Goal: Task Accomplishment & Management: Manage account settings

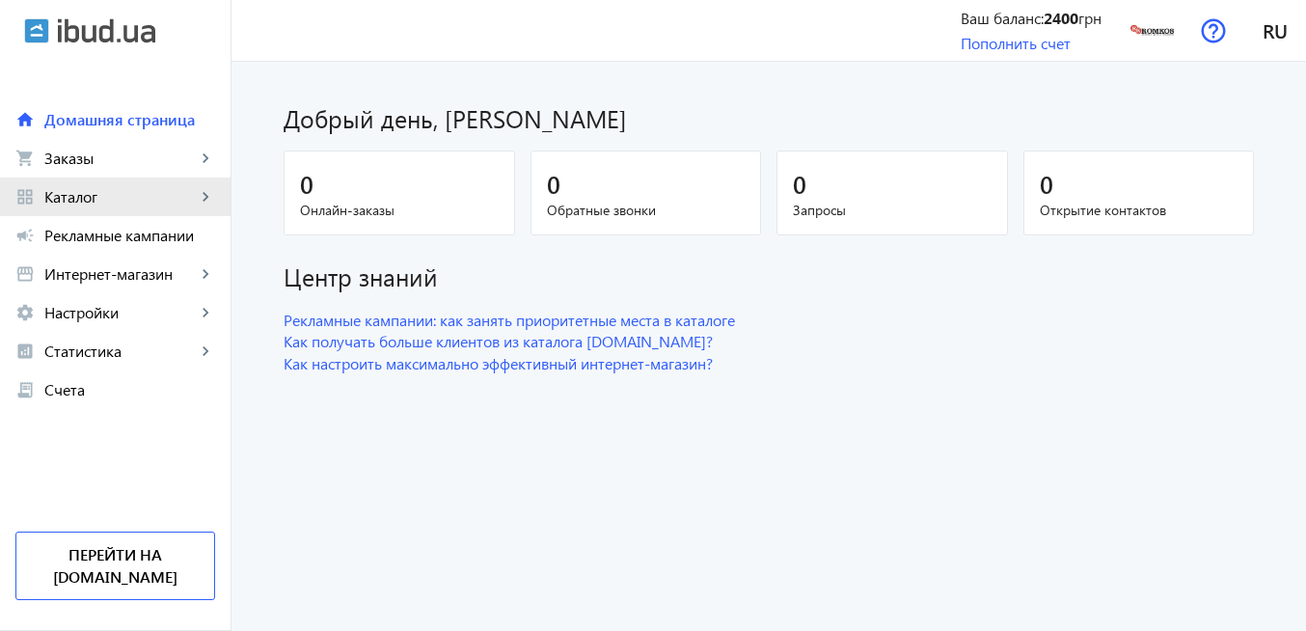
click at [133, 195] on span "Каталог" at bounding box center [119, 196] width 151 height 19
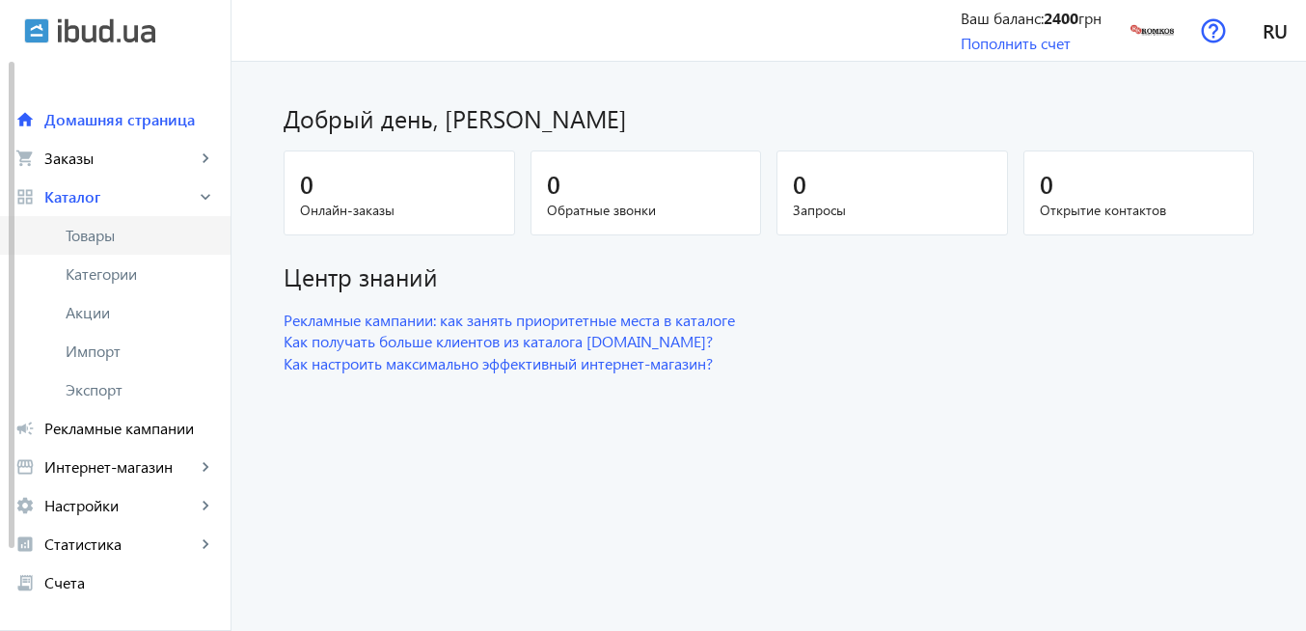
click at [131, 242] on span "Товары" at bounding box center [141, 235] width 150 height 19
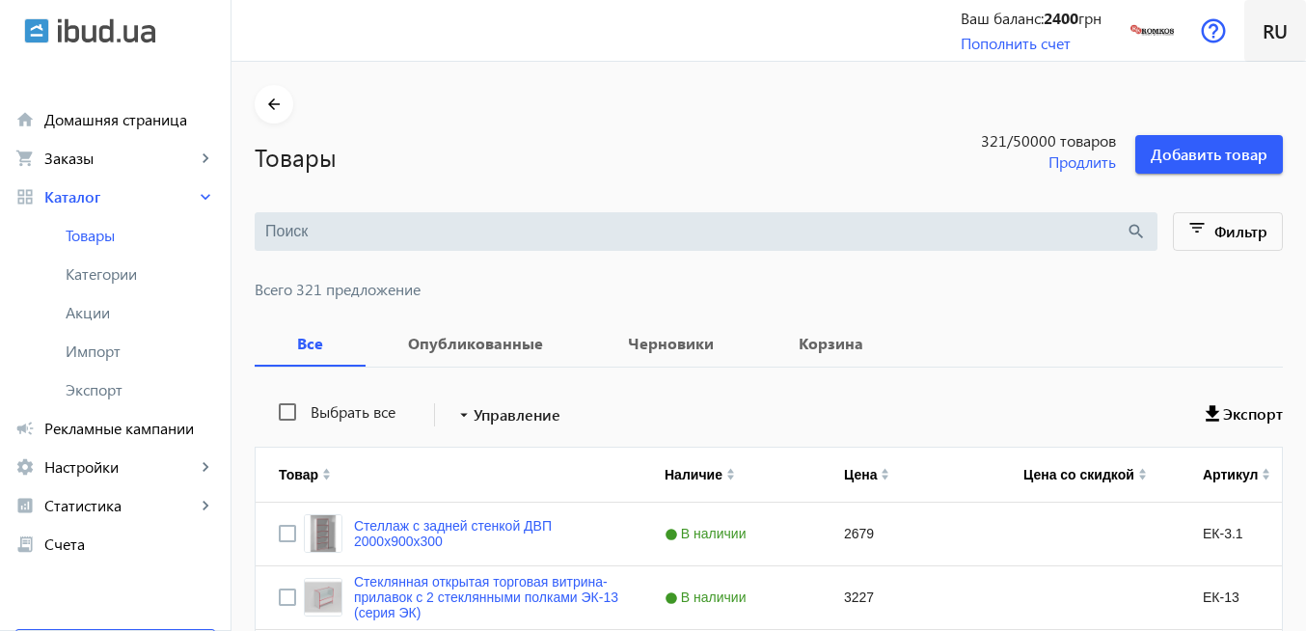
click at [1269, 33] on span "ru" at bounding box center [1275, 30] width 25 height 24
click at [1250, 129] on span "Українська" at bounding box center [1250, 128] width 76 height 24
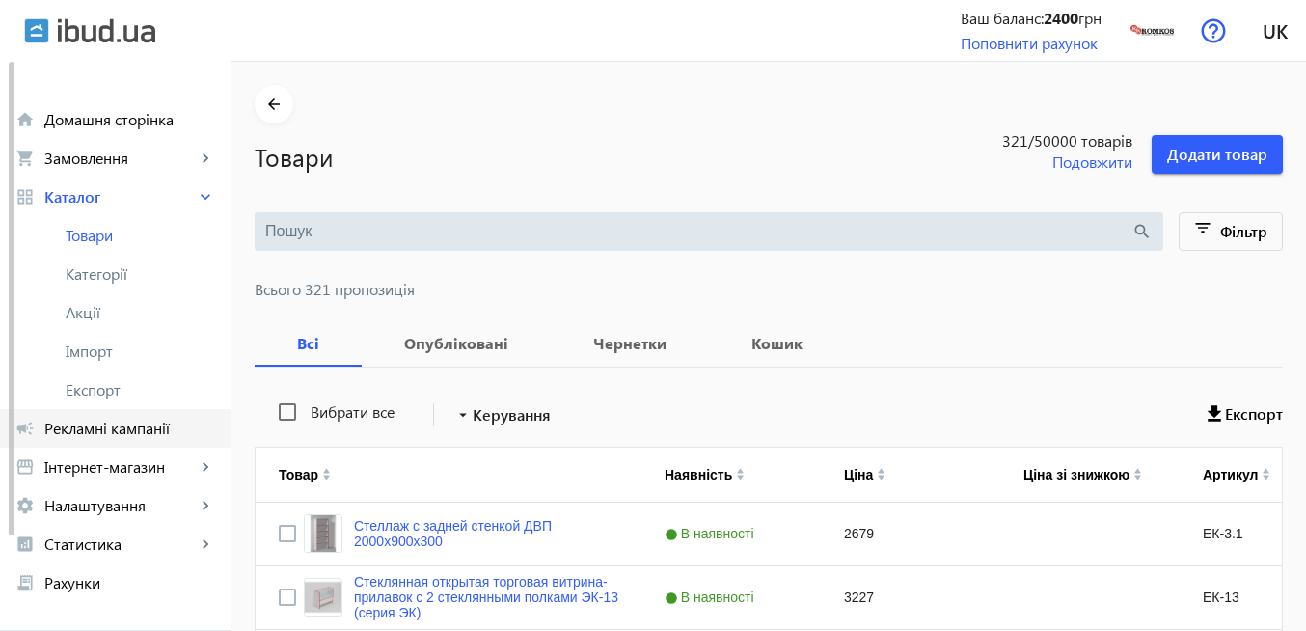
click at [137, 428] on span "Рекламні кампанії" at bounding box center [129, 428] width 171 height 19
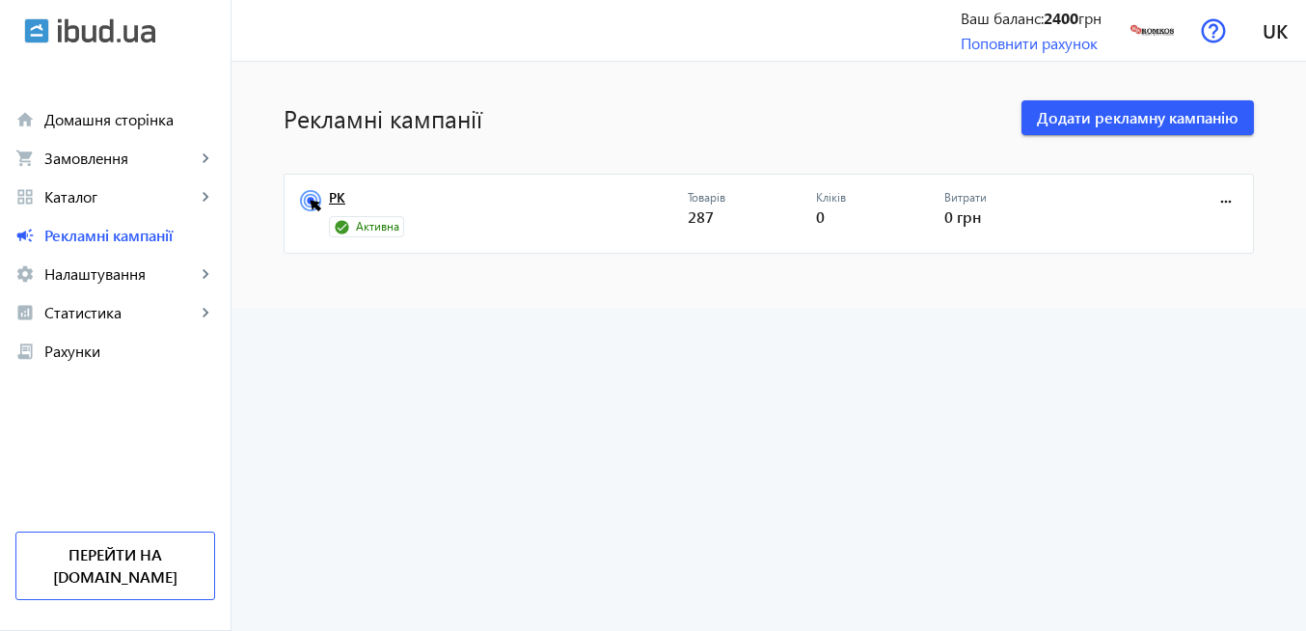
click at [337, 204] on link "РК" at bounding box center [508, 203] width 359 height 27
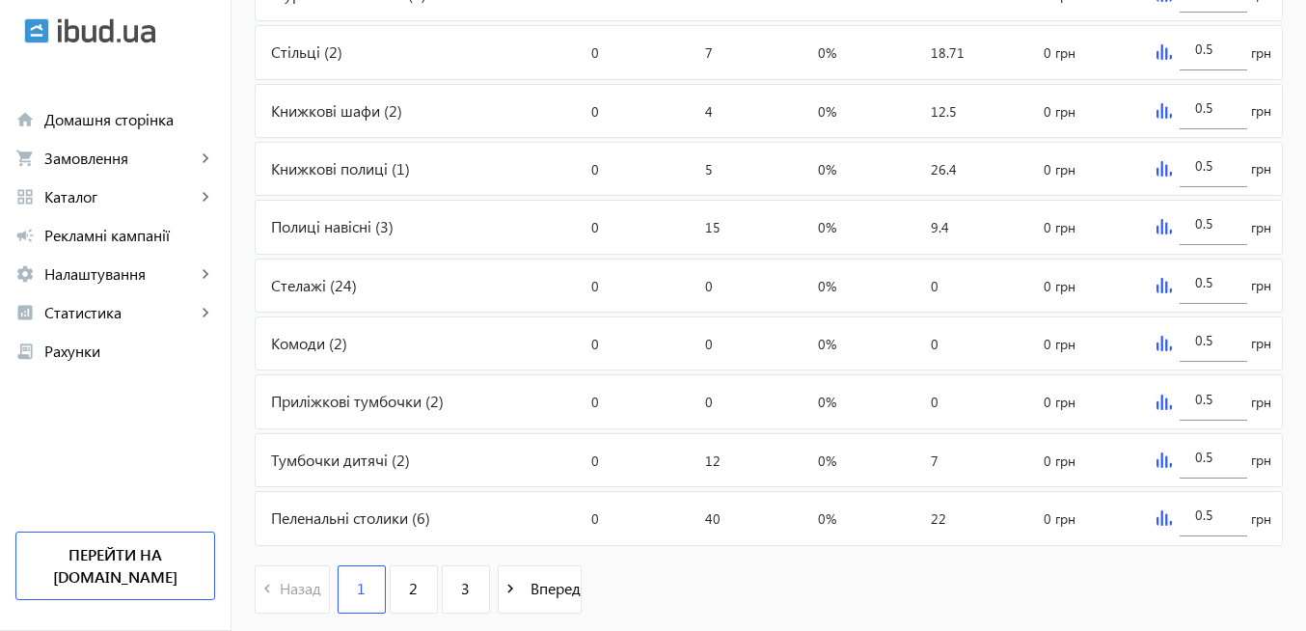
scroll to position [911, 0]
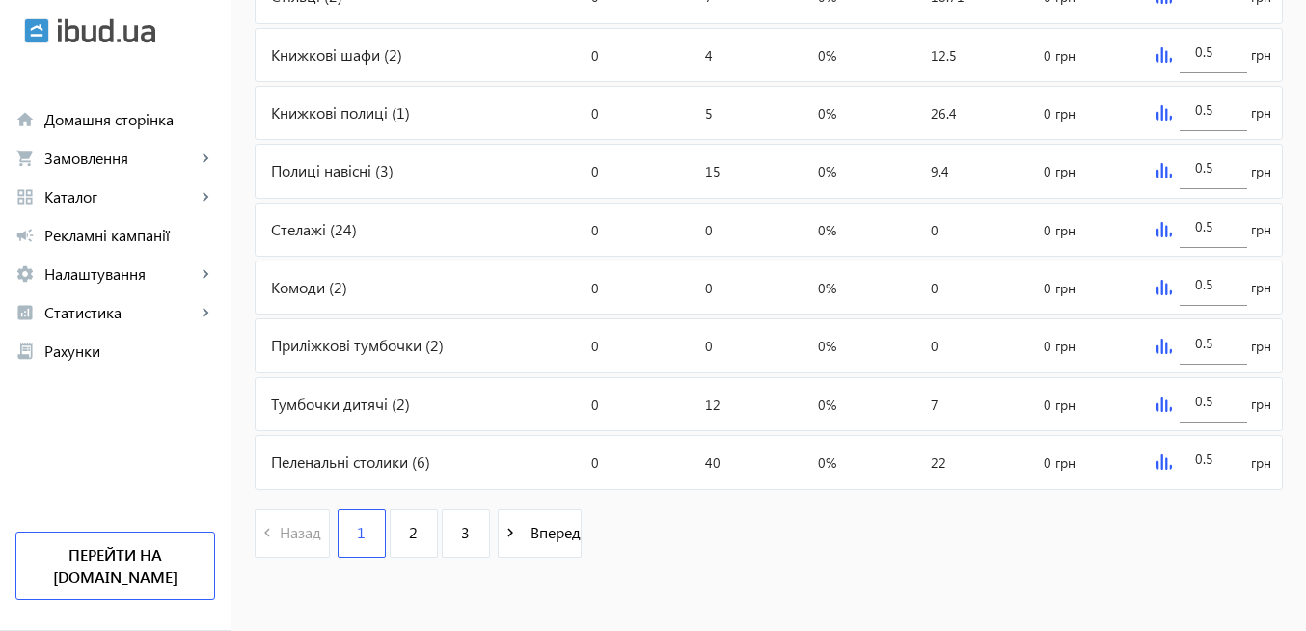
click at [1165, 234] on img at bounding box center [1164, 229] width 15 height 15
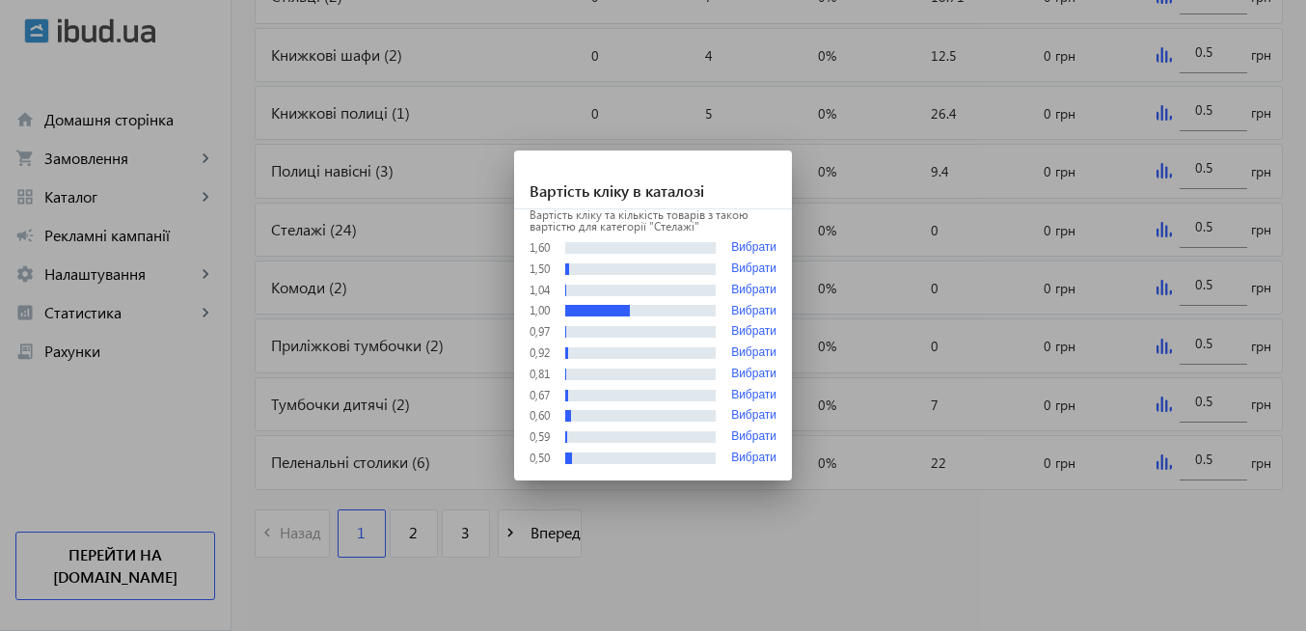
scroll to position [0, 0]
click at [797, 556] on div at bounding box center [653, 315] width 1306 height 631
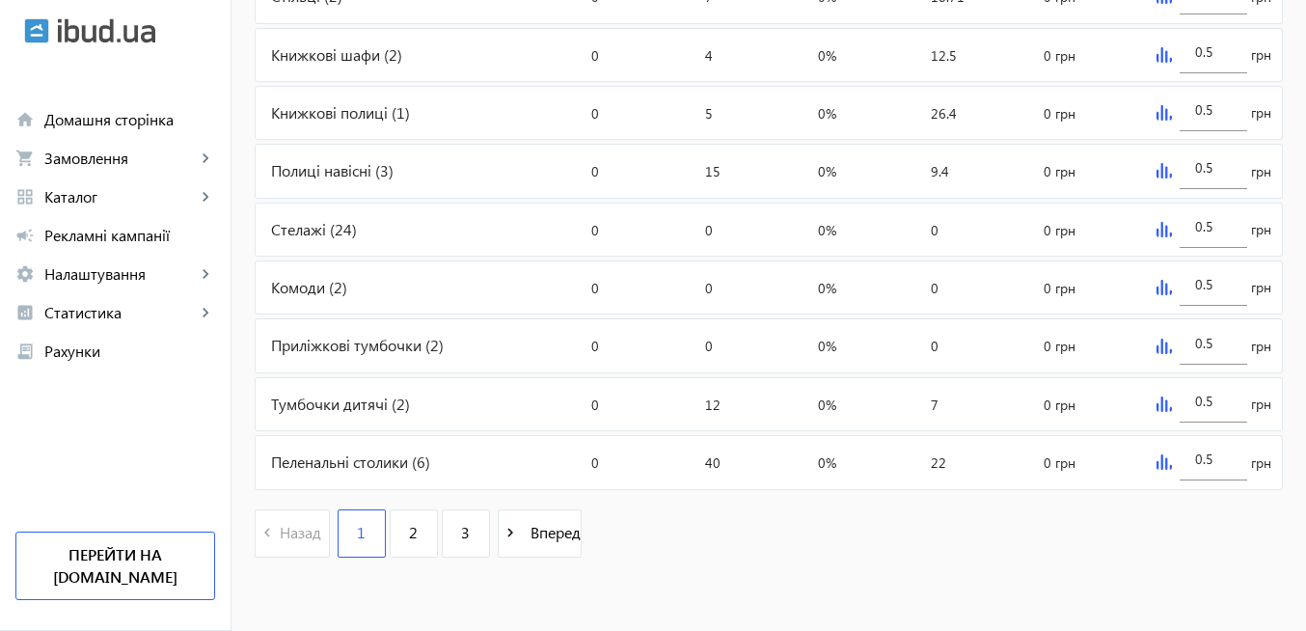
scroll to position [911, 0]
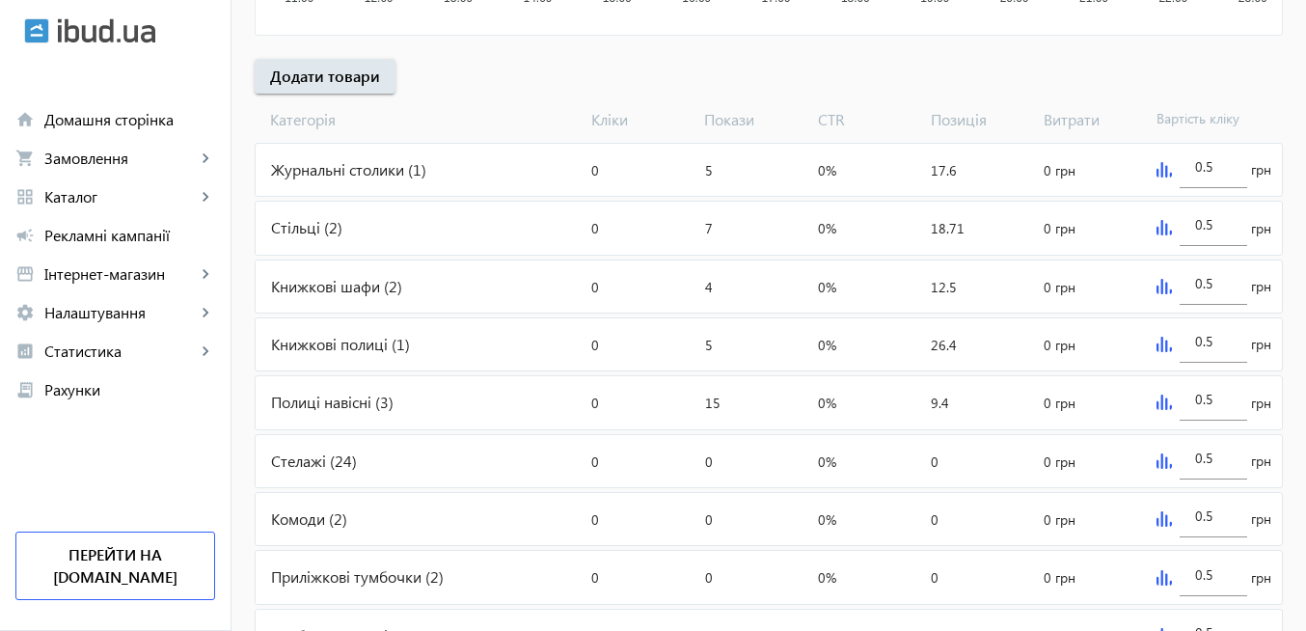
scroll to position [911, 0]
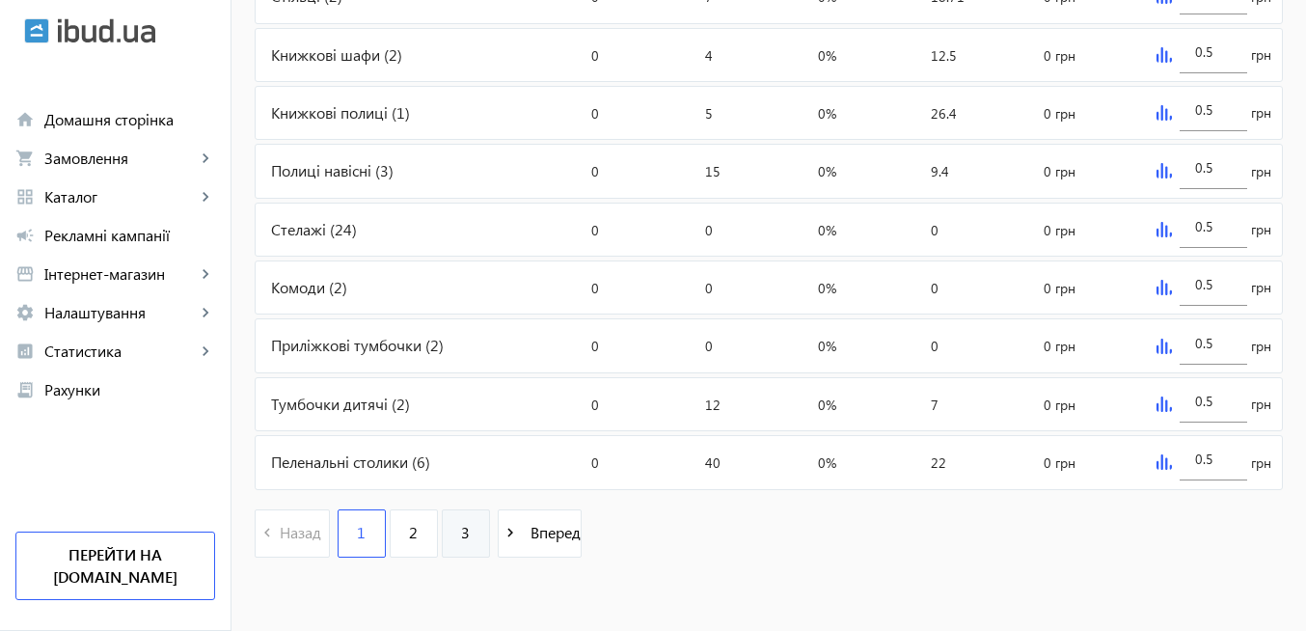
click at [461, 535] on span "3" at bounding box center [465, 532] width 9 height 21
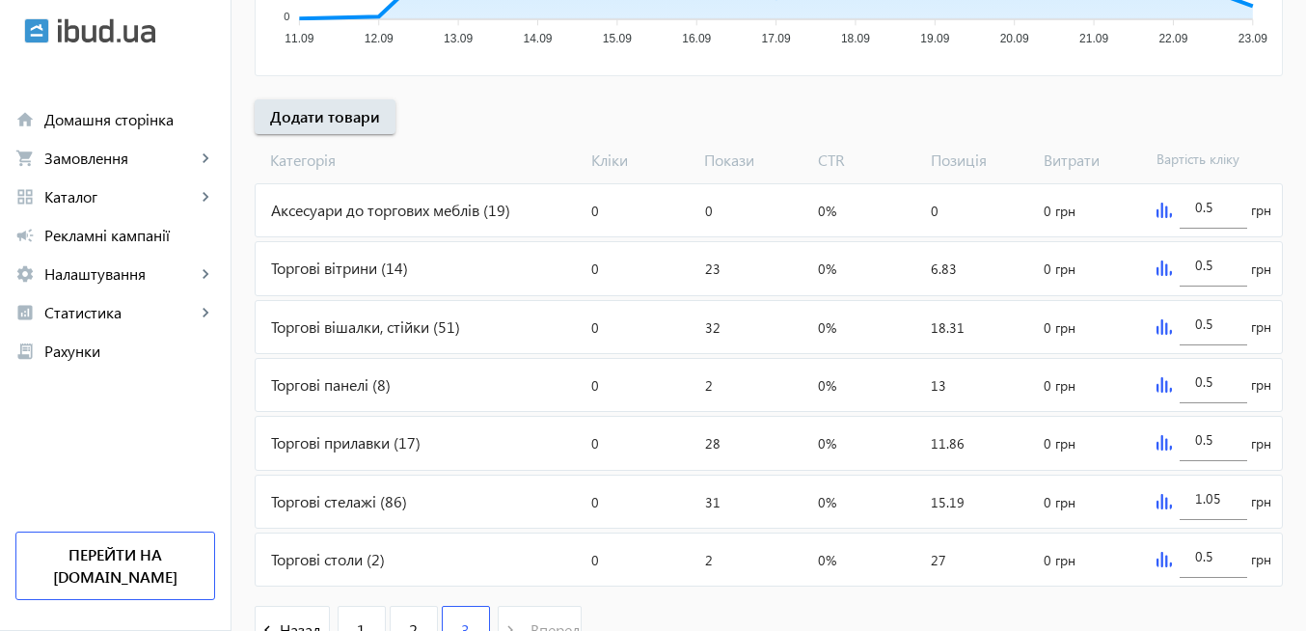
scroll to position [695, 0]
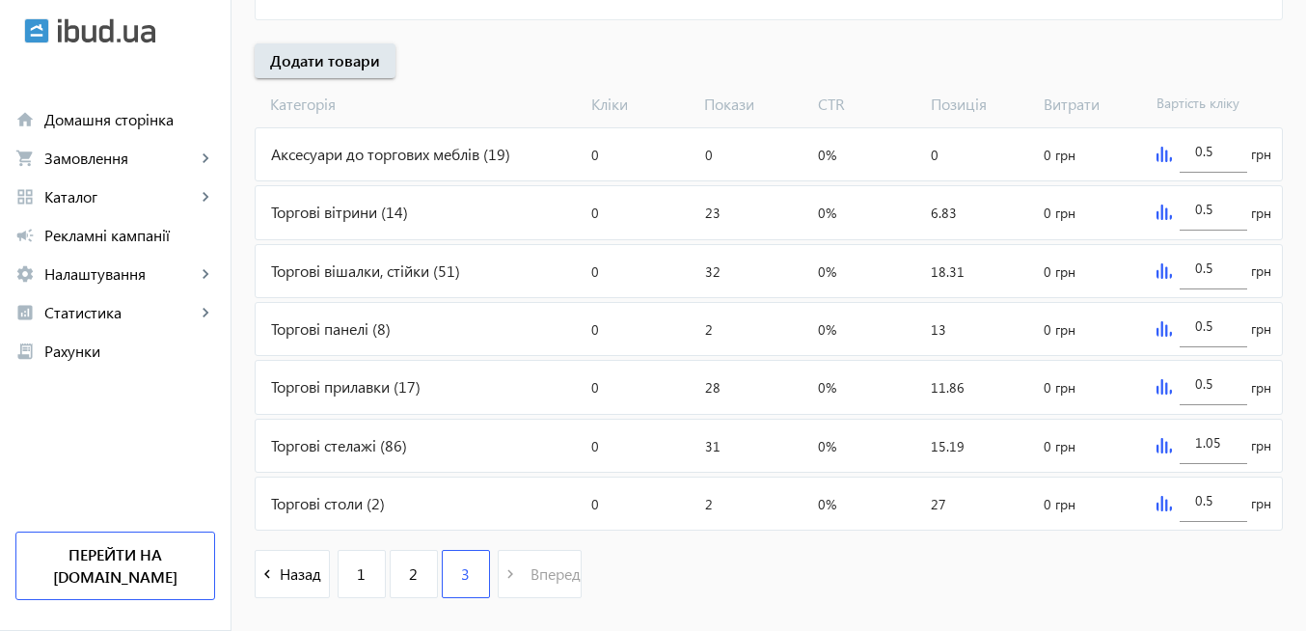
click at [1165, 447] on img at bounding box center [1164, 445] width 15 height 15
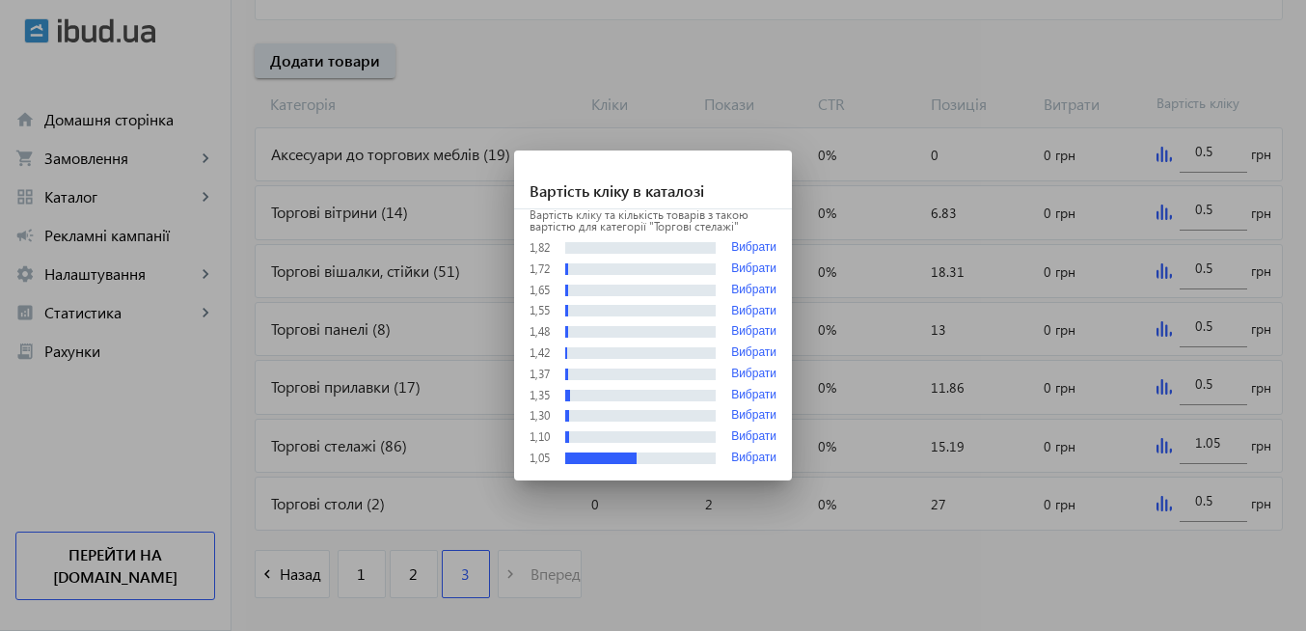
click at [795, 540] on div at bounding box center [653, 315] width 1306 height 631
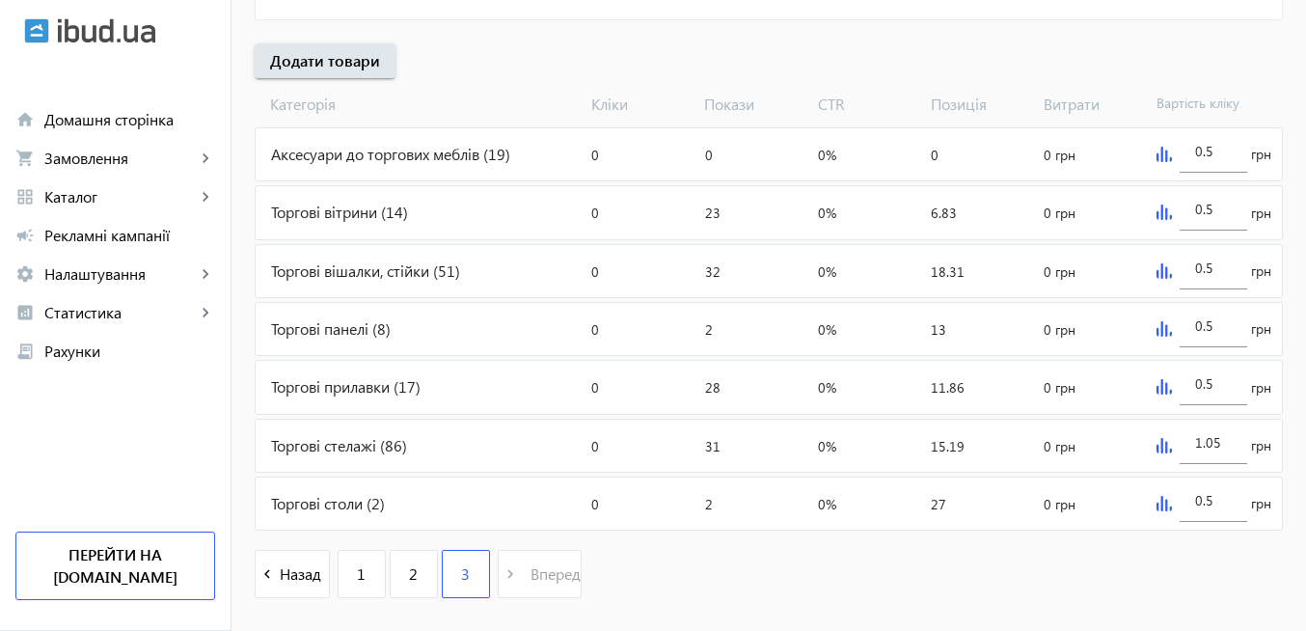
scroll to position [695, 0]
click at [1164, 209] on img at bounding box center [1164, 212] width 15 height 15
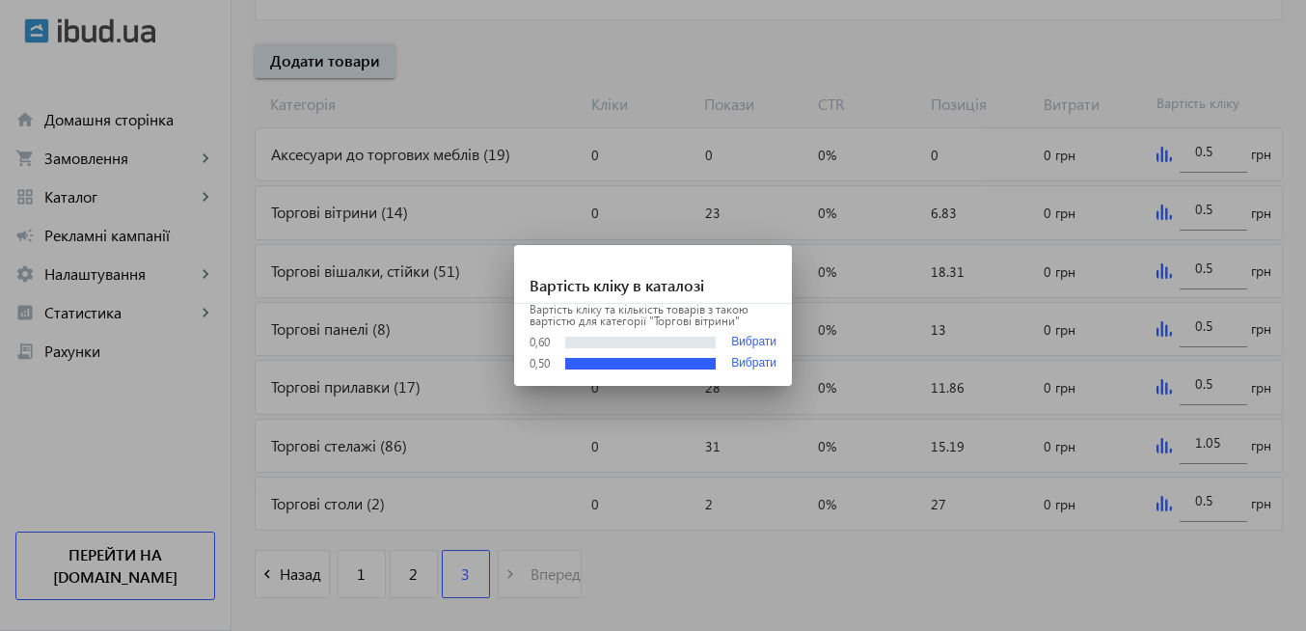
scroll to position [0, 0]
click at [799, 531] on div at bounding box center [653, 315] width 1306 height 631
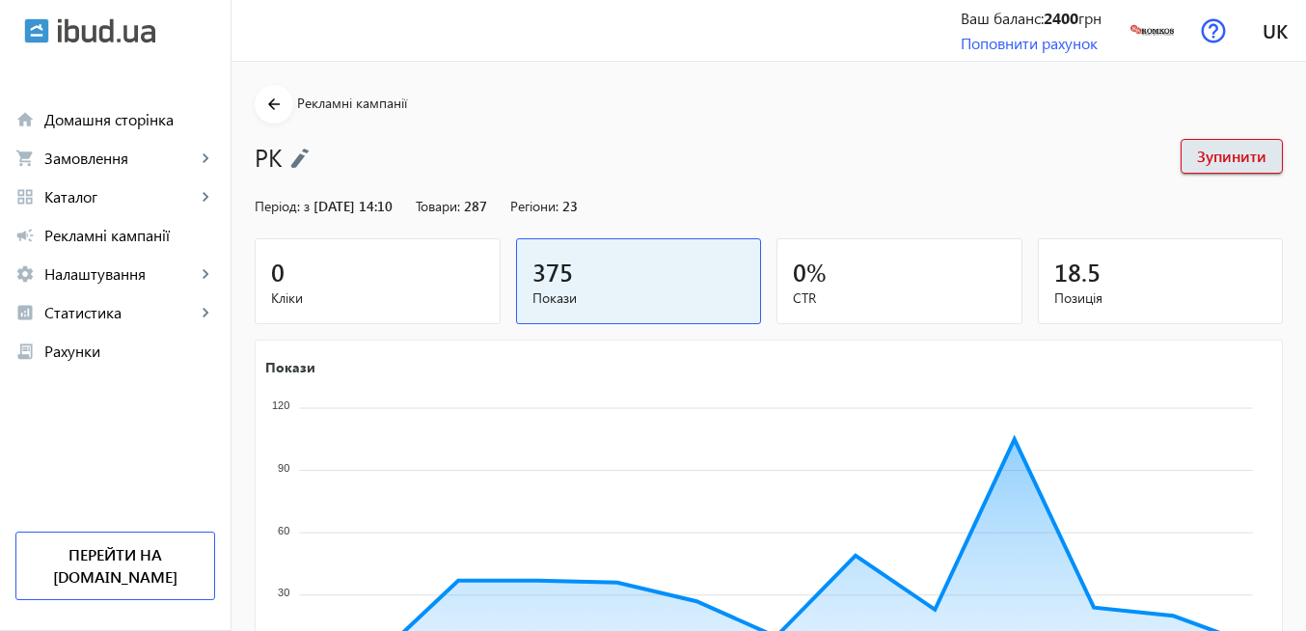
scroll to position [695, 0]
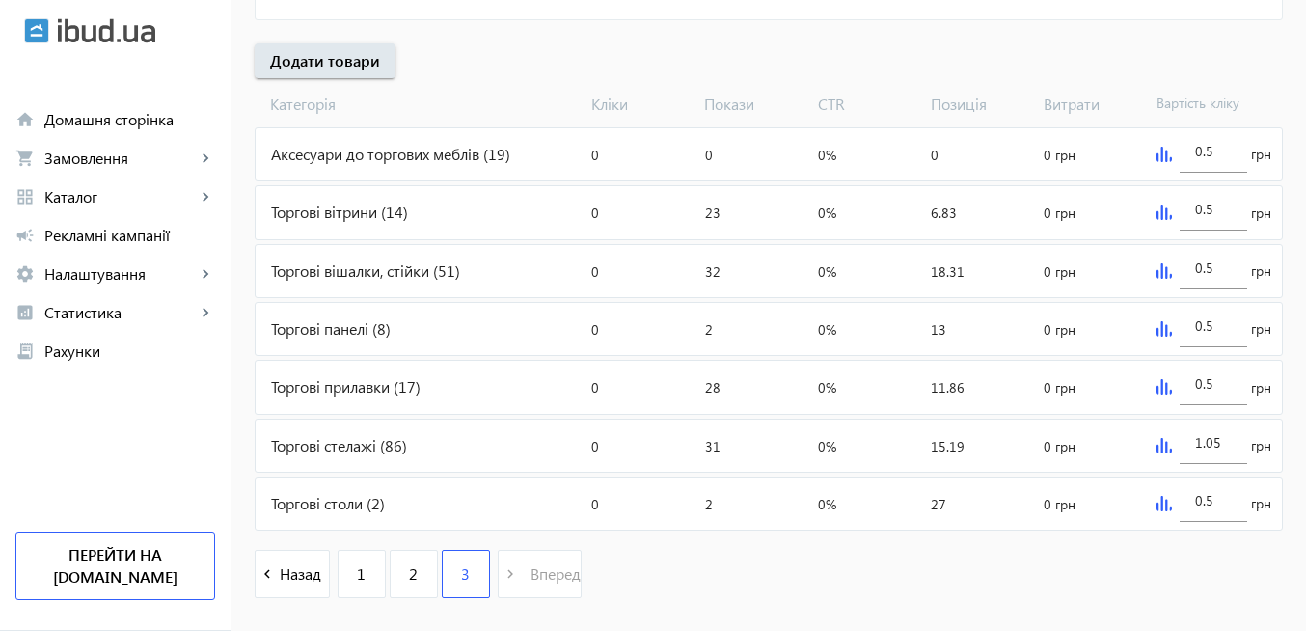
click at [1161, 506] on img at bounding box center [1164, 503] width 15 height 15
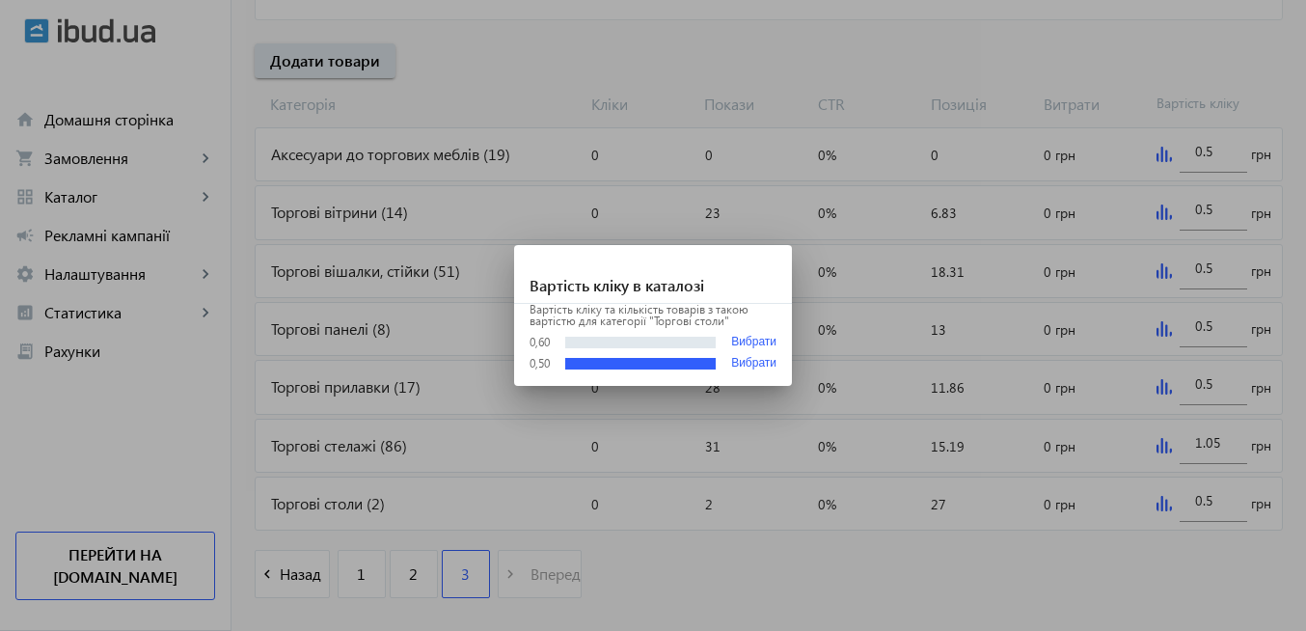
scroll to position [0, 0]
click at [1189, 547] on div at bounding box center [653, 315] width 1306 height 631
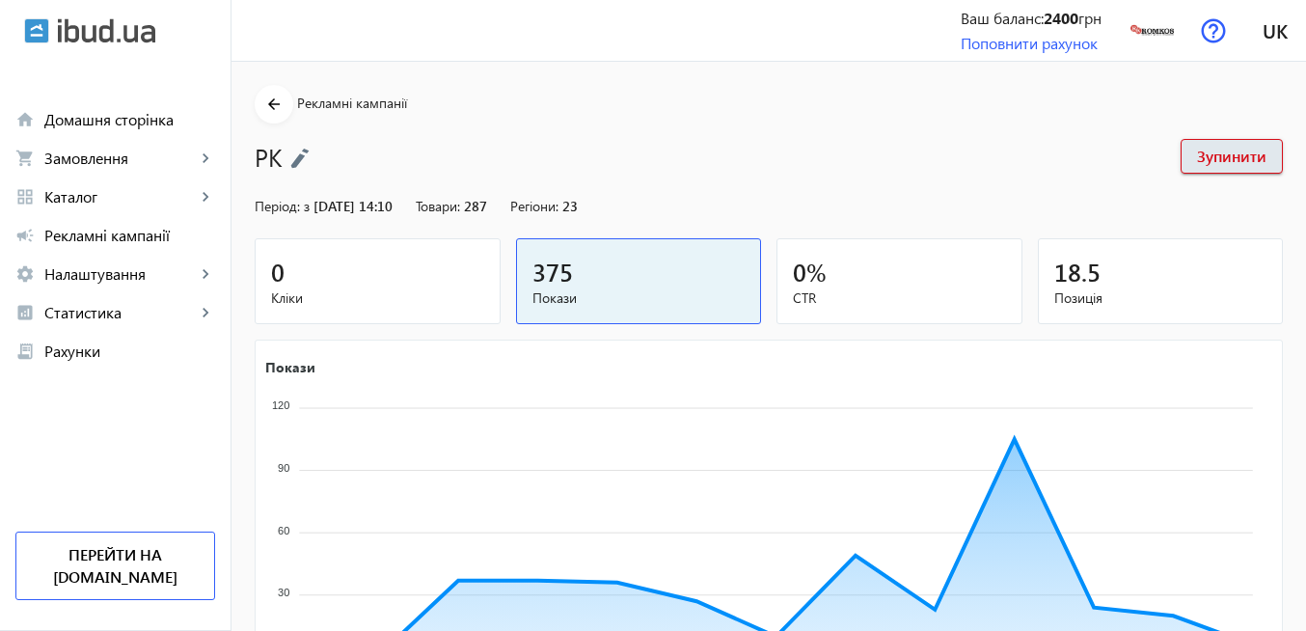
scroll to position [695, 0]
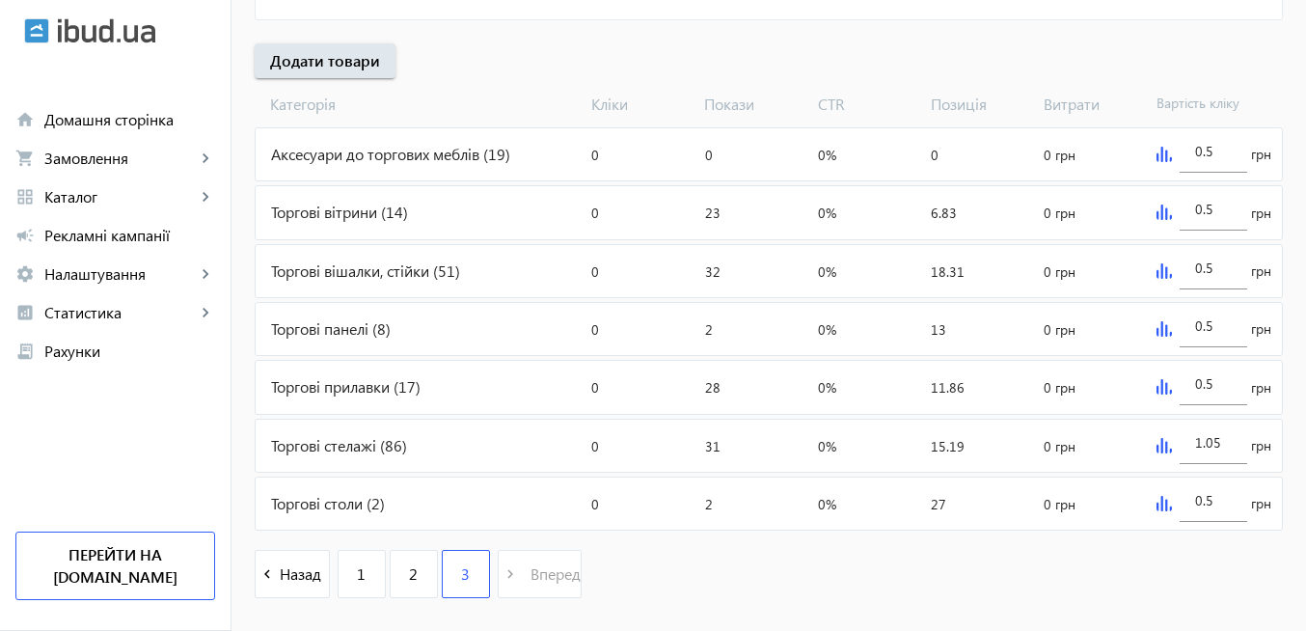
click at [1063, 577] on div "navigate_before Назад 1 2 3 navigate_next Вперед" at bounding box center [769, 575] width 1028 height 83
click at [414, 580] on link "2" at bounding box center [414, 574] width 48 height 48
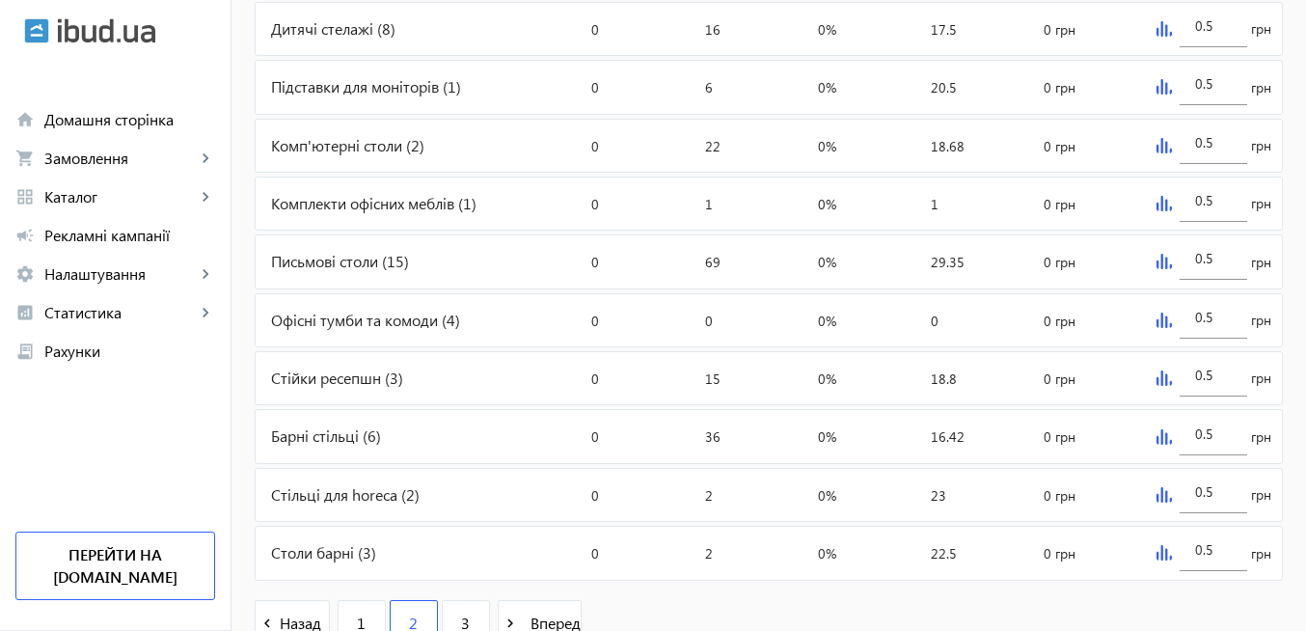
scroll to position [679, 0]
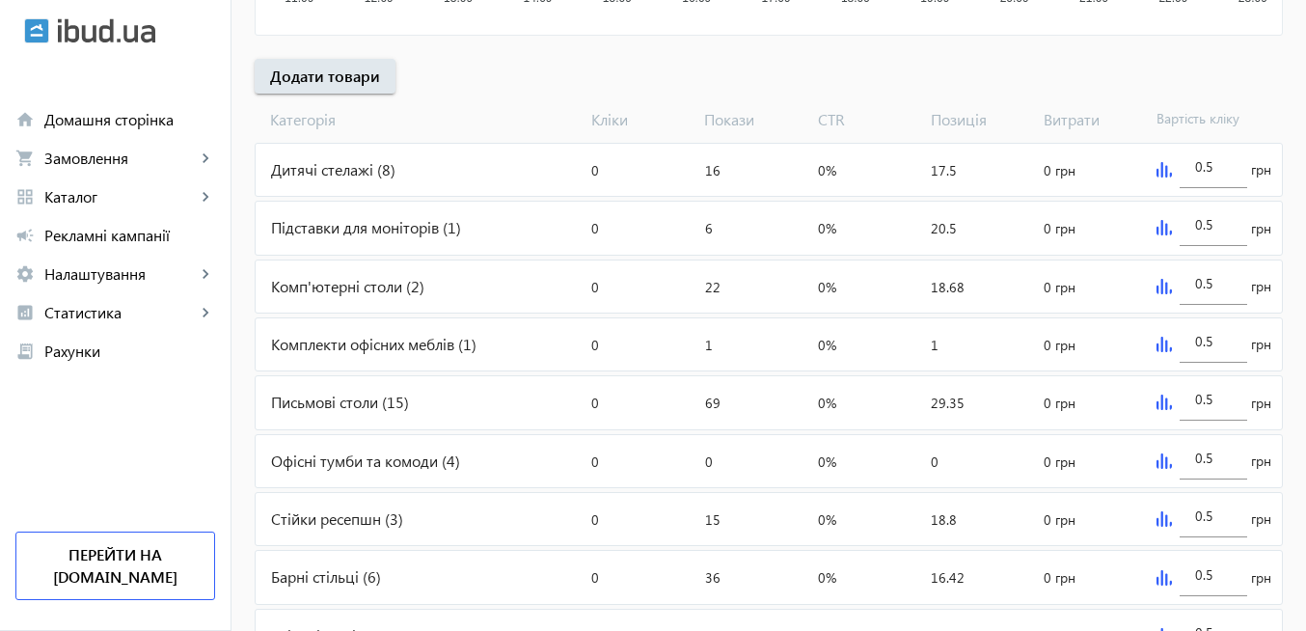
click at [1161, 170] on img at bounding box center [1164, 169] width 15 height 15
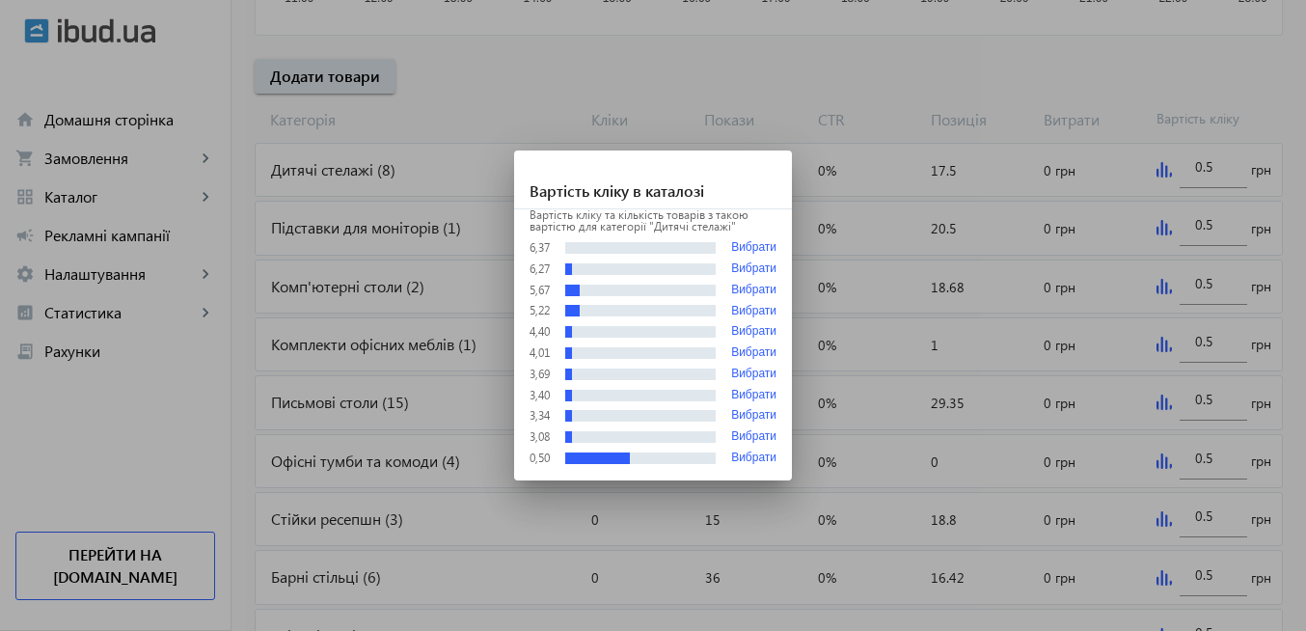
scroll to position [0, 0]
click at [873, 363] on div at bounding box center [653, 315] width 1306 height 631
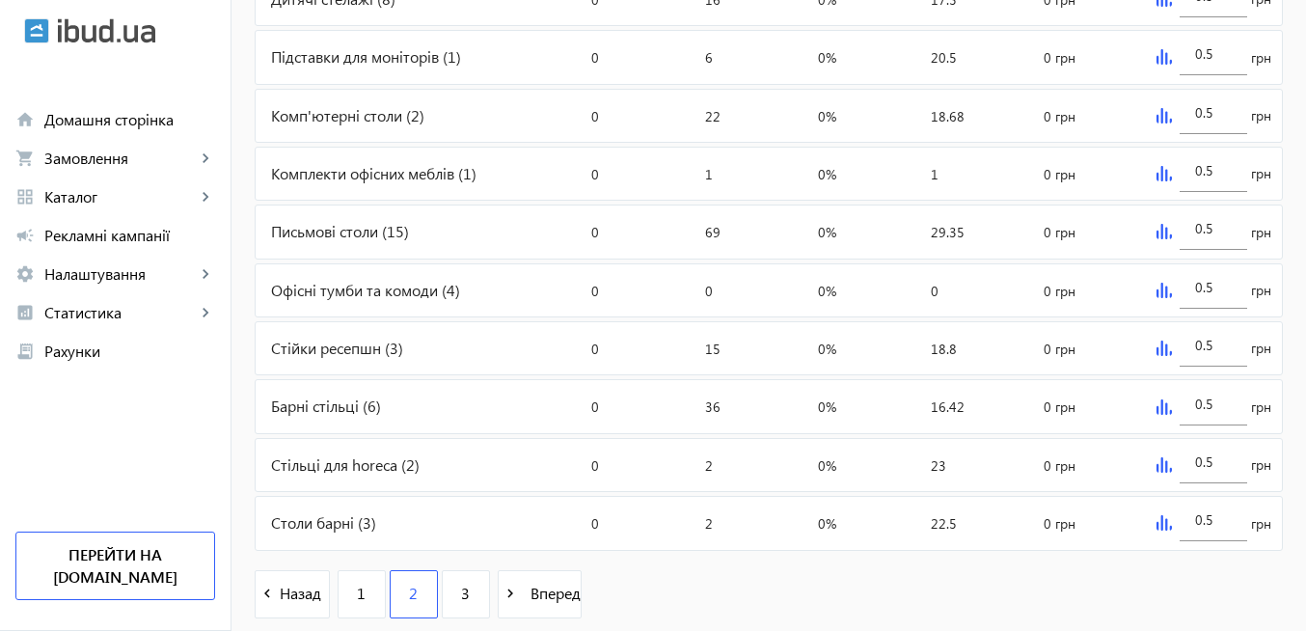
scroll to position [911, 0]
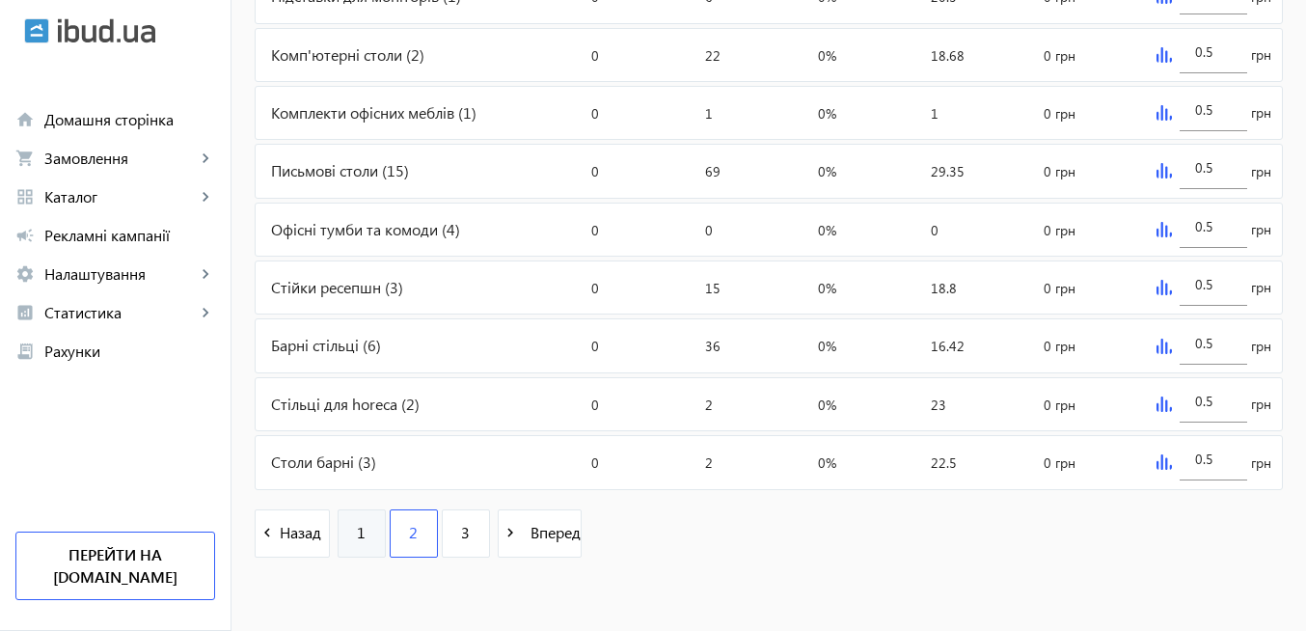
click at [357, 537] on link "1" at bounding box center [362, 533] width 48 height 48
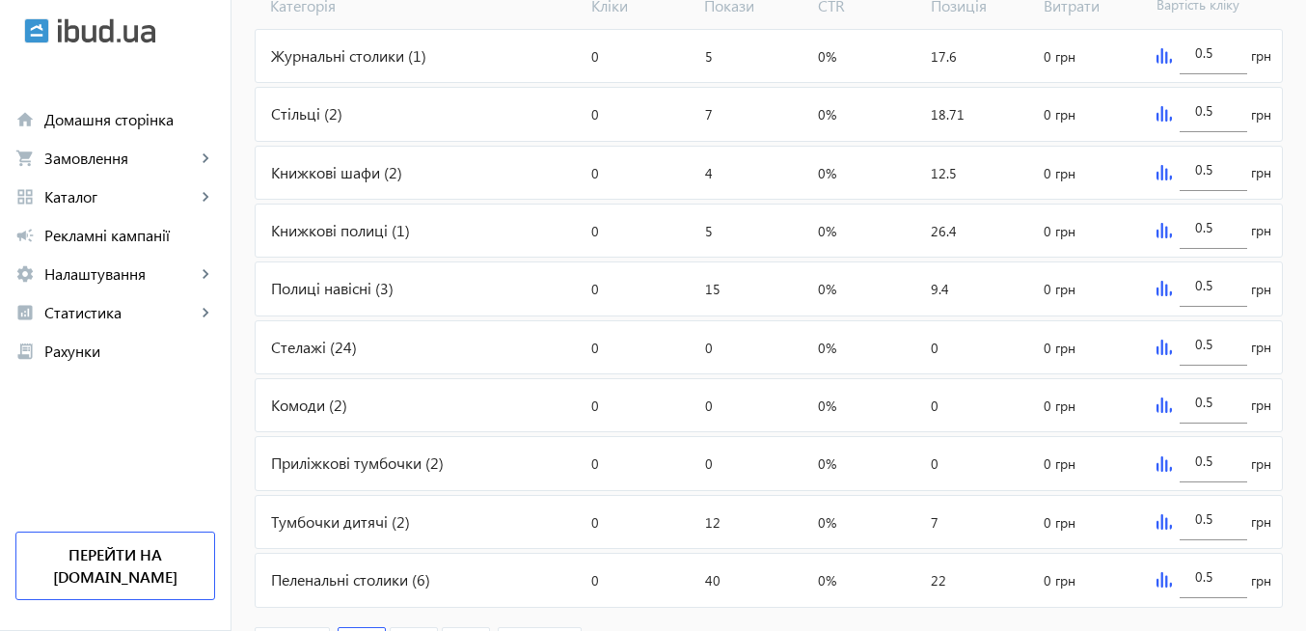
scroll to position [795, 0]
click at [1163, 284] on img at bounding box center [1164, 286] width 15 height 15
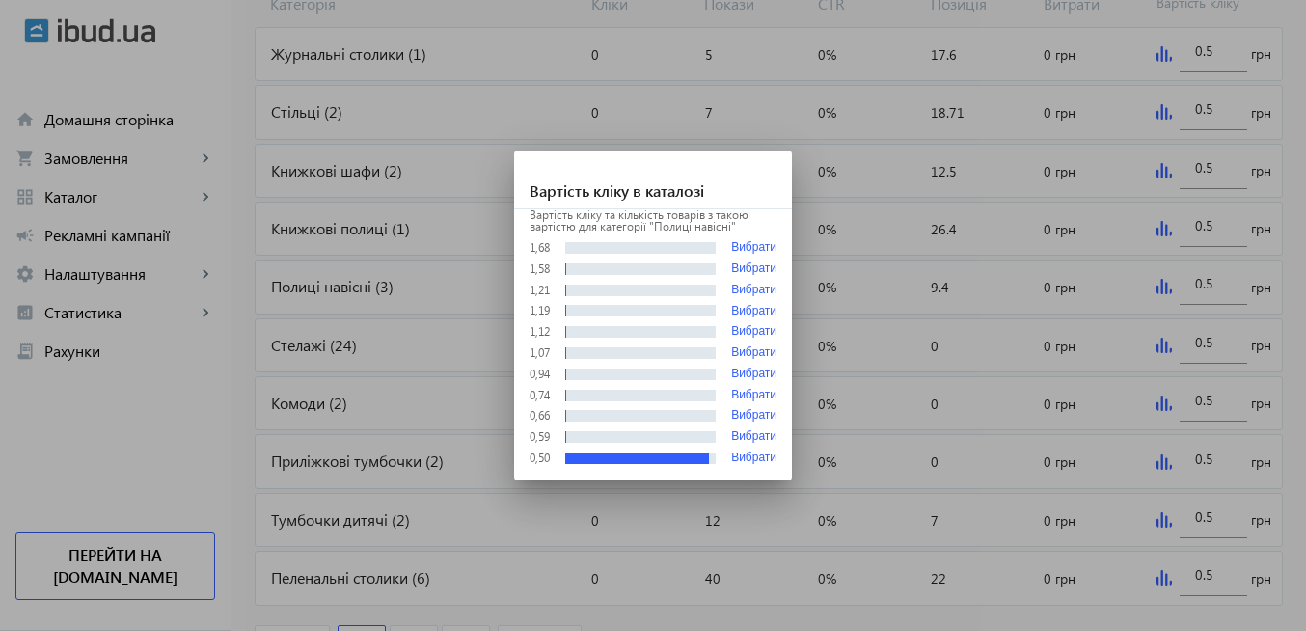
scroll to position [0, 0]
click at [1061, 406] on div at bounding box center [653, 315] width 1306 height 631
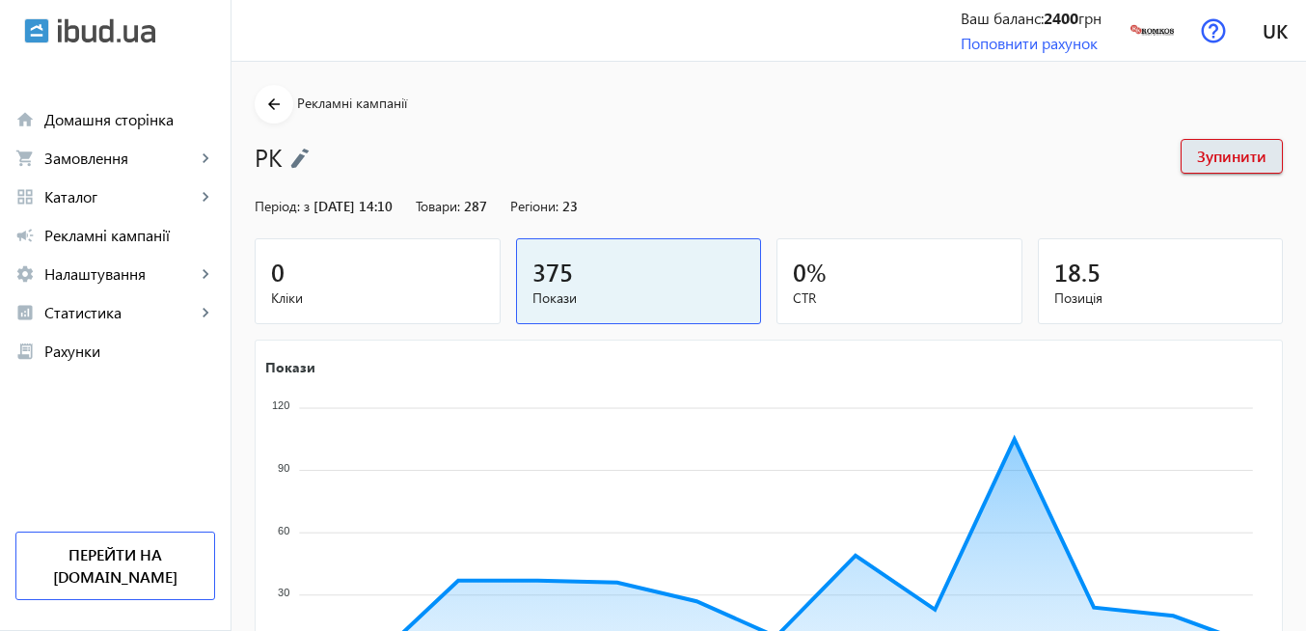
scroll to position [795, 0]
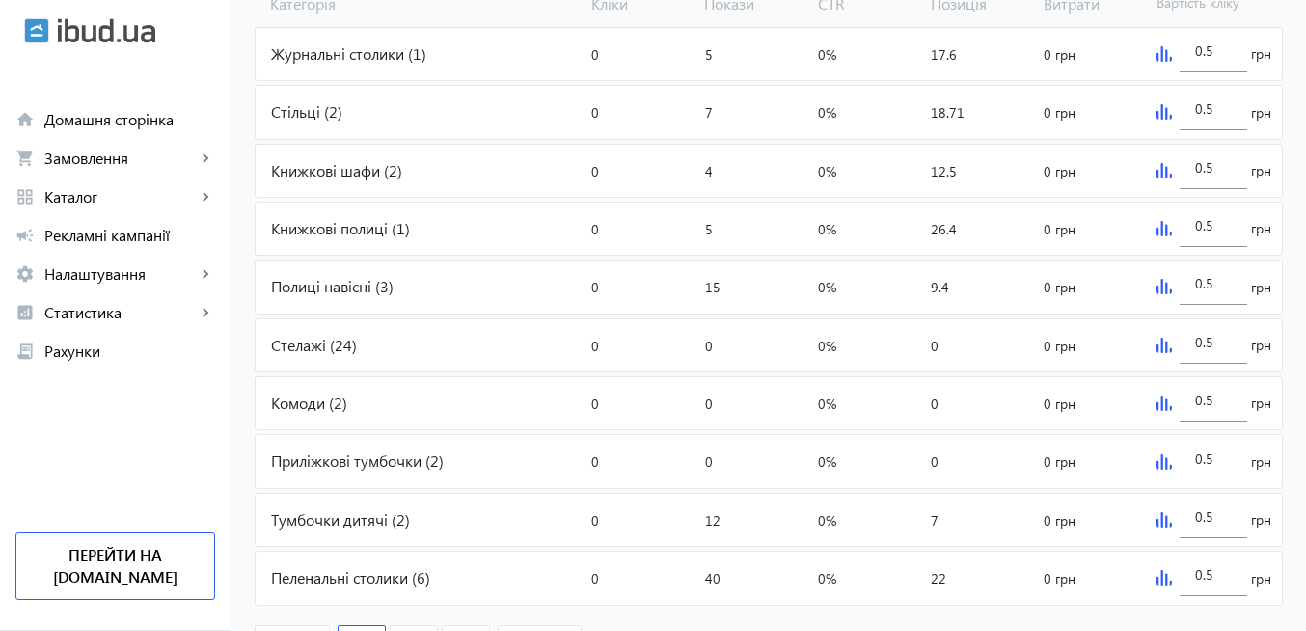
click at [1158, 464] on img at bounding box center [1164, 461] width 15 height 15
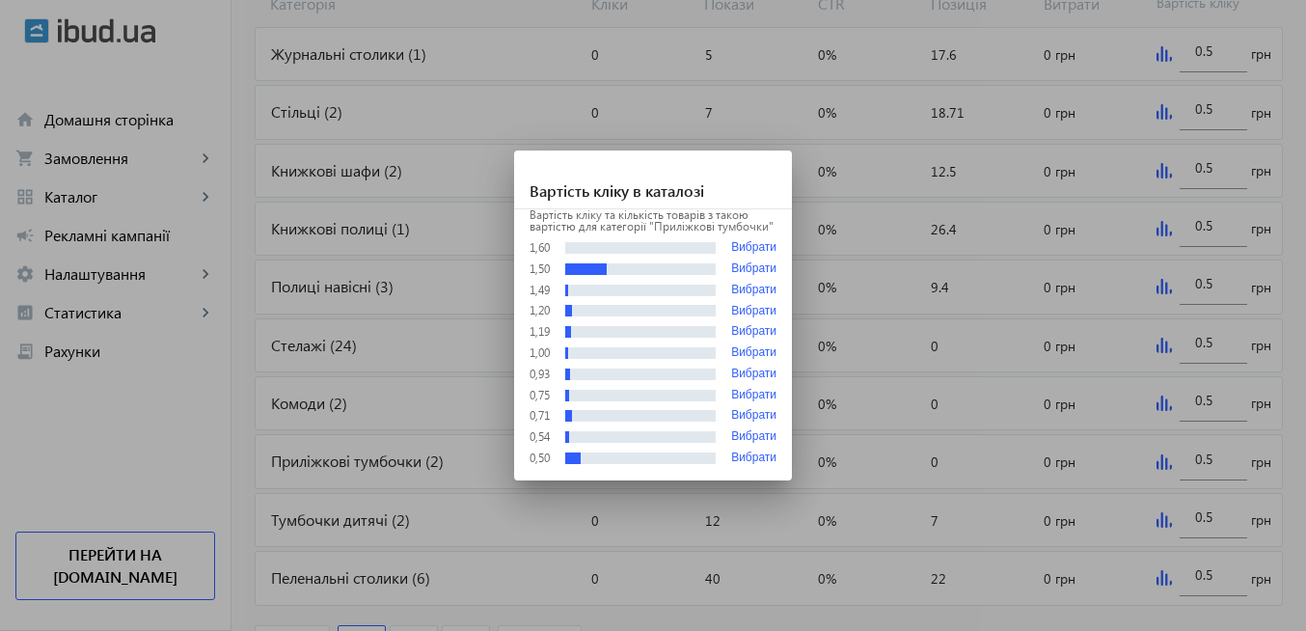
scroll to position [0, 0]
click at [1147, 454] on div at bounding box center [653, 315] width 1306 height 631
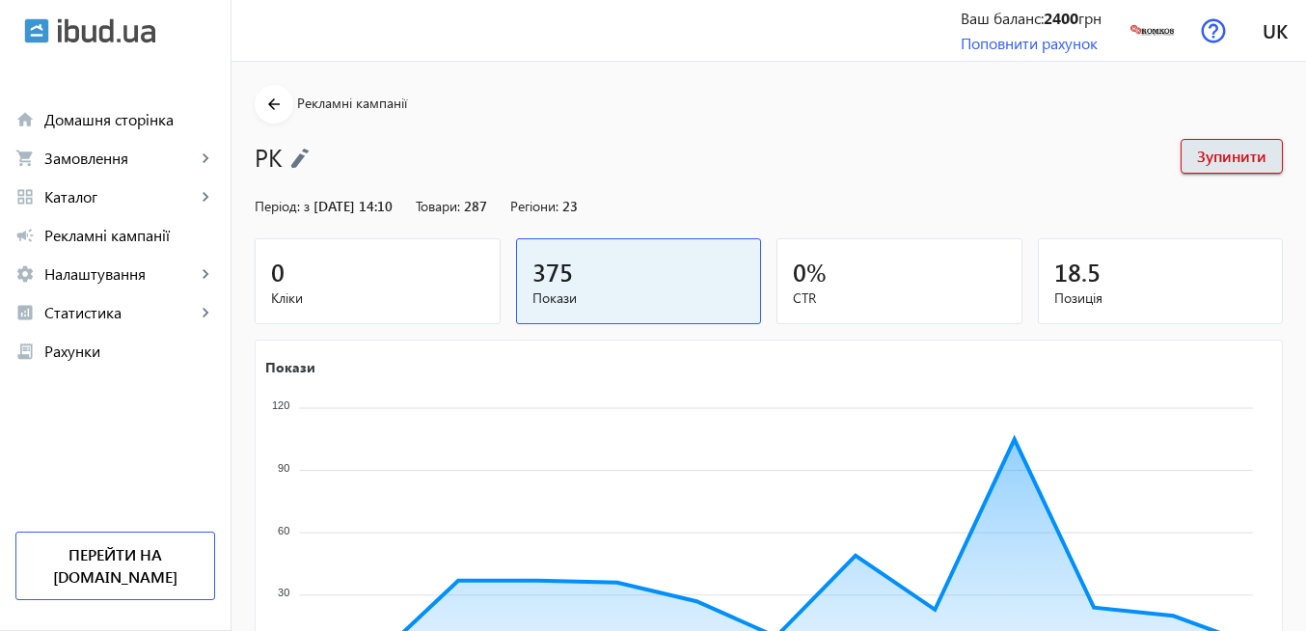
scroll to position [795, 0]
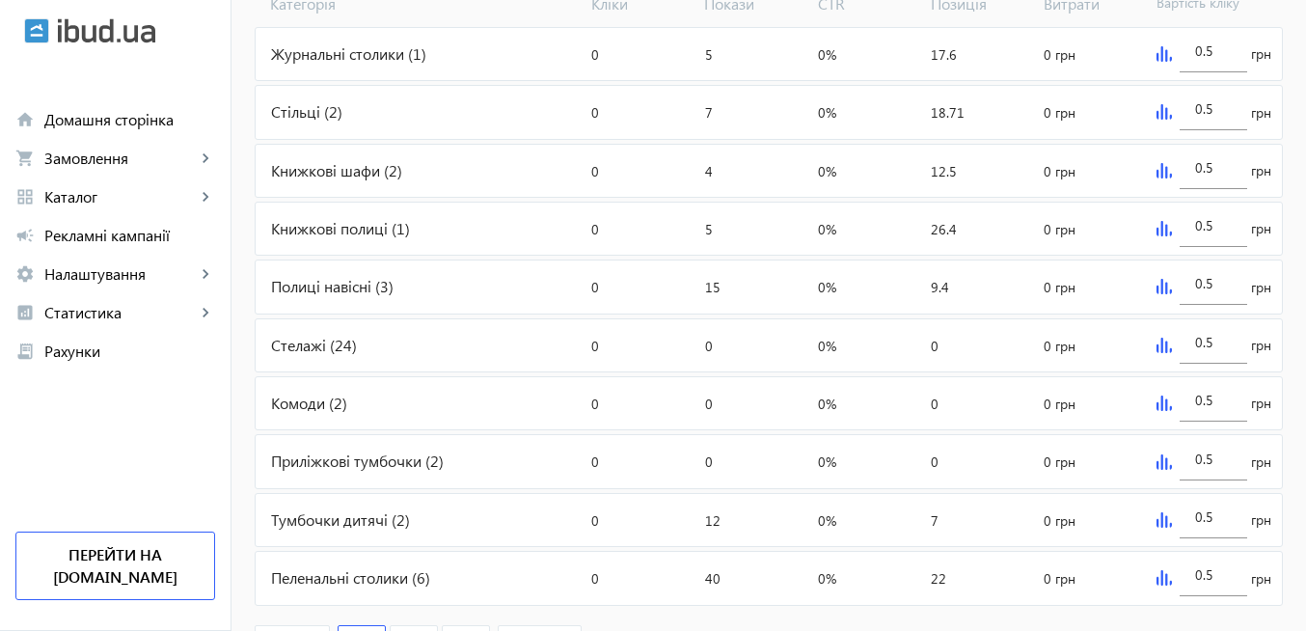
click at [1163, 523] on img at bounding box center [1164, 519] width 15 height 15
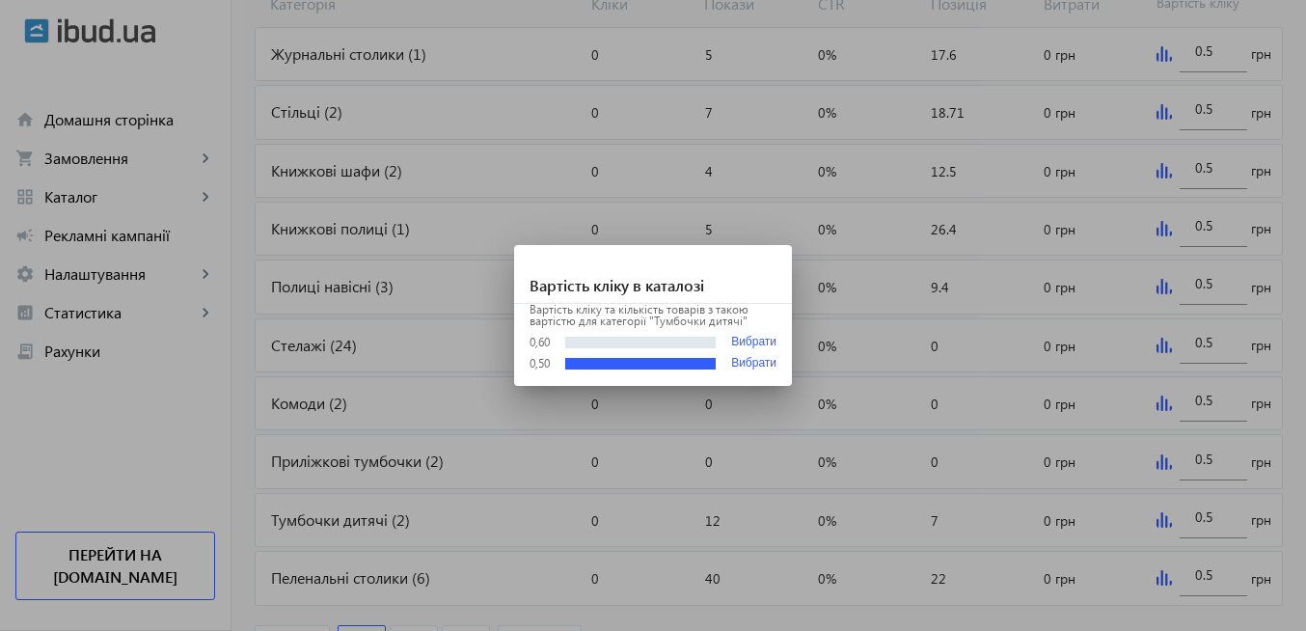
click at [1010, 554] on div at bounding box center [653, 315] width 1306 height 631
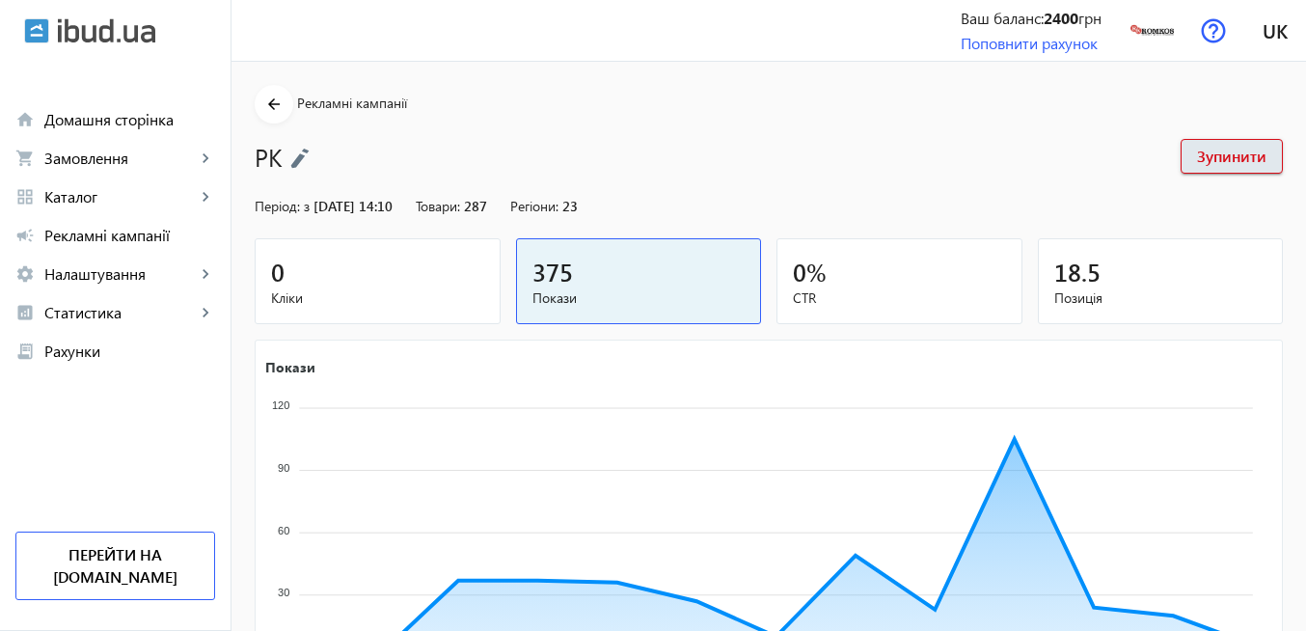
scroll to position [795, 0]
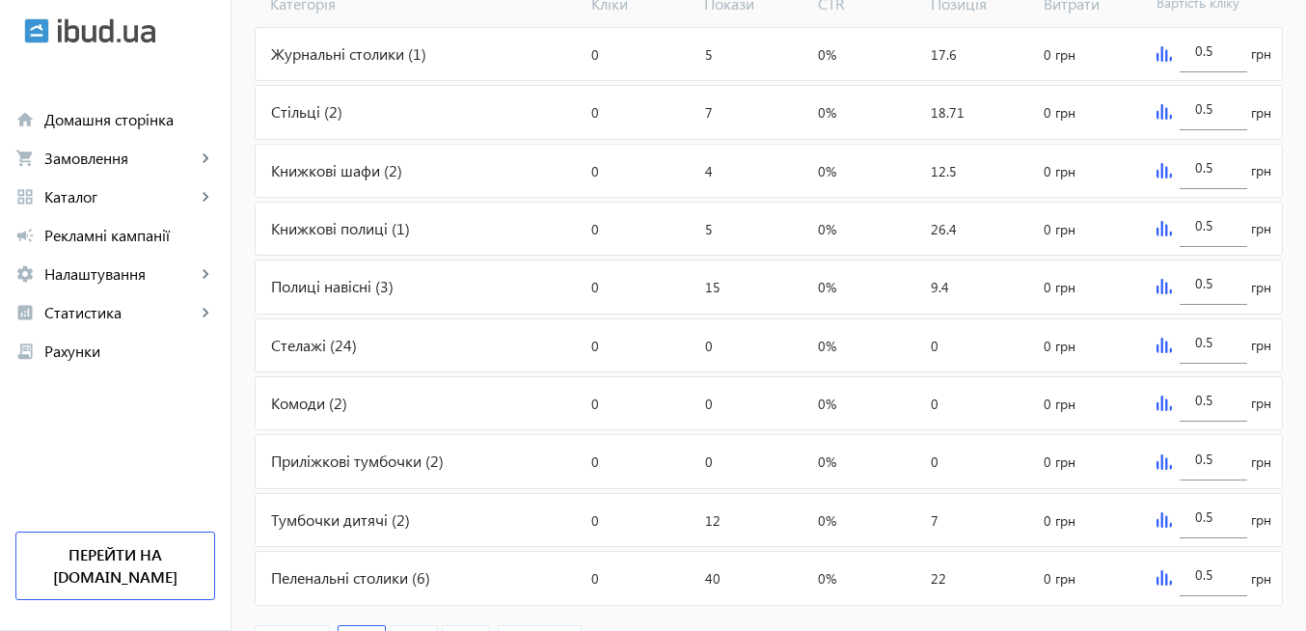
click at [1160, 580] on img at bounding box center [1164, 577] width 15 height 15
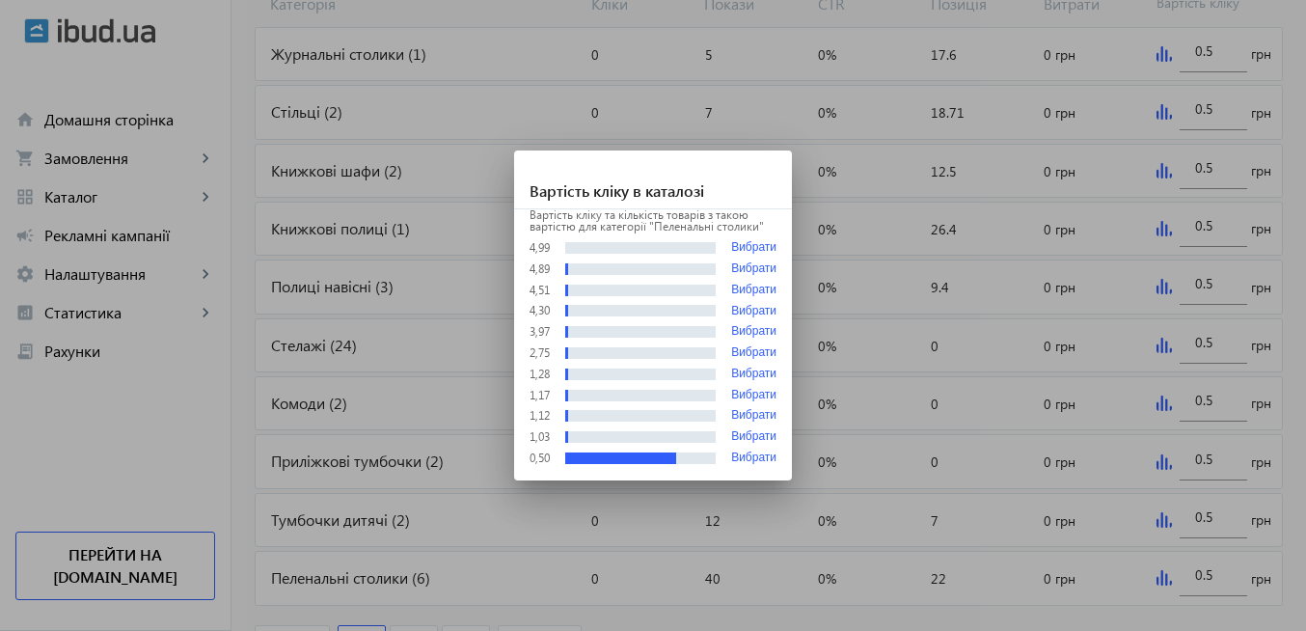
scroll to position [0, 0]
click at [971, 407] on div at bounding box center [653, 315] width 1306 height 631
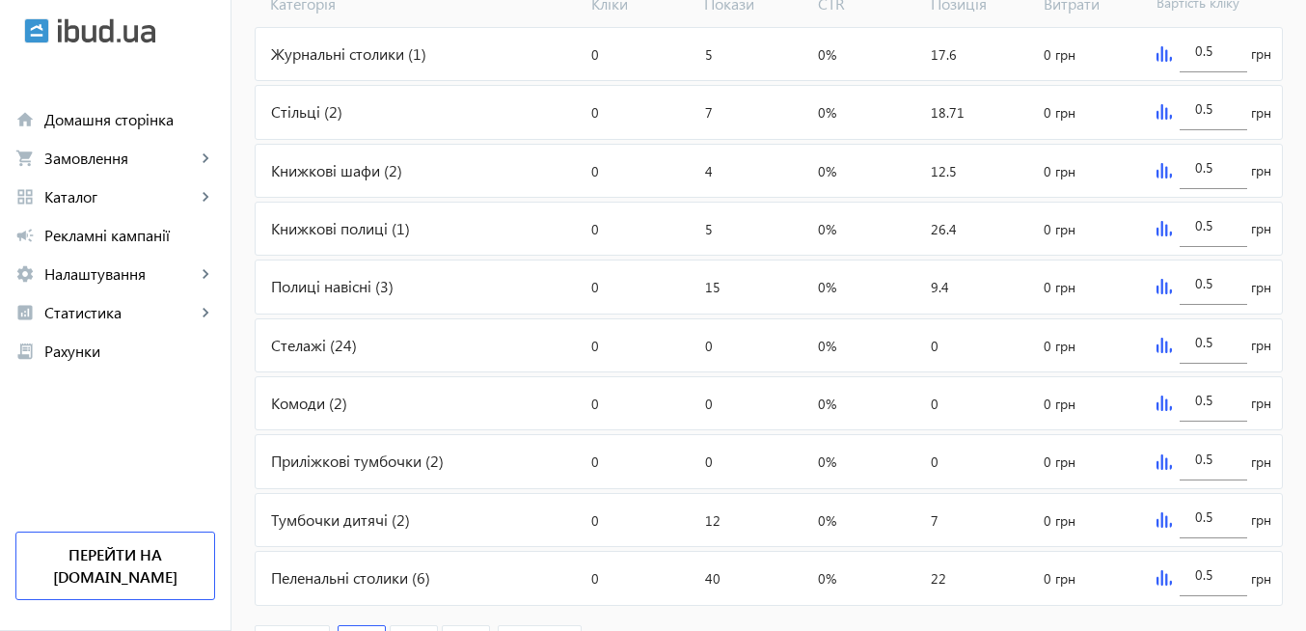
scroll to position [911, 0]
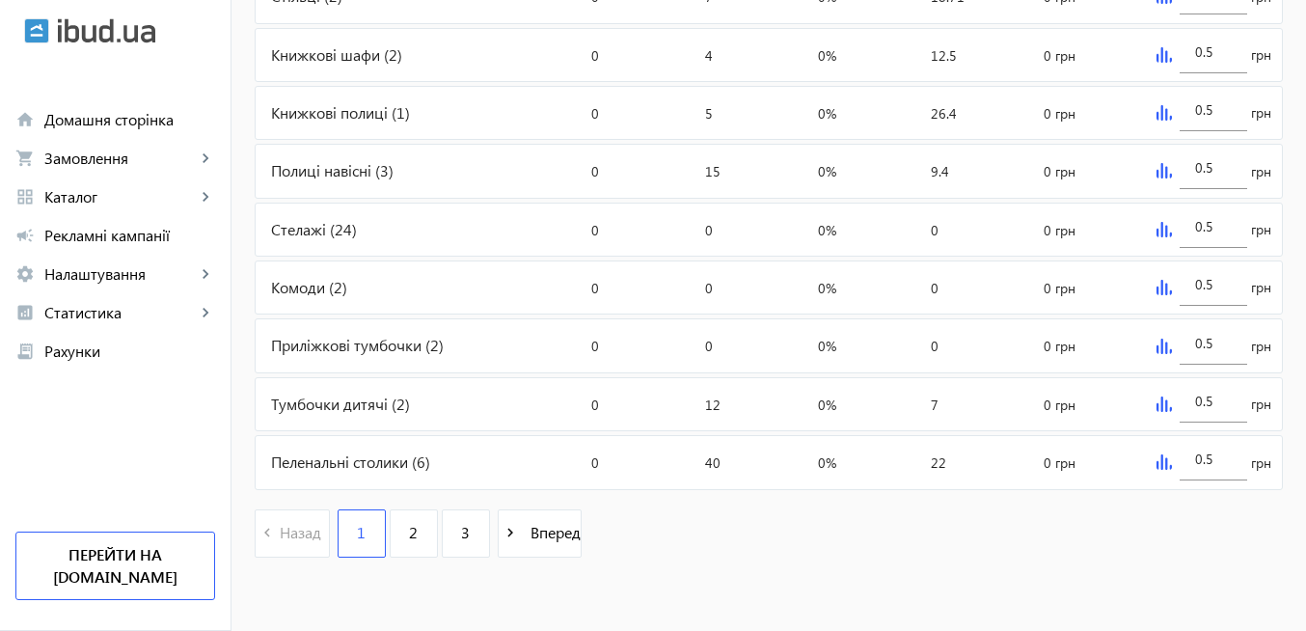
click at [1160, 290] on img at bounding box center [1164, 287] width 15 height 15
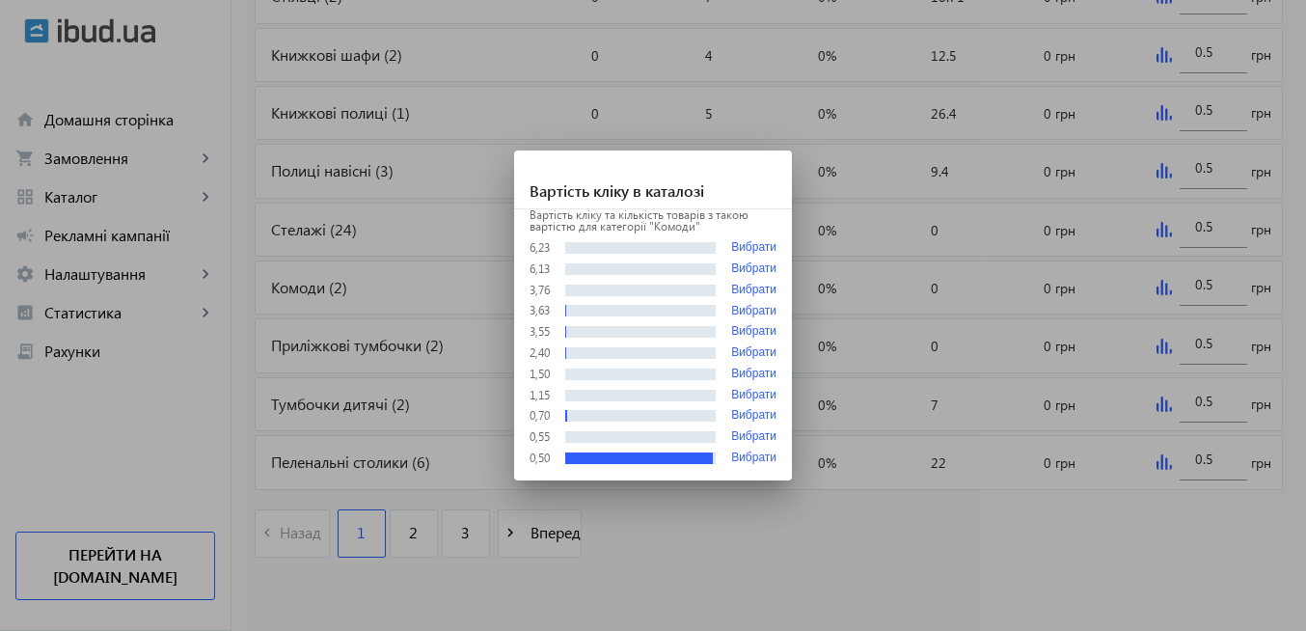
scroll to position [0, 0]
click at [679, 523] on div at bounding box center [653, 315] width 1306 height 631
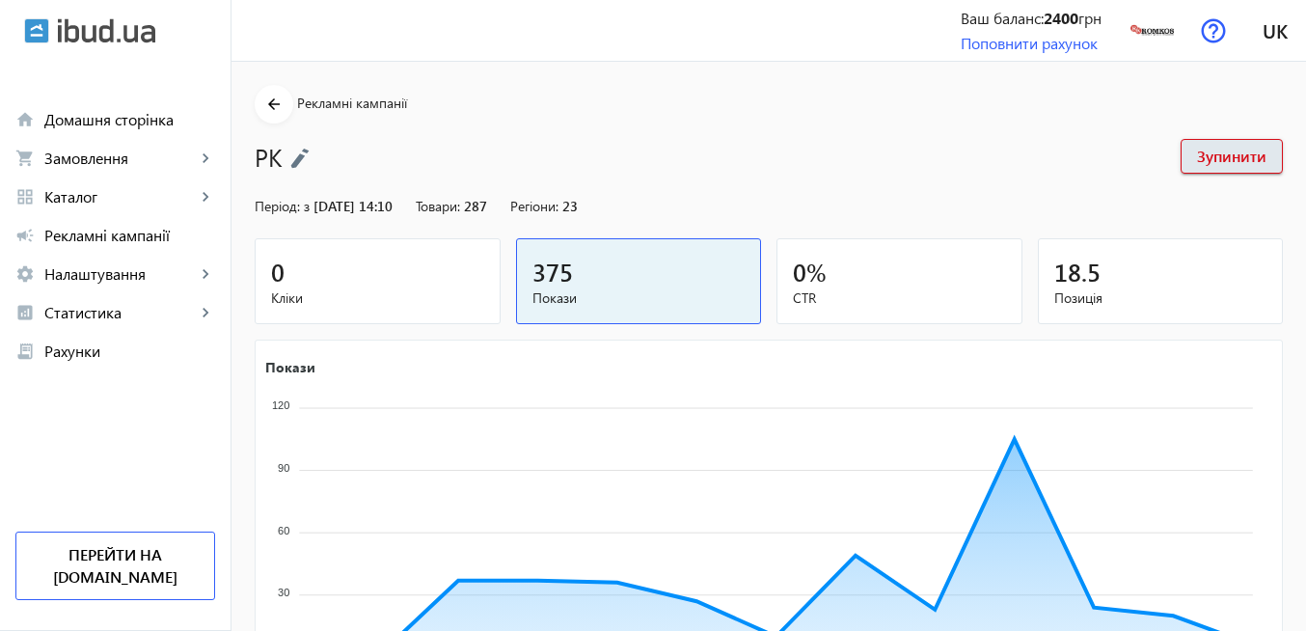
scroll to position [911, 0]
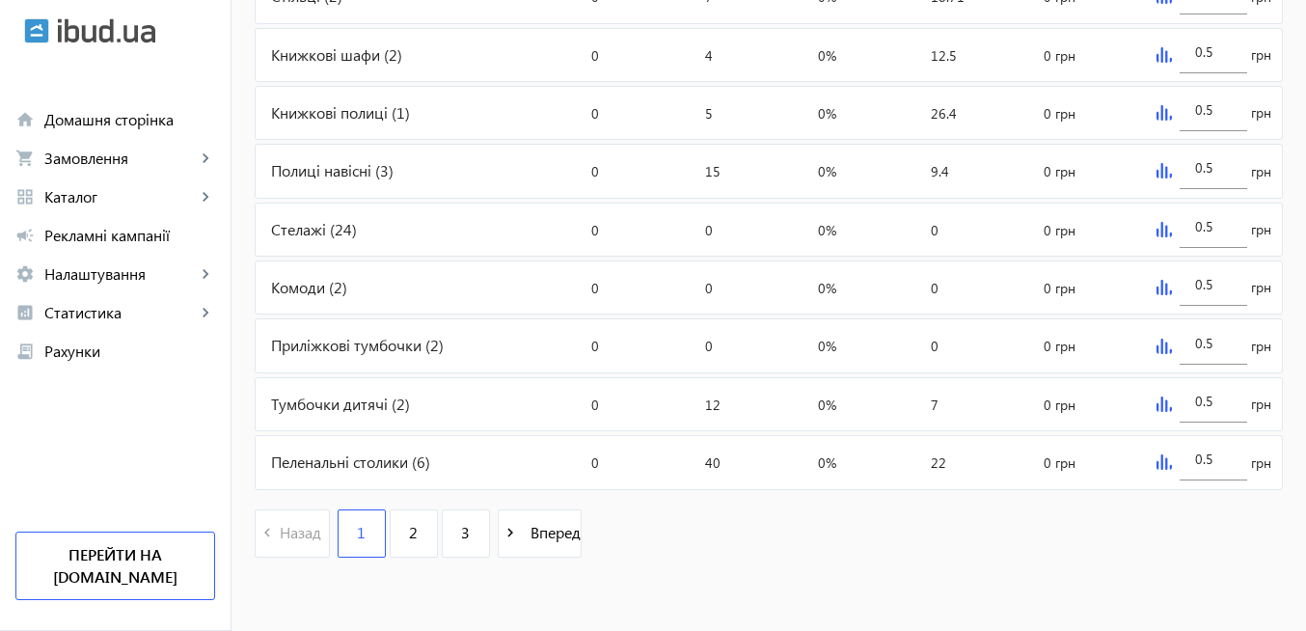
click at [851, 554] on div "navigate_before Назад 1 2 3 navigate_next Вперед" at bounding box center [769, 535] width 1028 height 83
click at [1225, 345] on input "0.5" at bounding box center [1213, 343] width 37 height 18
click at [690, 543] on div "navigate_before Назад 1 2 3 navigate_next Вперед" at bounding box center [769, 535] width 1028 height 83
click at [409, 534] on span "2" at bounding box center [413, 532] width 9 height 21
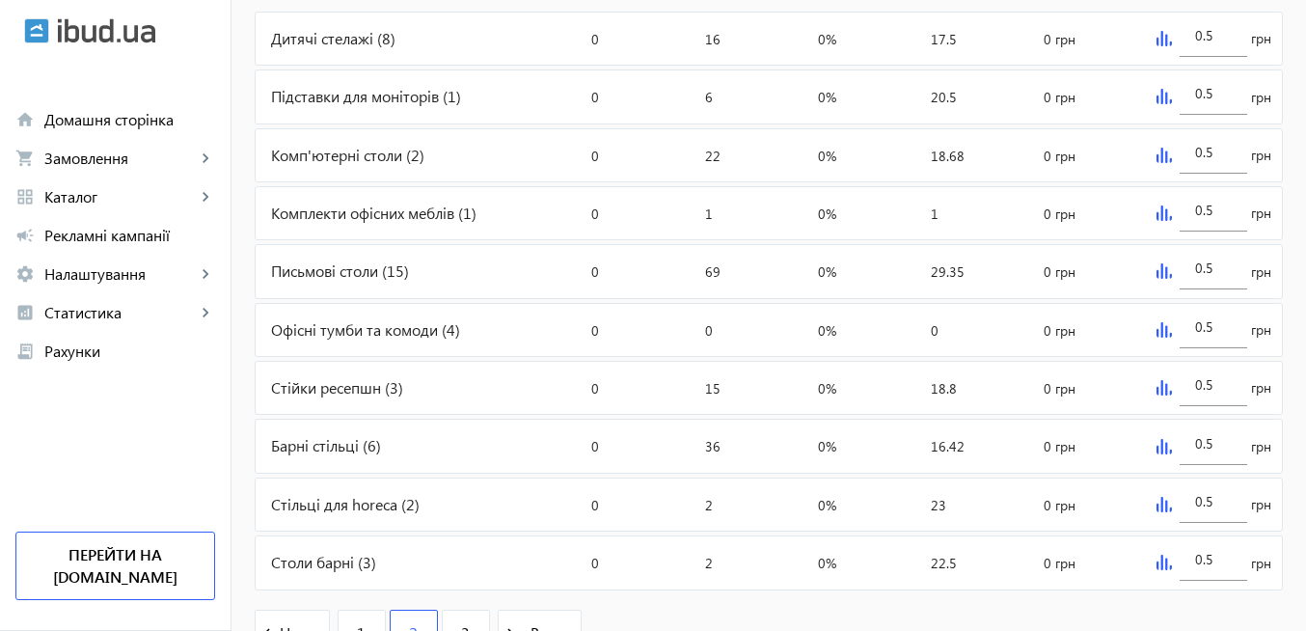
scroll to position [911, 0]
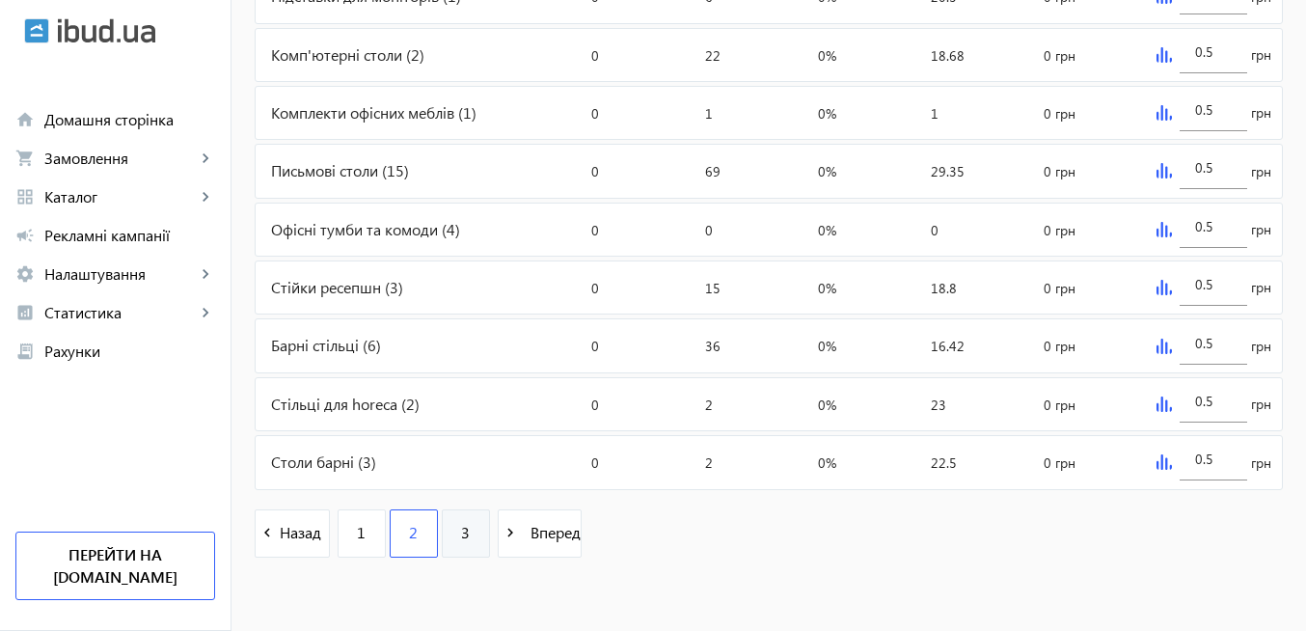
click at [460, 534] on link "3" at bounding box center [466, 533] width 48 height 48
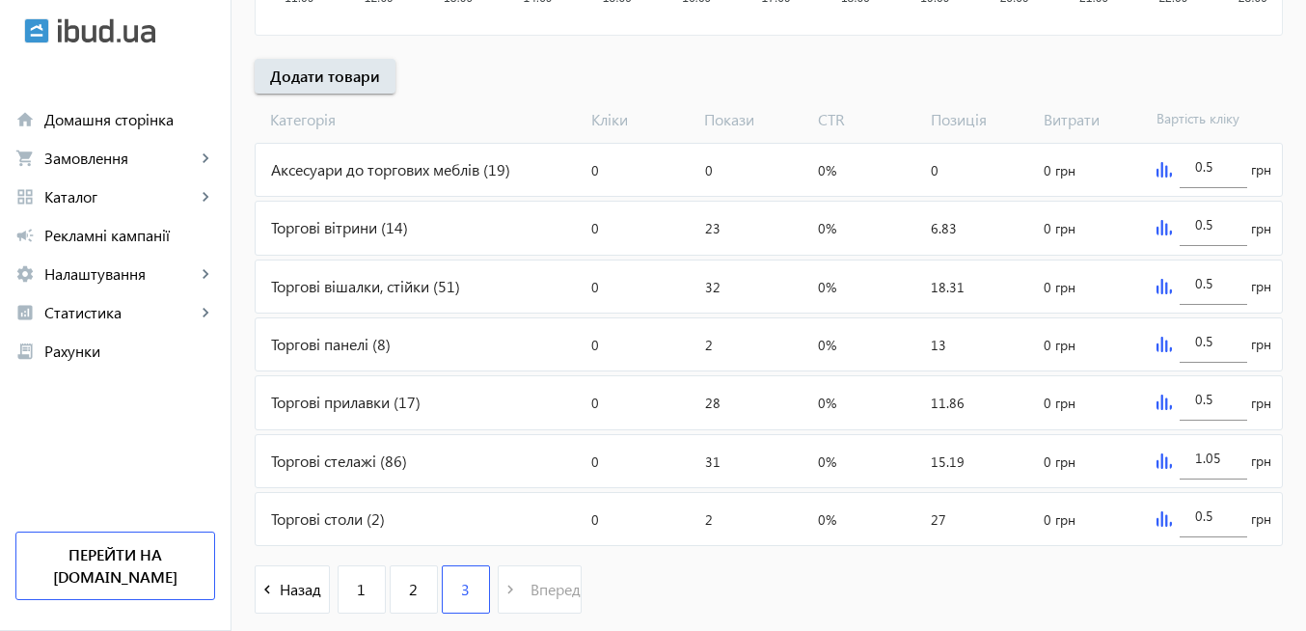
scroll to position [695, 0]
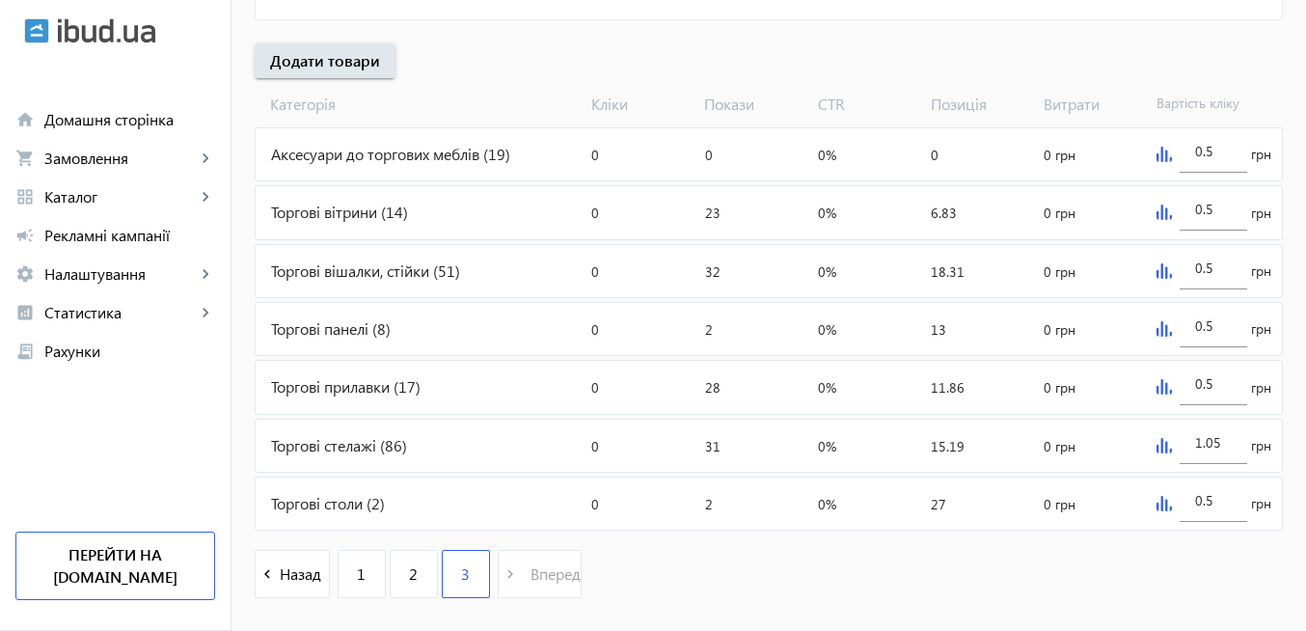
click at [374, 159] on div "Аксесуари до торгових меблів (19)" at bounding box center [420, 154] width 328 height 52
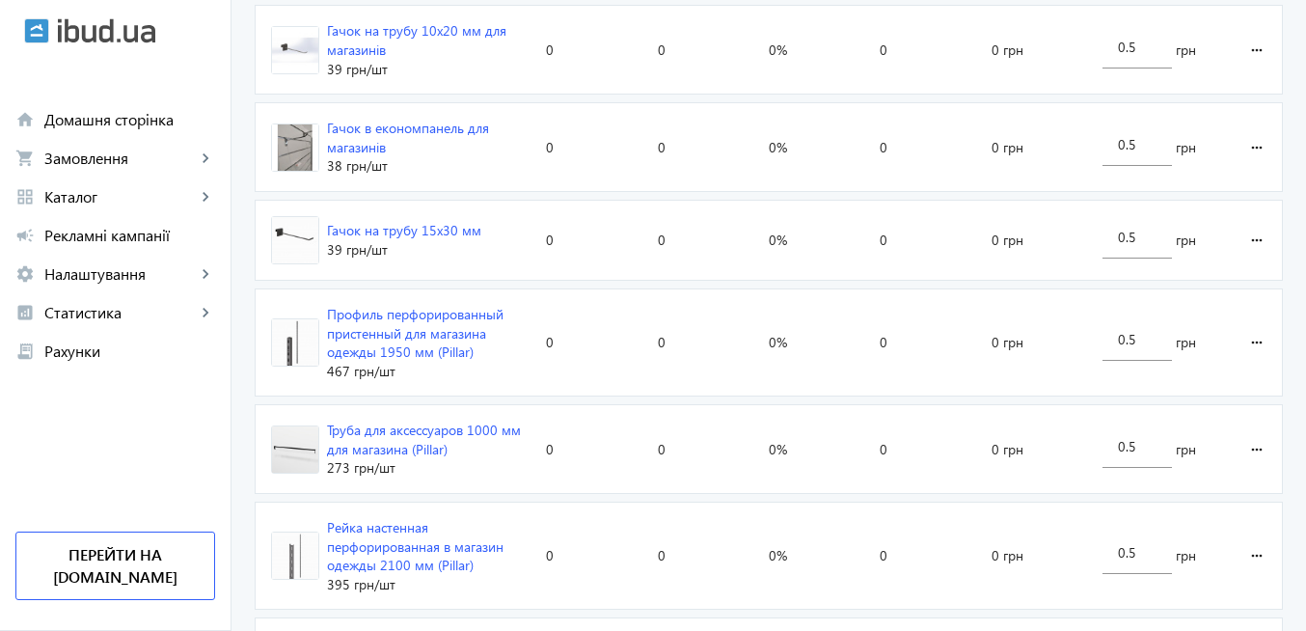
scroll to position [1273, 0]
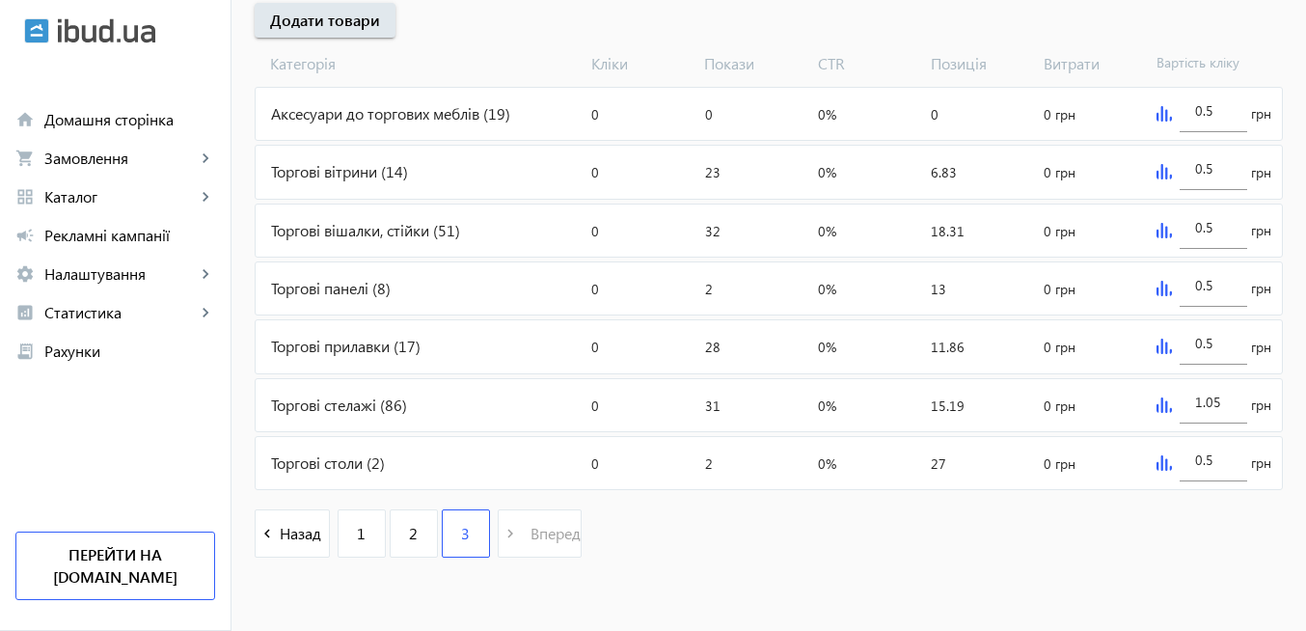
scroll to position [695, 0]
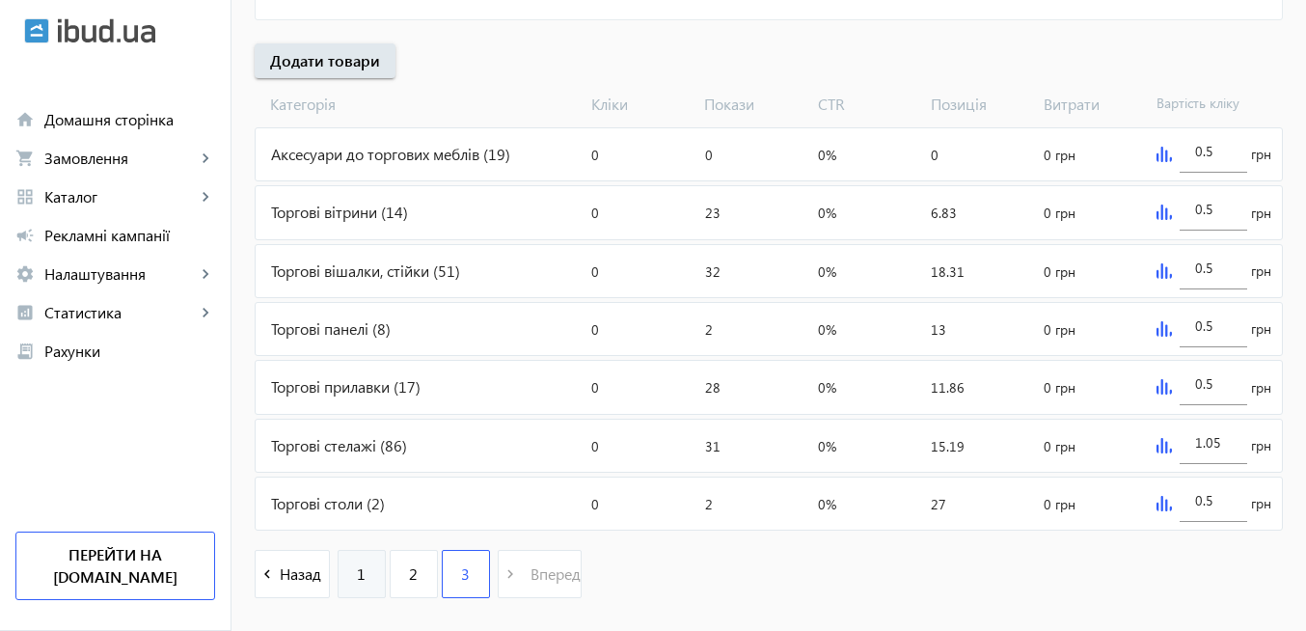
click at [361, 583] on link "1" at bounding box center [362, 574] width 48 height 48
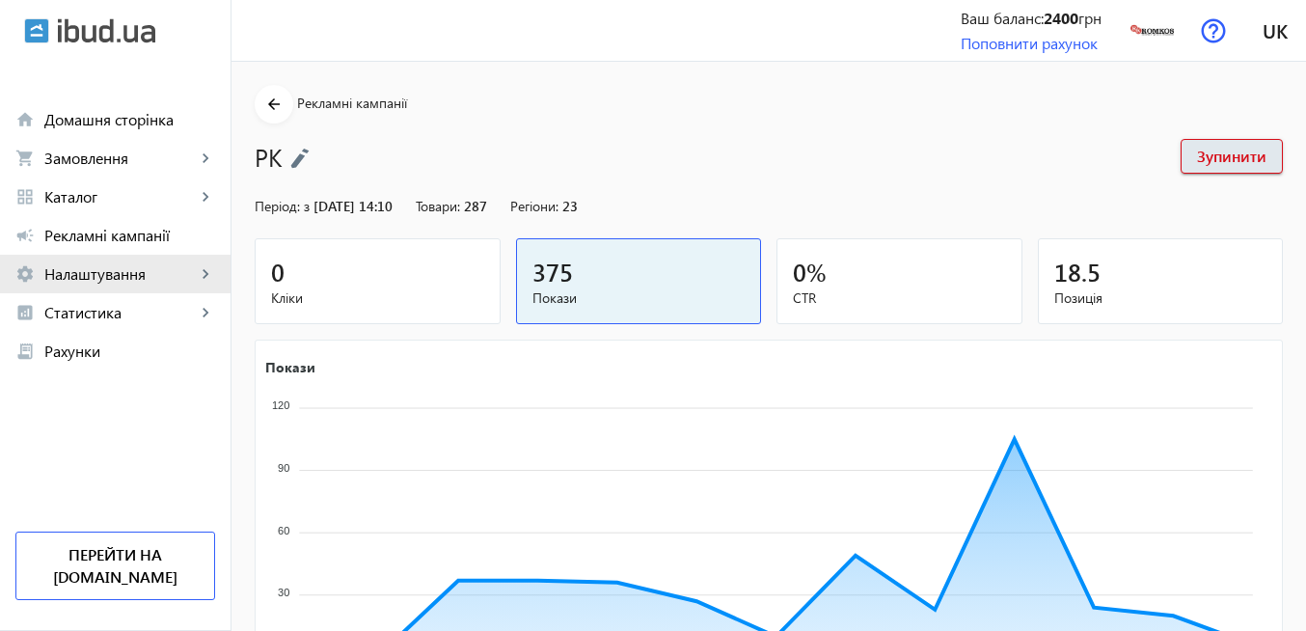
click at [121, 275] on span "Налаштування" at bounding box center [119, 273] width 151 height 19
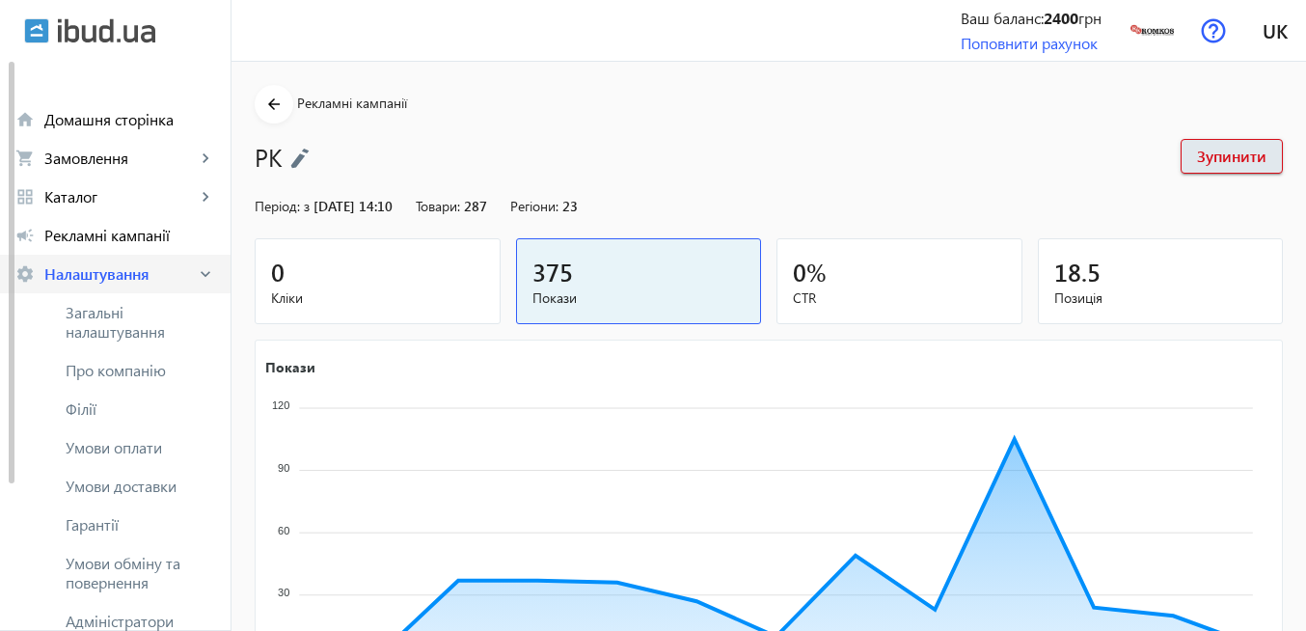
click at [112, 276] on span "Налаштування" at bounding box center [119, 273] width 151 height 19
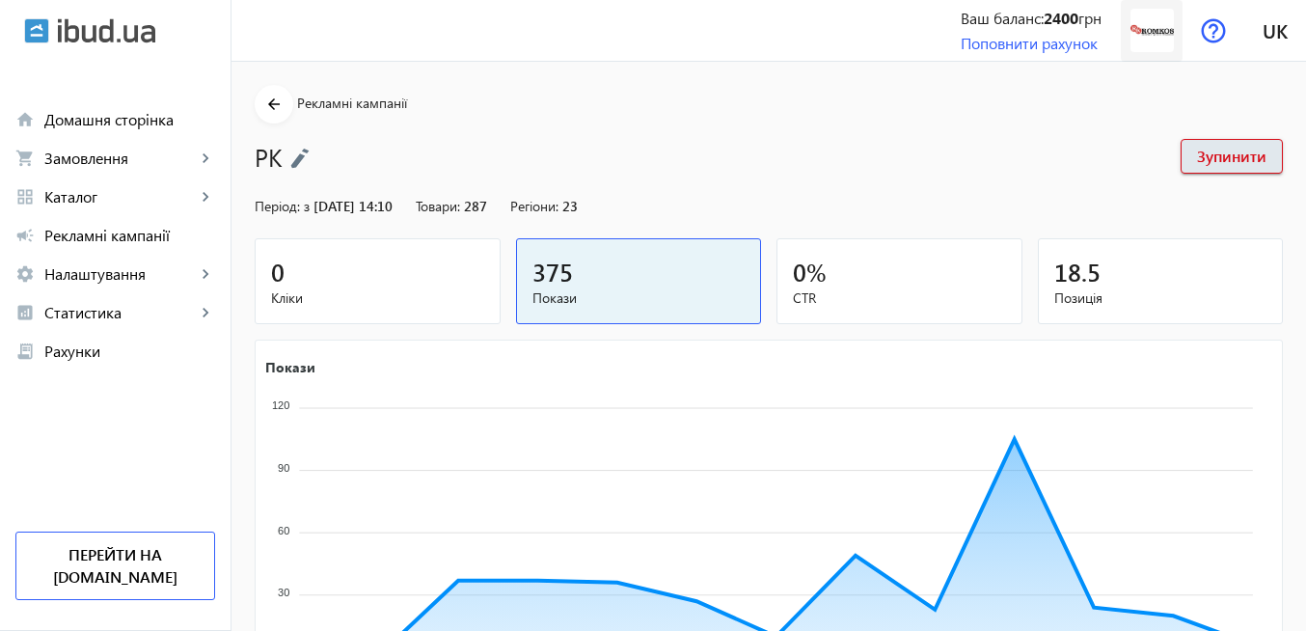
click at [1151, 41] on img at bounding box center [1152, 30] width 43 height 43
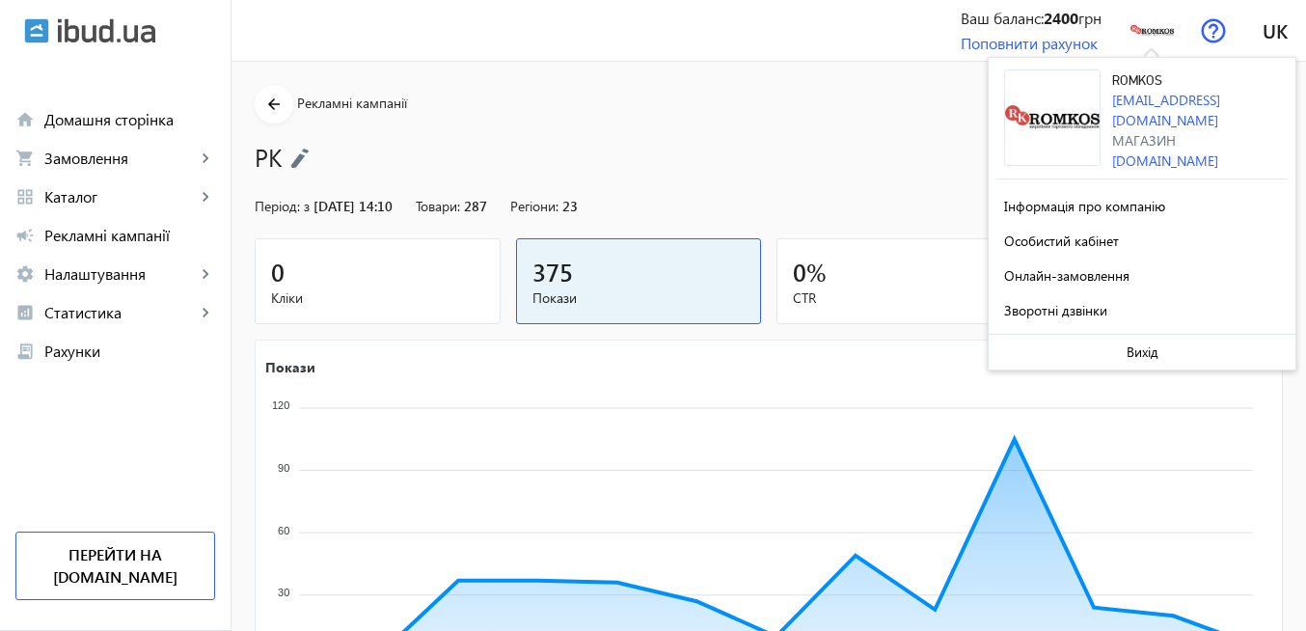
click at [908, 107] on section "arrow_back Рекламні кампанії РК Зупинити" at bounding box center [769, 129] width 1028 height 89
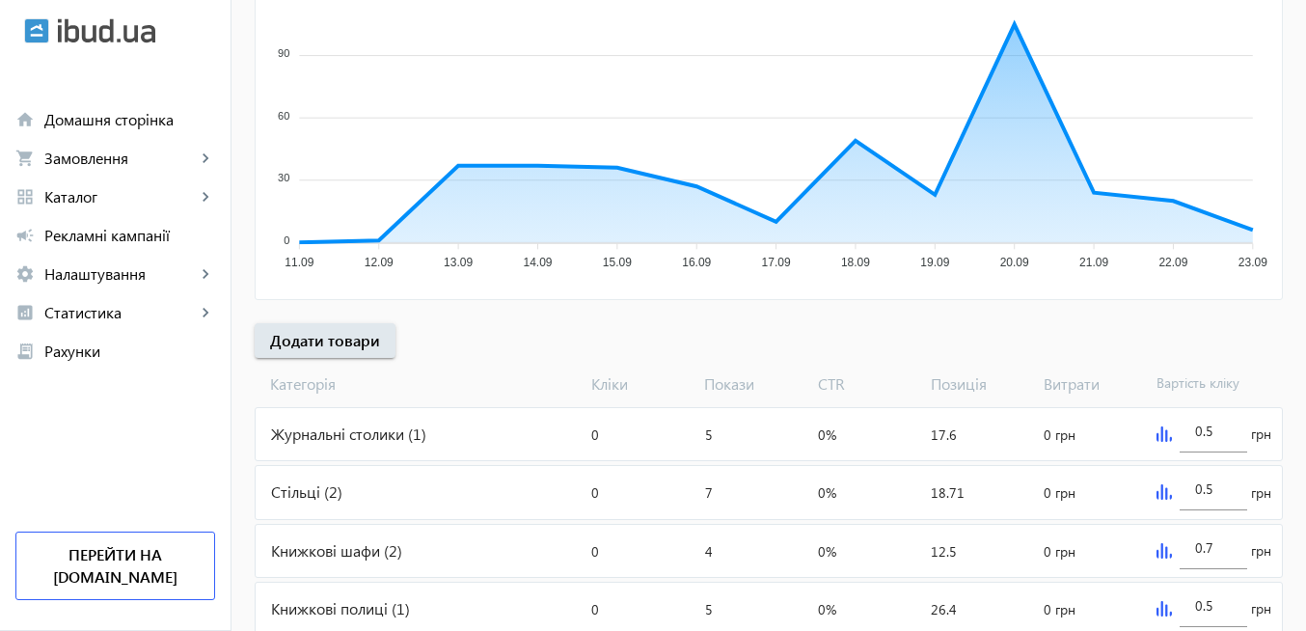
scroll to position [579, 0]
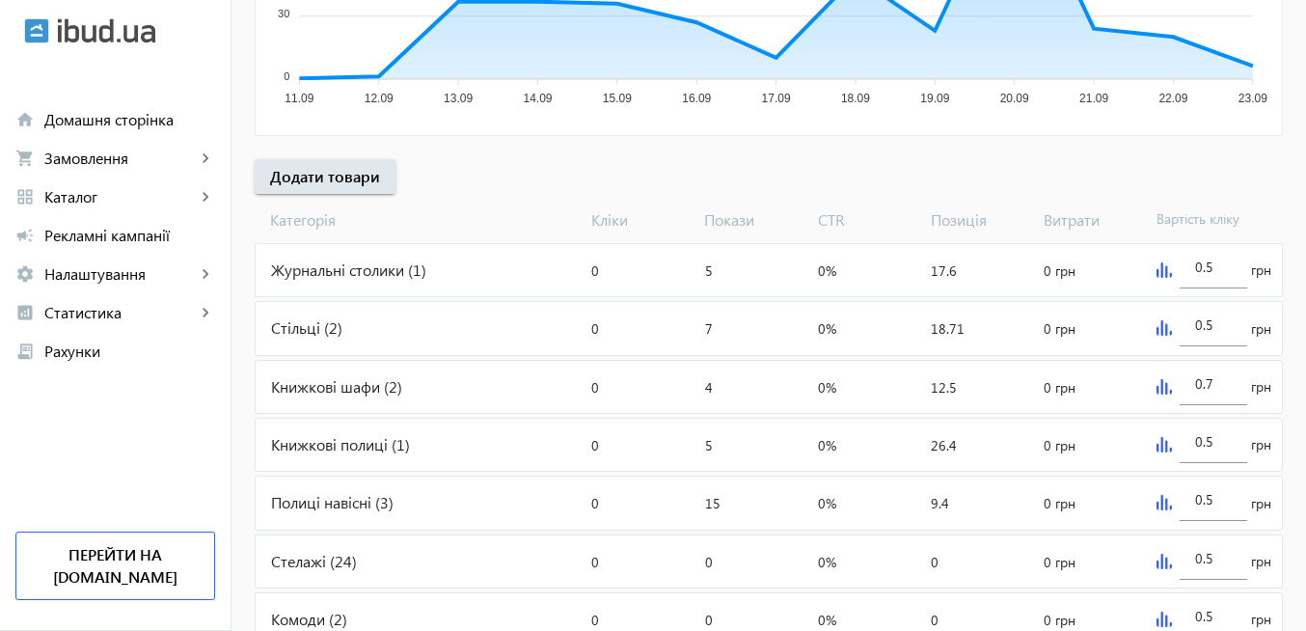
click at [354, 269] on div "Журнальні столики (1)" at bounding box center [420, 270] width 328 height 52
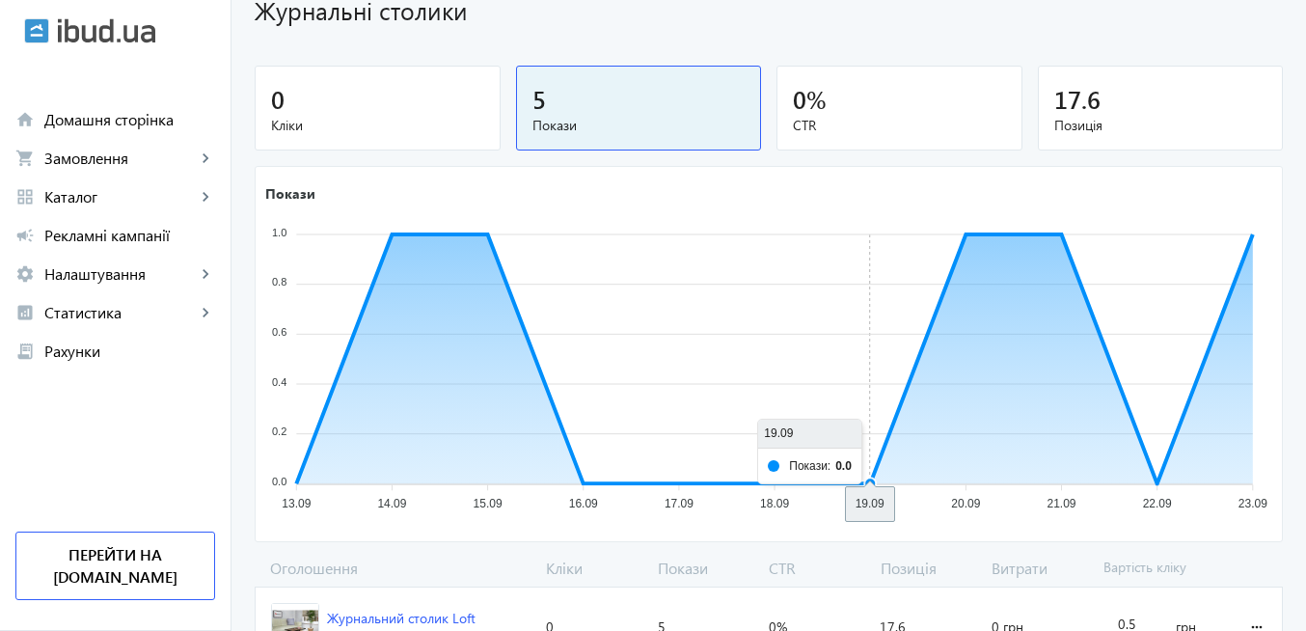
scroll to position [245, 0]
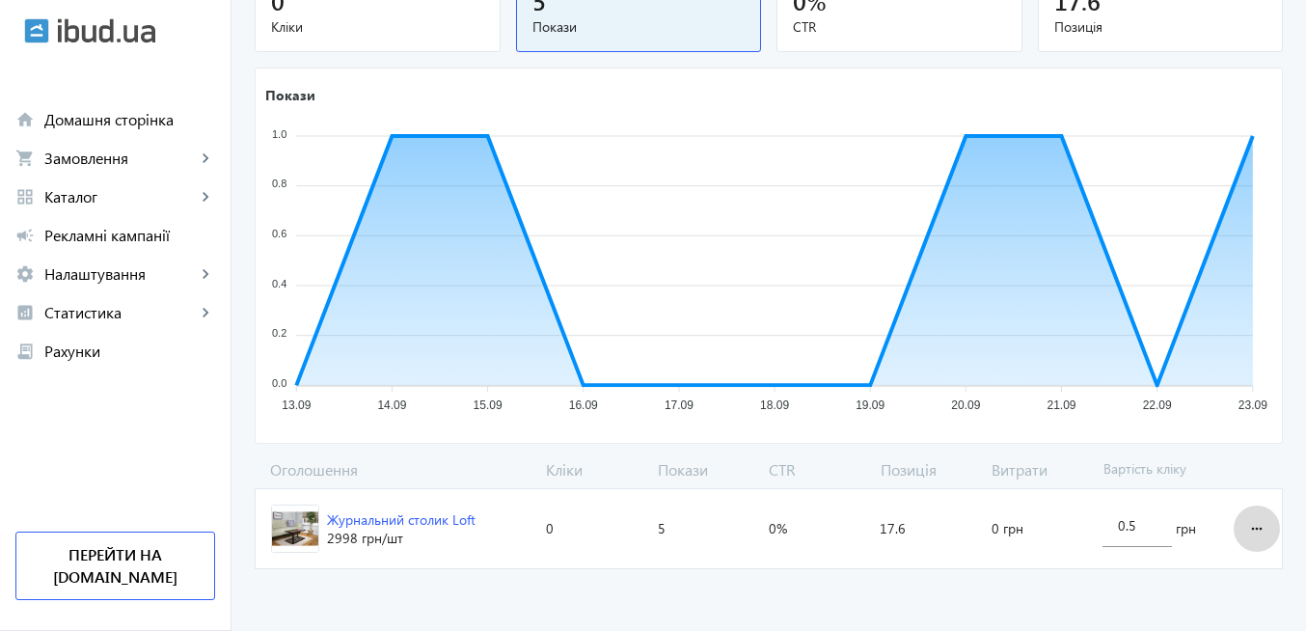
click at [1254, 531] on mat-icon "more_horiz" at bounding box center [1256, 528] width 23 height 46
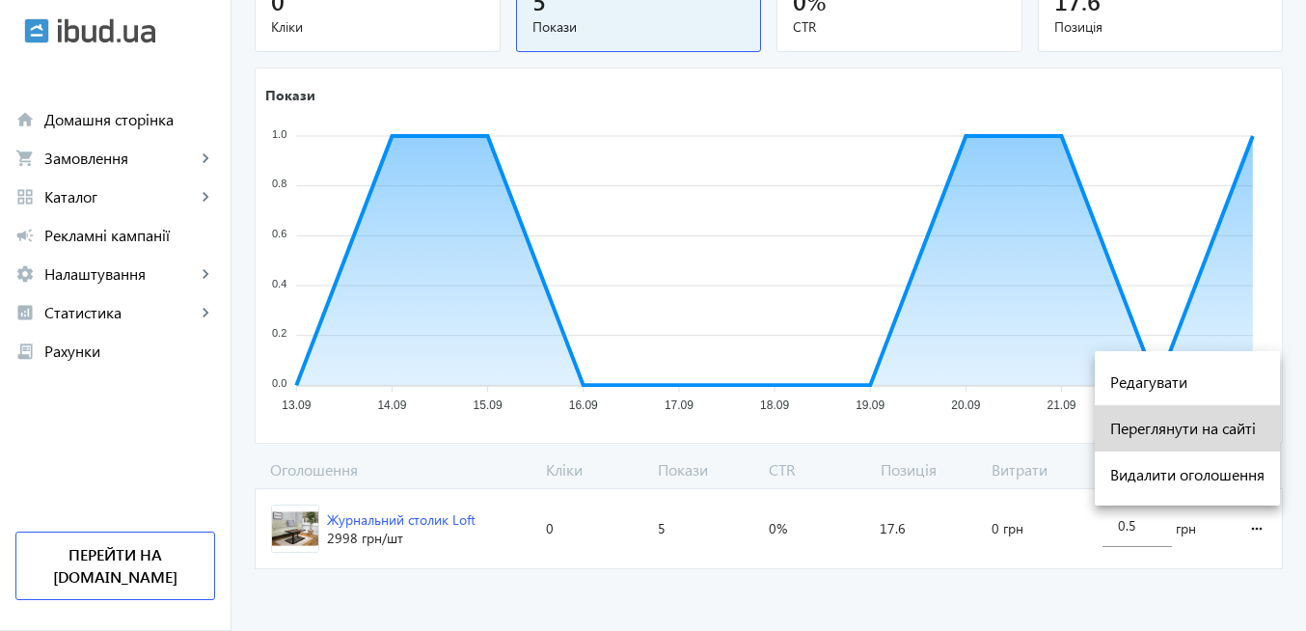
click at [1163, 432] on span "Переглянути на сайті" at bounding box center [1187, 428] width 154 height 15
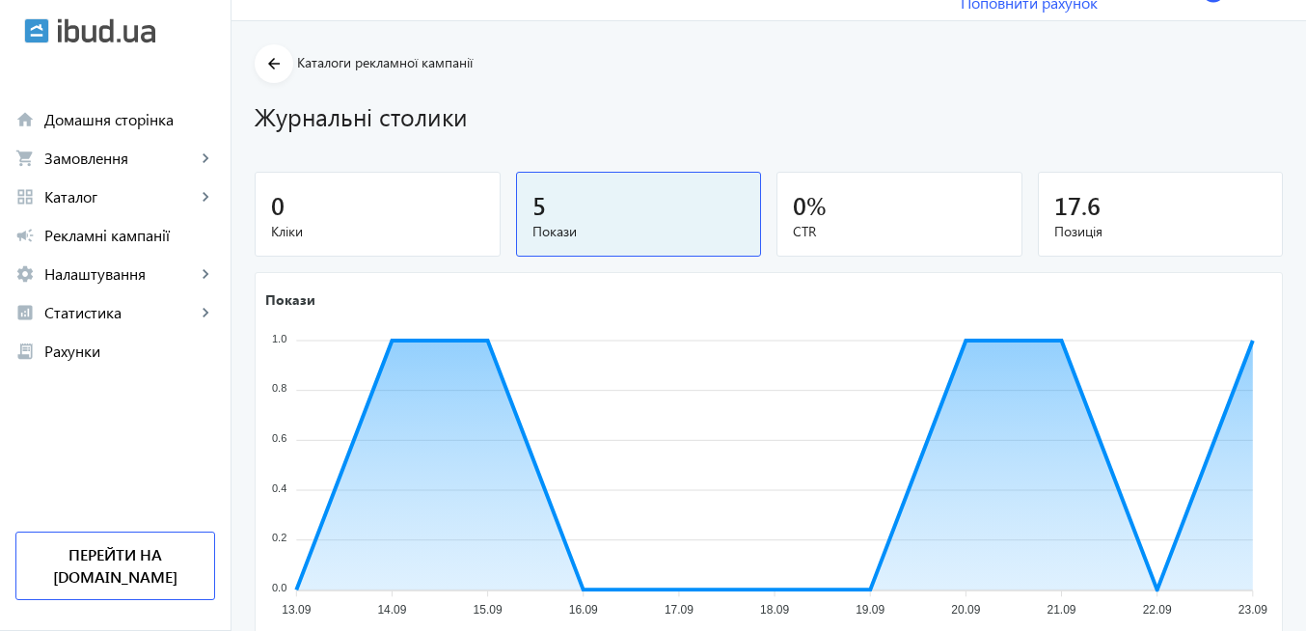
scroll to position [0, 0]
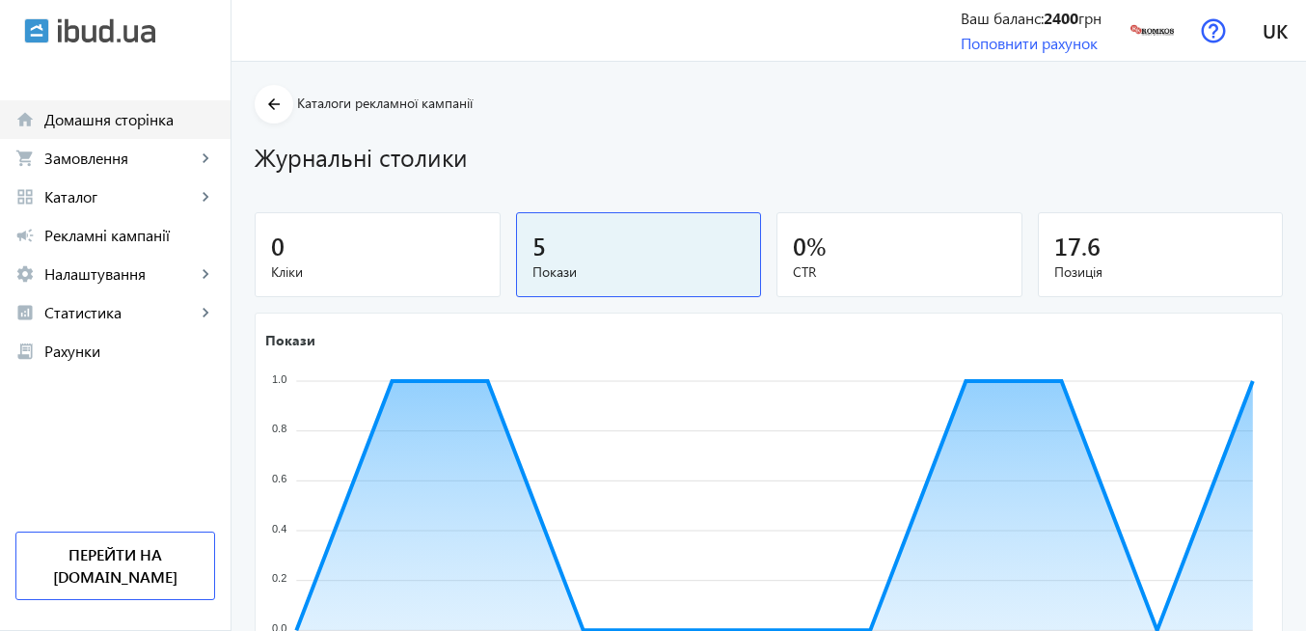
click at [160, 120] on span "Домашня сторінка" at bounding box center [129, 119] width 171 height 19
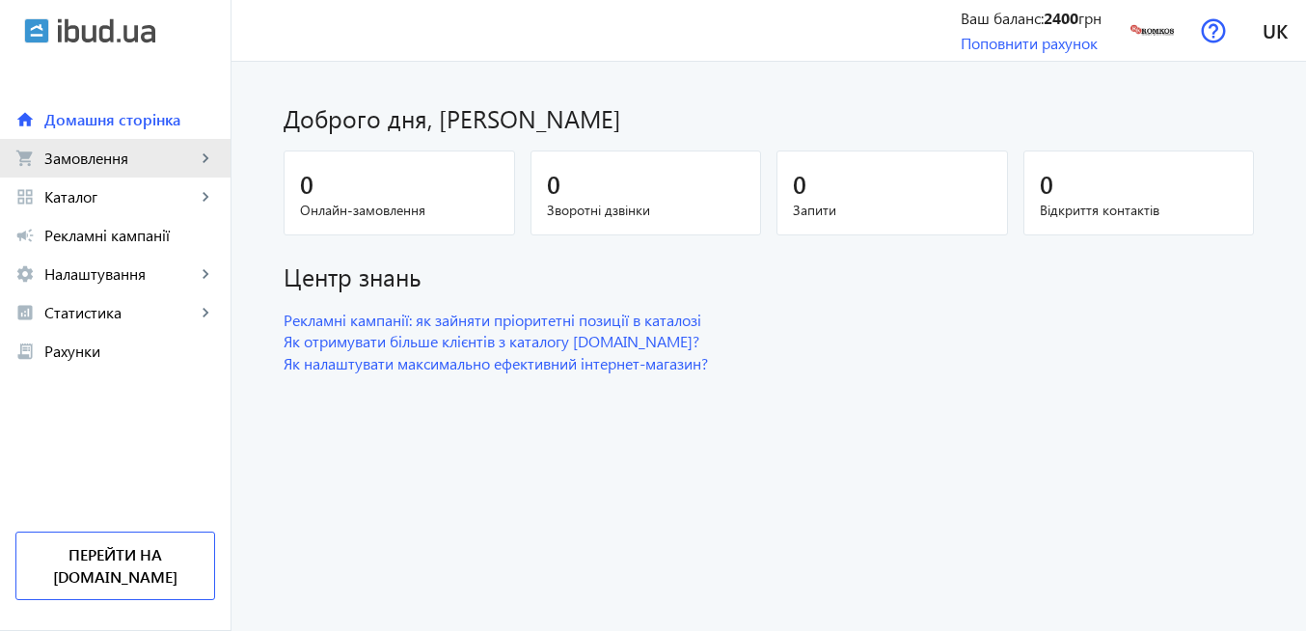
click at [139, 160] on span "Замовлення" at bounding box center [119, 158] width 151 height 19
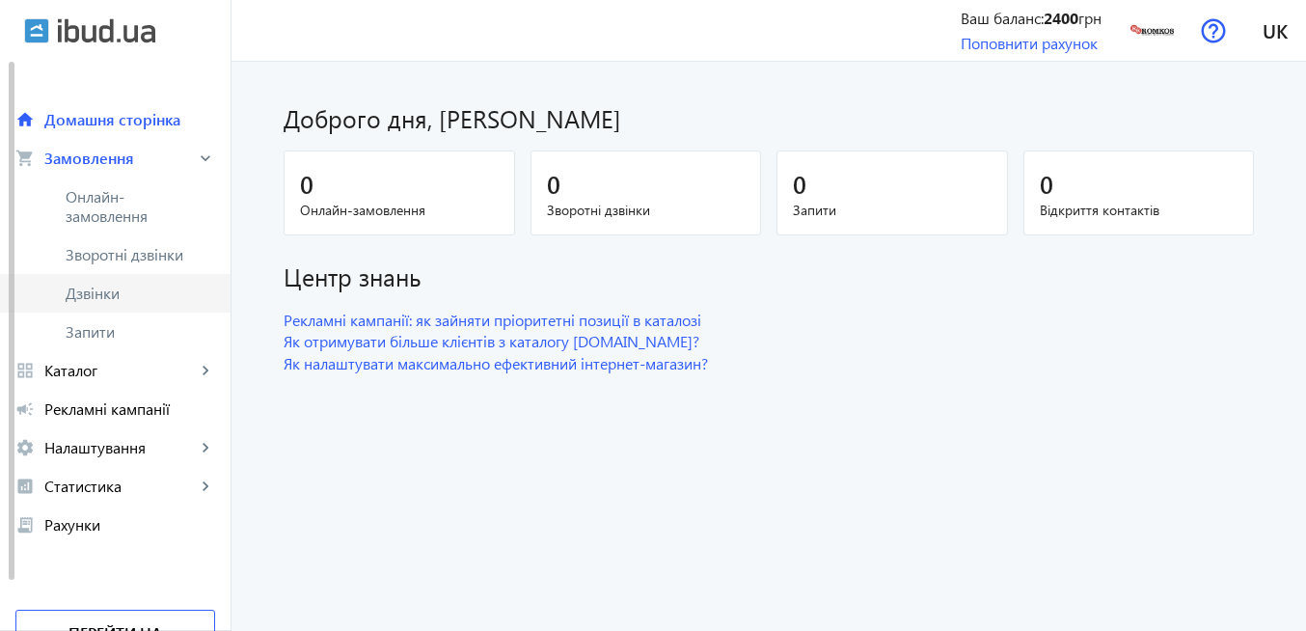
click at [134, 292] on span "Дзвінки" at bounding box center [141, 293] width 150 height 19
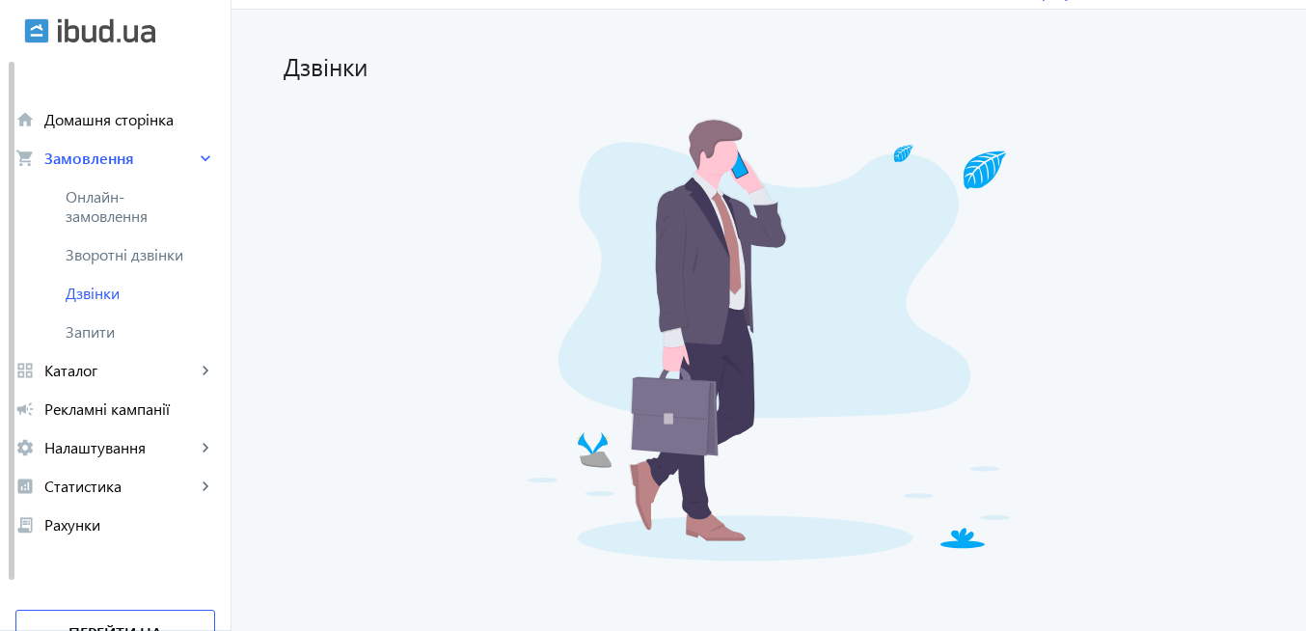
scroll to position [68, 0]
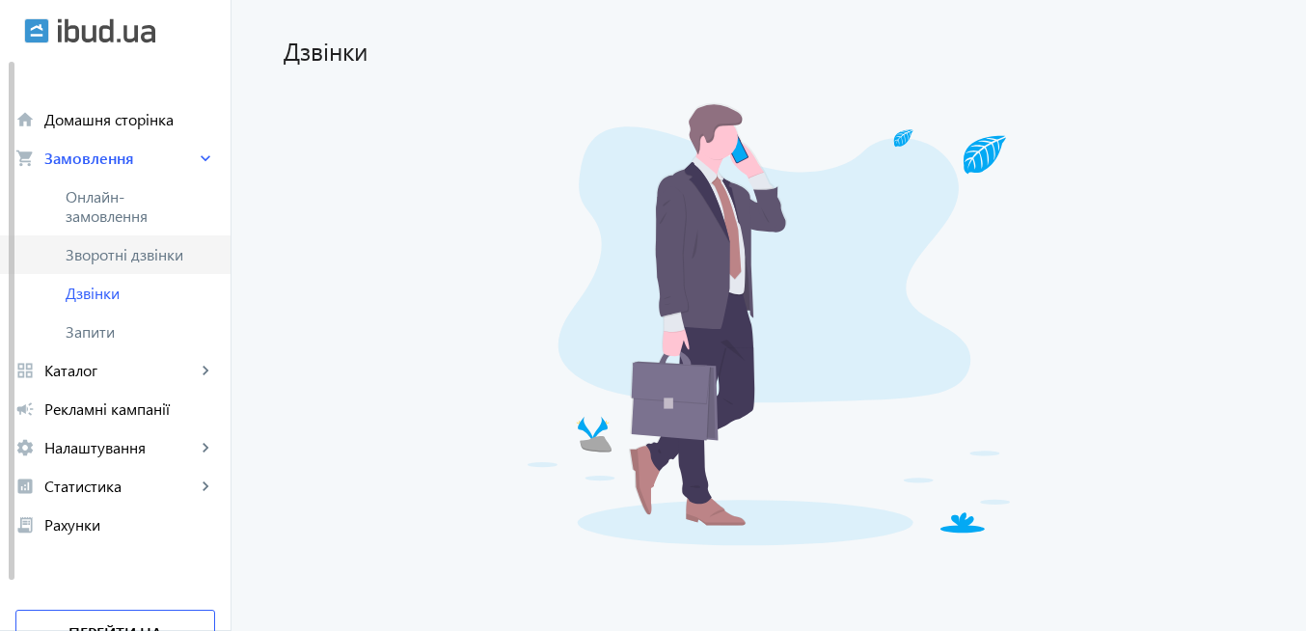
click at [153, 257] on span "Зворотні дзвінки" at bounding box center [130, 254] width 128 height 19
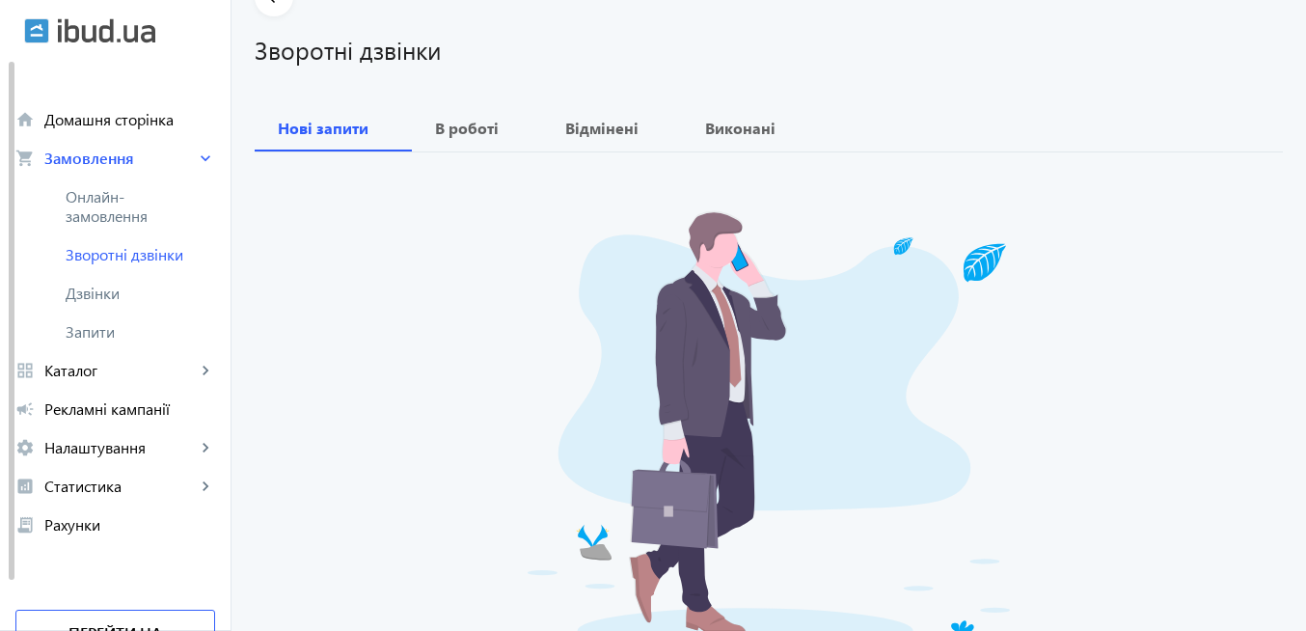
scroll to position [274, 0]
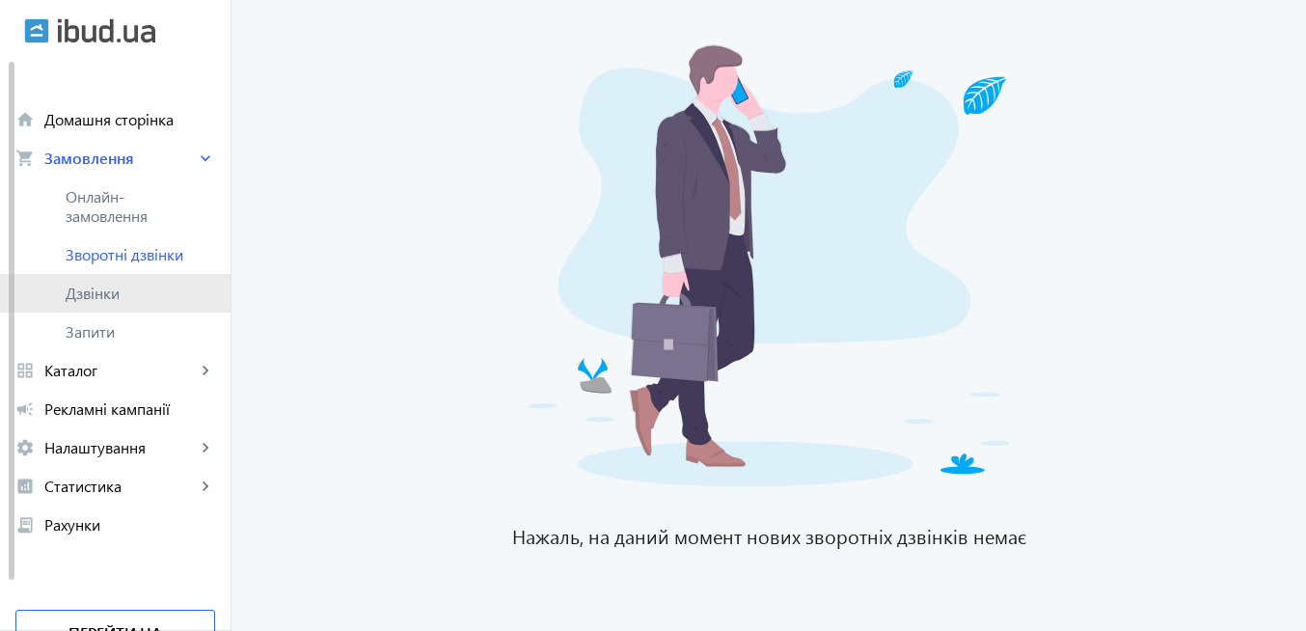
click at [125, 300] on span "Дзвінки" at bounding box center [141, 293] width 150 height 19
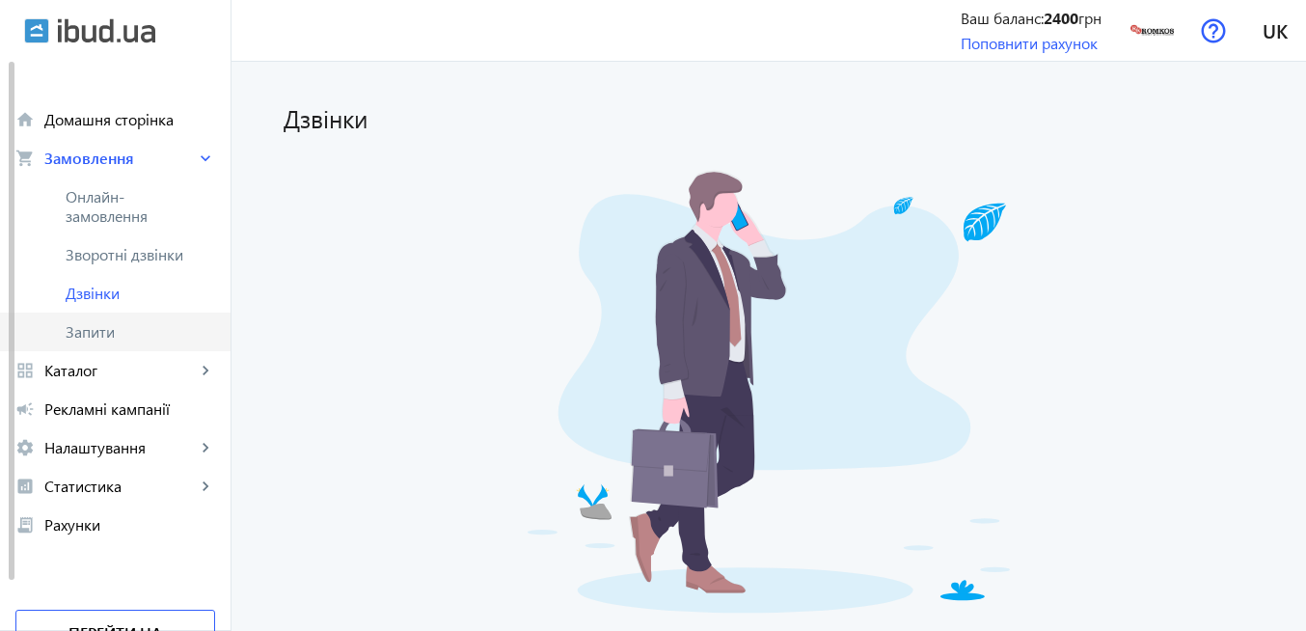
click at [132, 341] on span "Запити" at bounding box center [141, 331] width 150 height 19
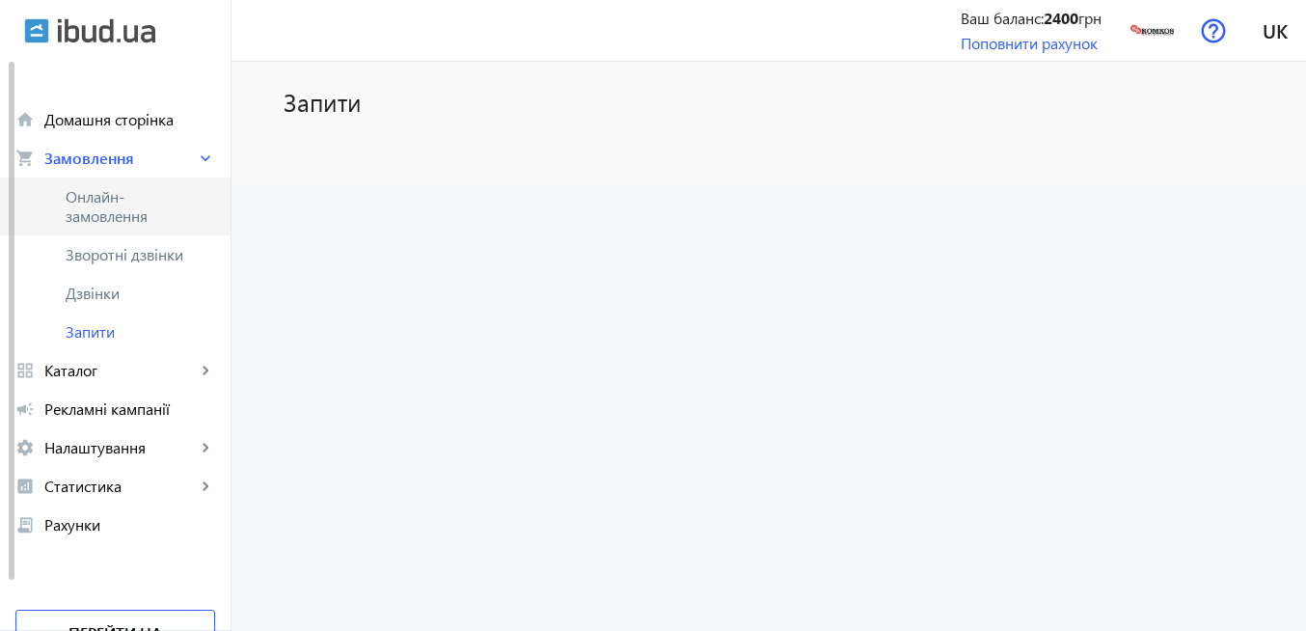
click at [123, 212] on span "Онлайн-замовлення" at bounding box center [130, 206] width 128 height 39
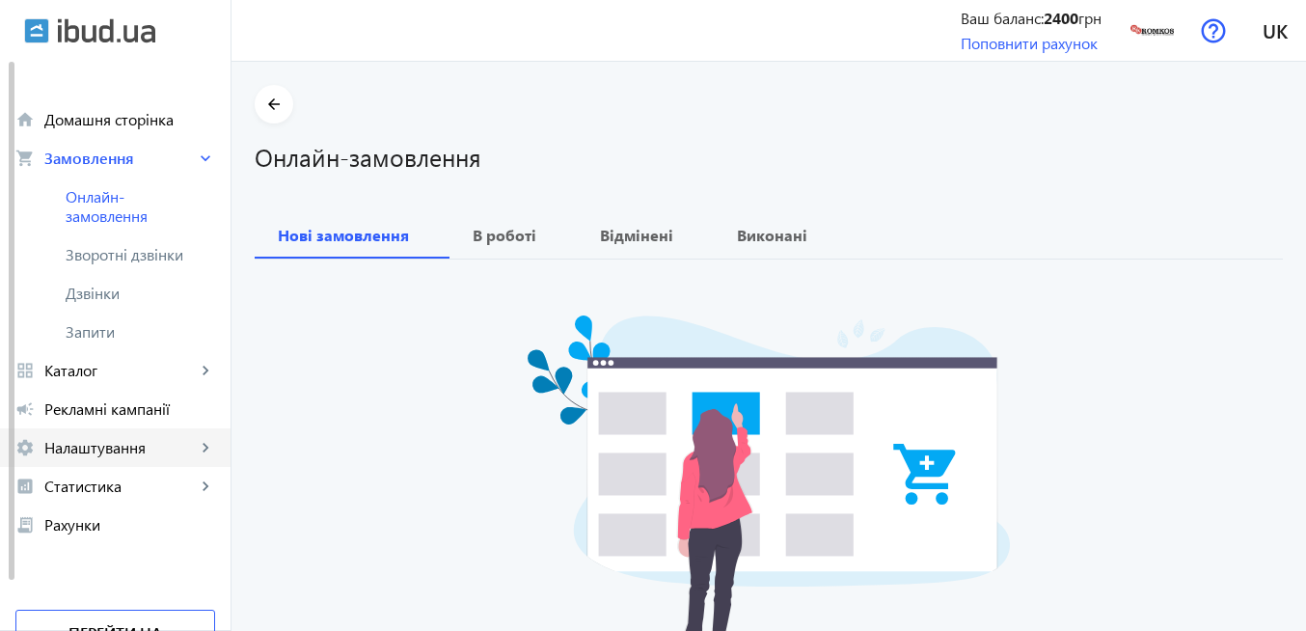
click at [144, 456] on span "Налаштування" at bounding box center [119, 447] width 151 height 19
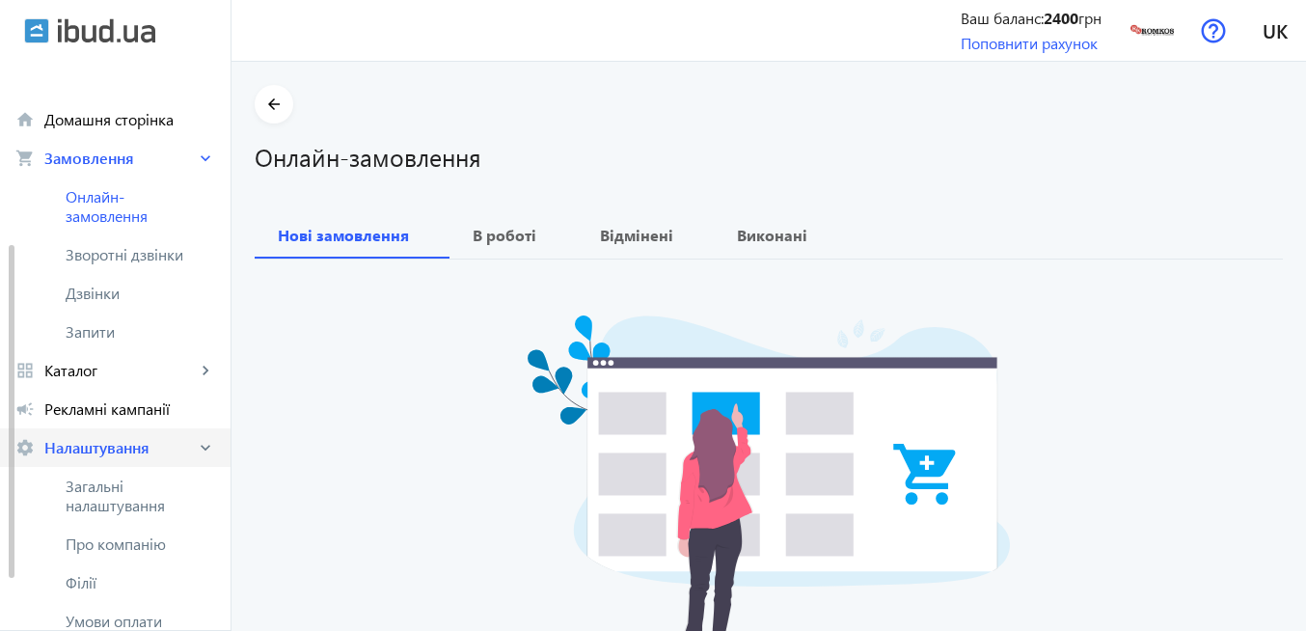
scroll to position [116, 0]
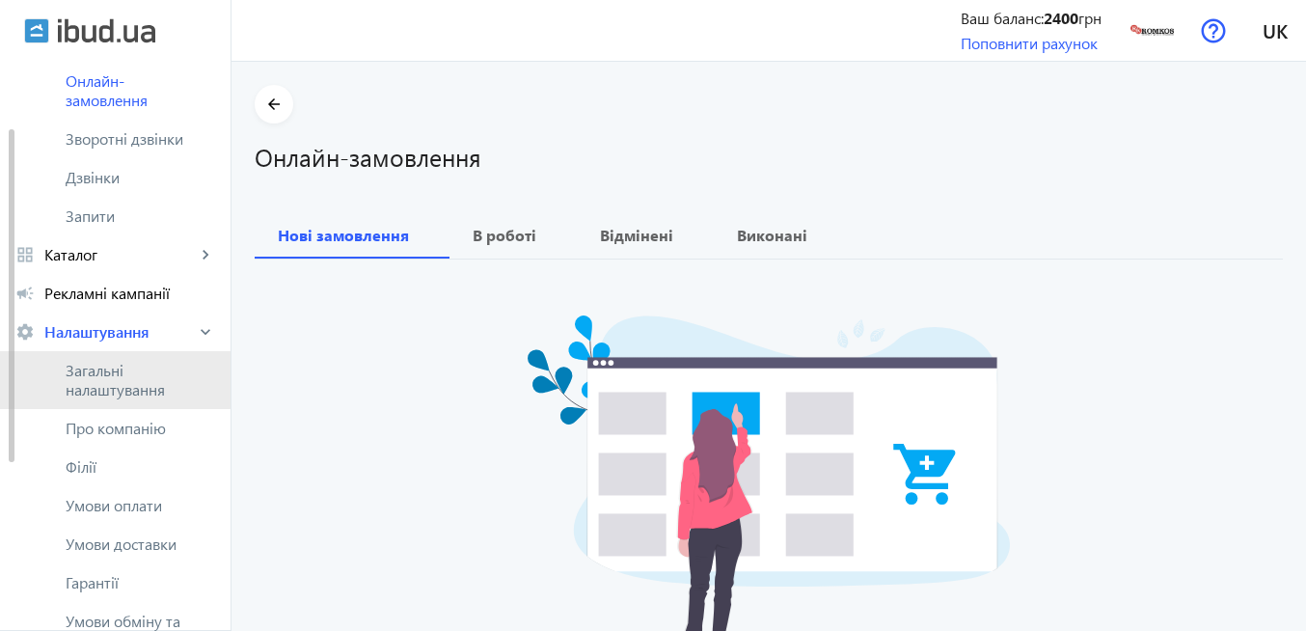
click at [109, 378] on span "Загальні налаштування" at bounding box center [141, 380] width 150 height 39
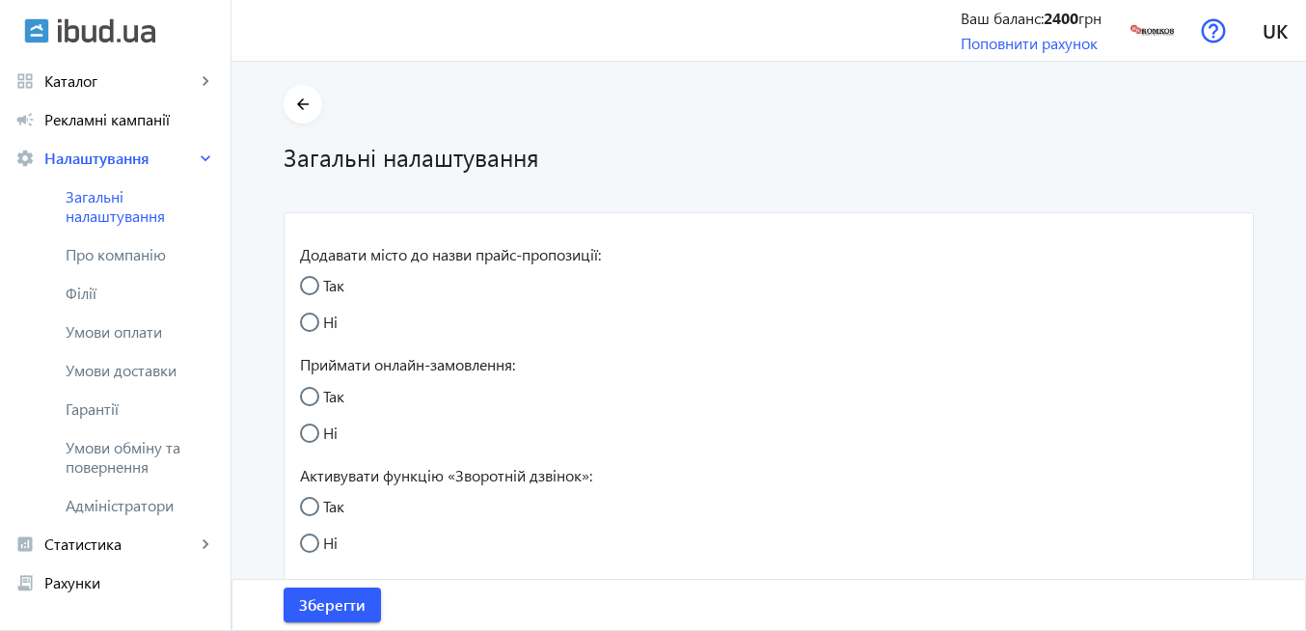
radio input "true"
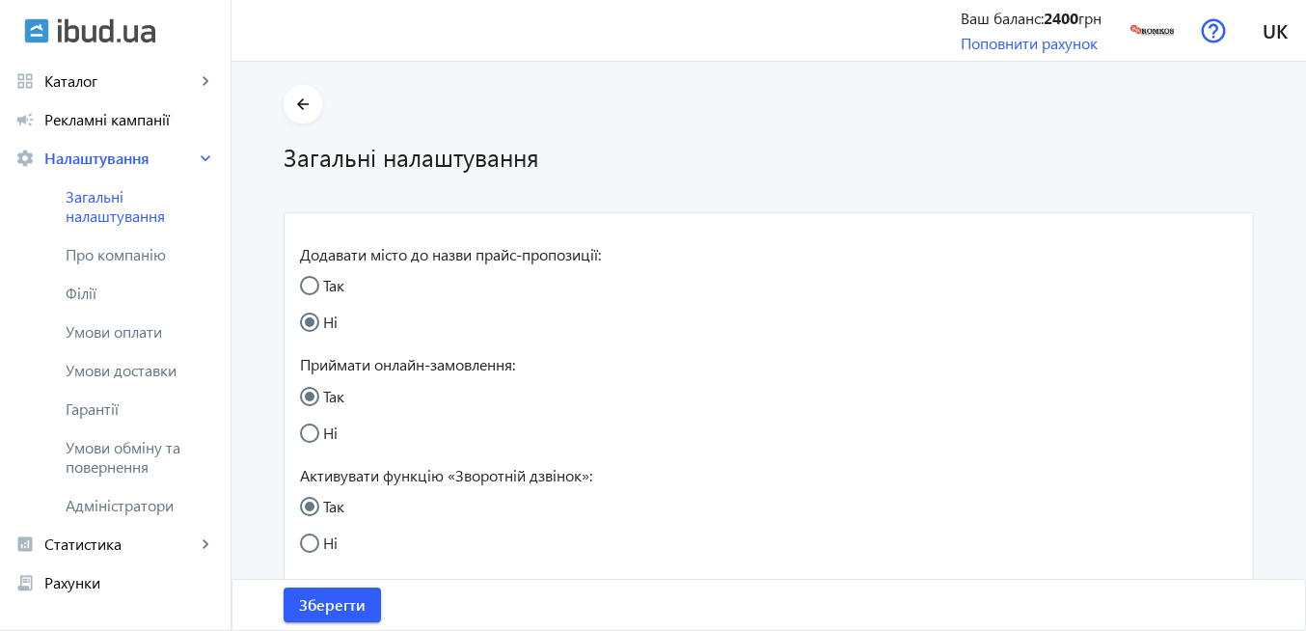
radio input "true"
click at [122, 123] on span "Рекламні кампанії" at bounding box center [129, 119] width 171 height 19
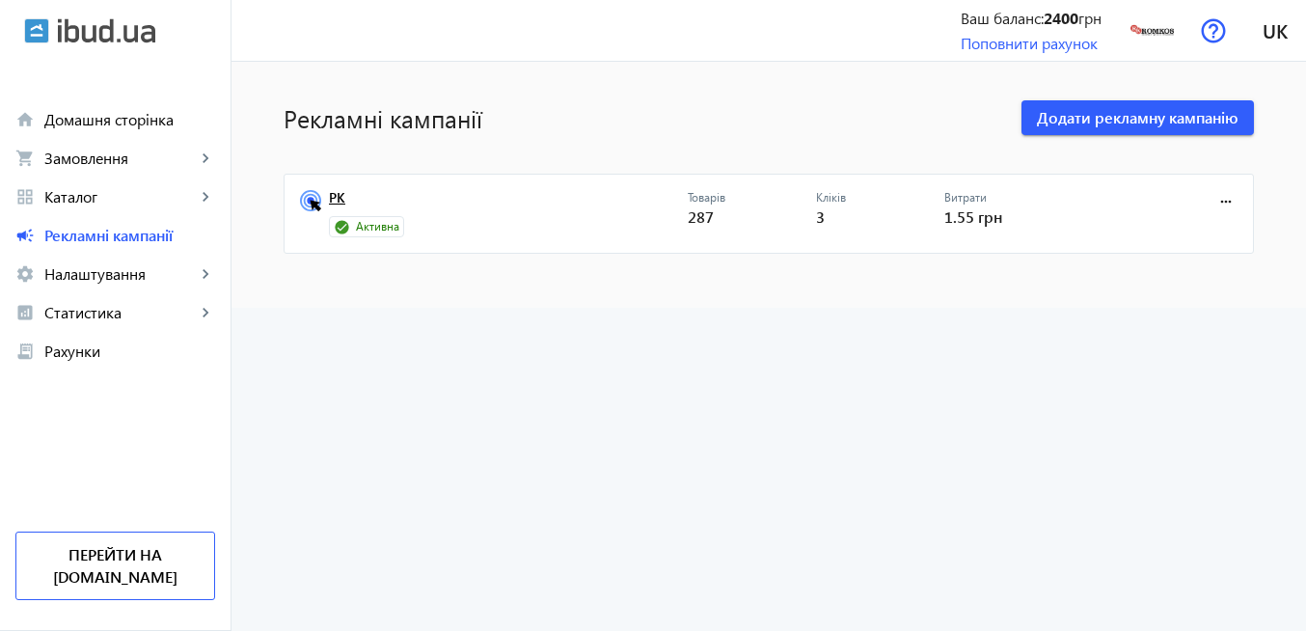
click at [329, 197] on link "РК" at bounding box center [508, 203] width 359 height 27
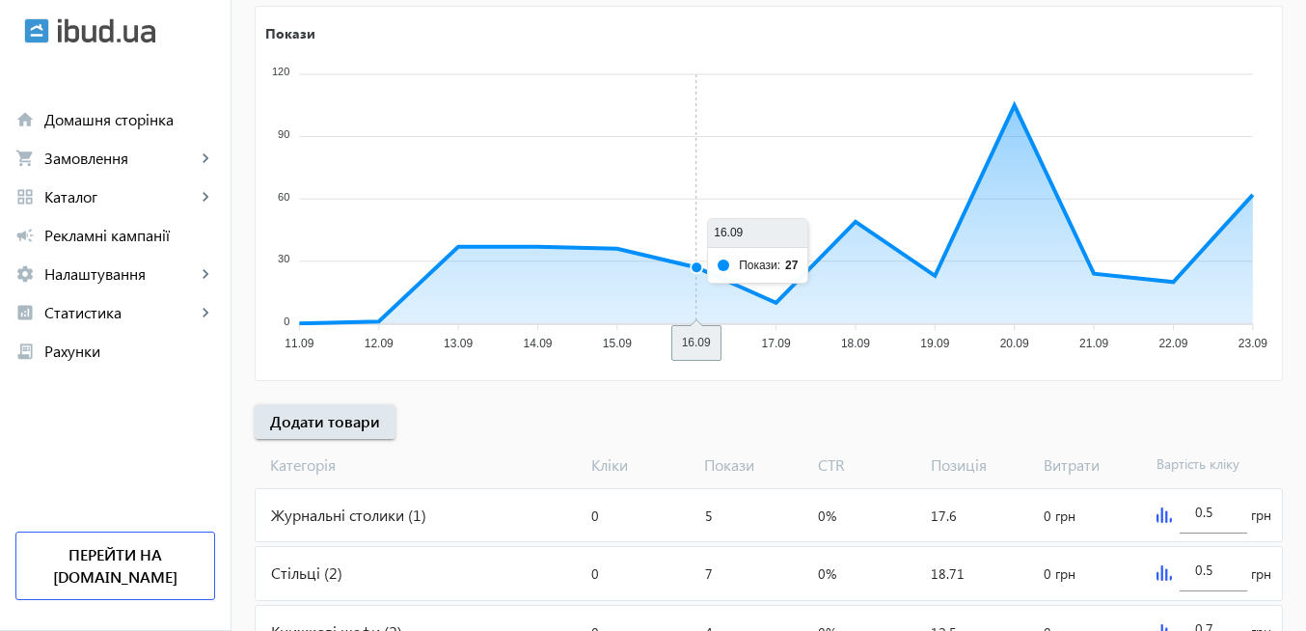
scroll to position [347, 0]
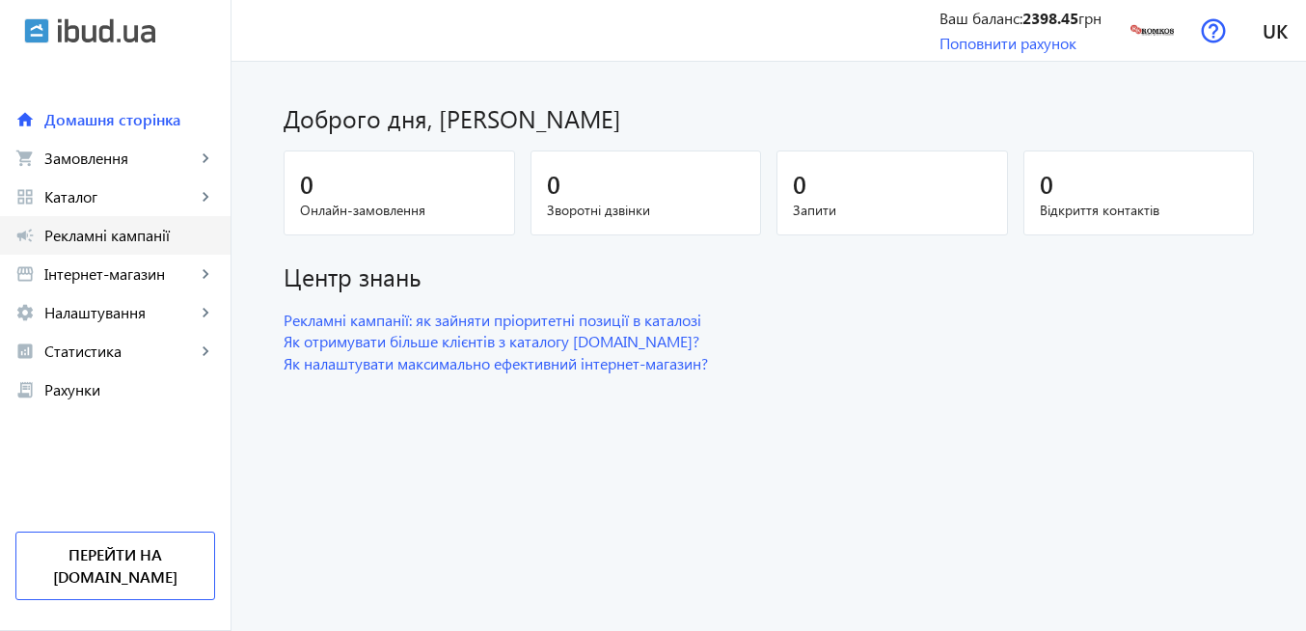
click at [134, 232] on span "Рекламні кампанії" at bounding box center [129, 235] width 171 height 19
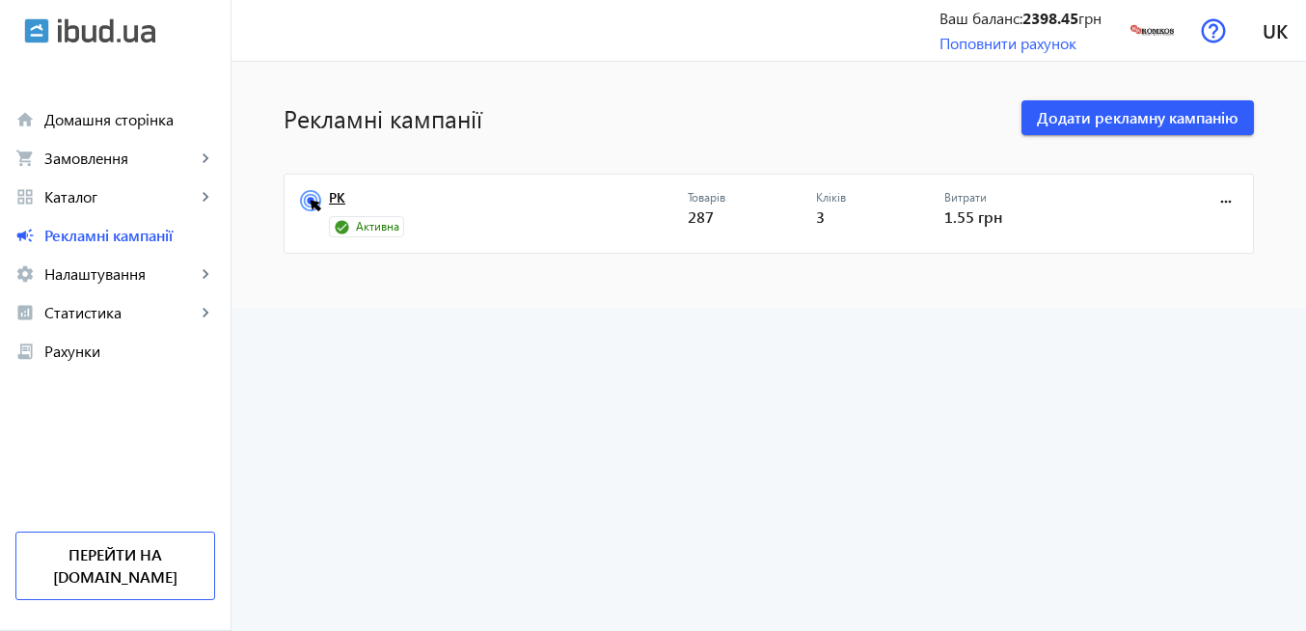
click at [334, 198] on link "РК" at bounding box center [508, 203] width 359 height 27
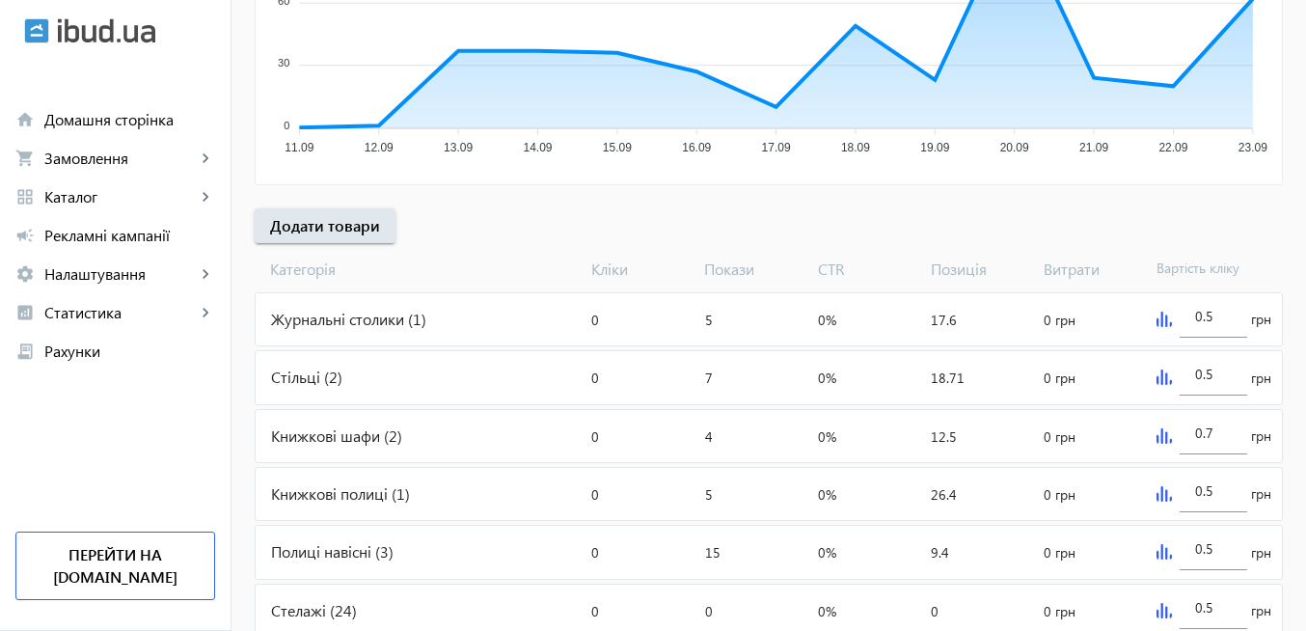
scroll to position [579, 0]
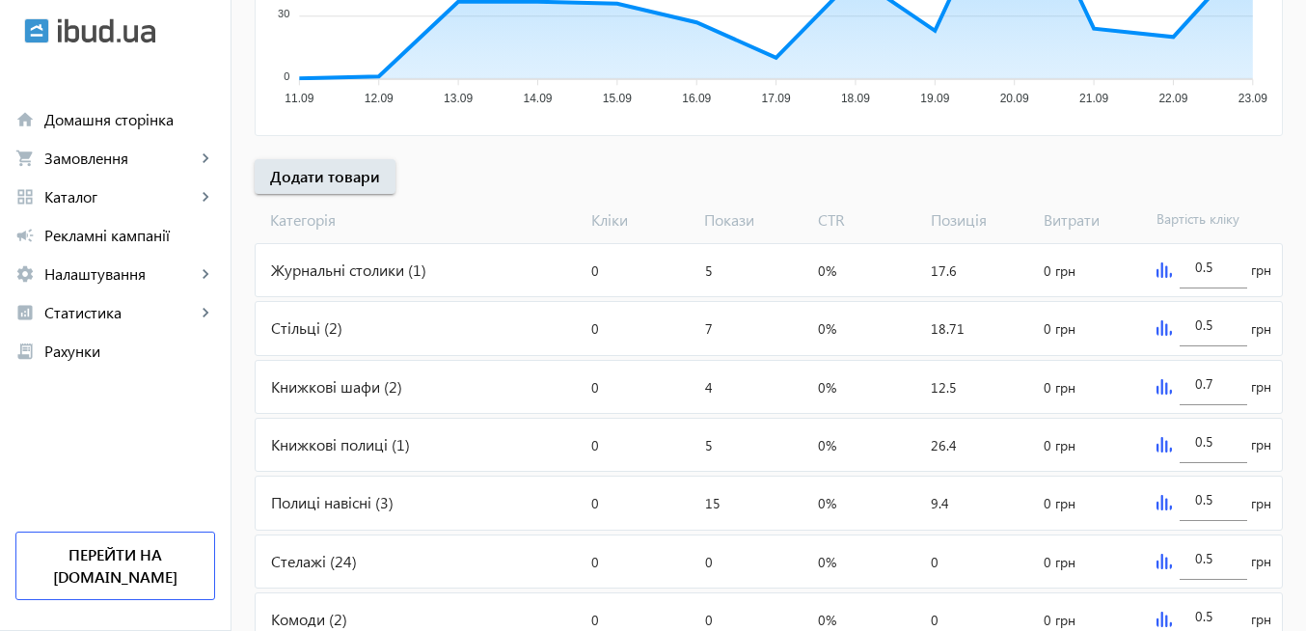
click at [371, 271] on div "Журнальні столики (1)" at bounding box center [420, 270] width 328 height 52
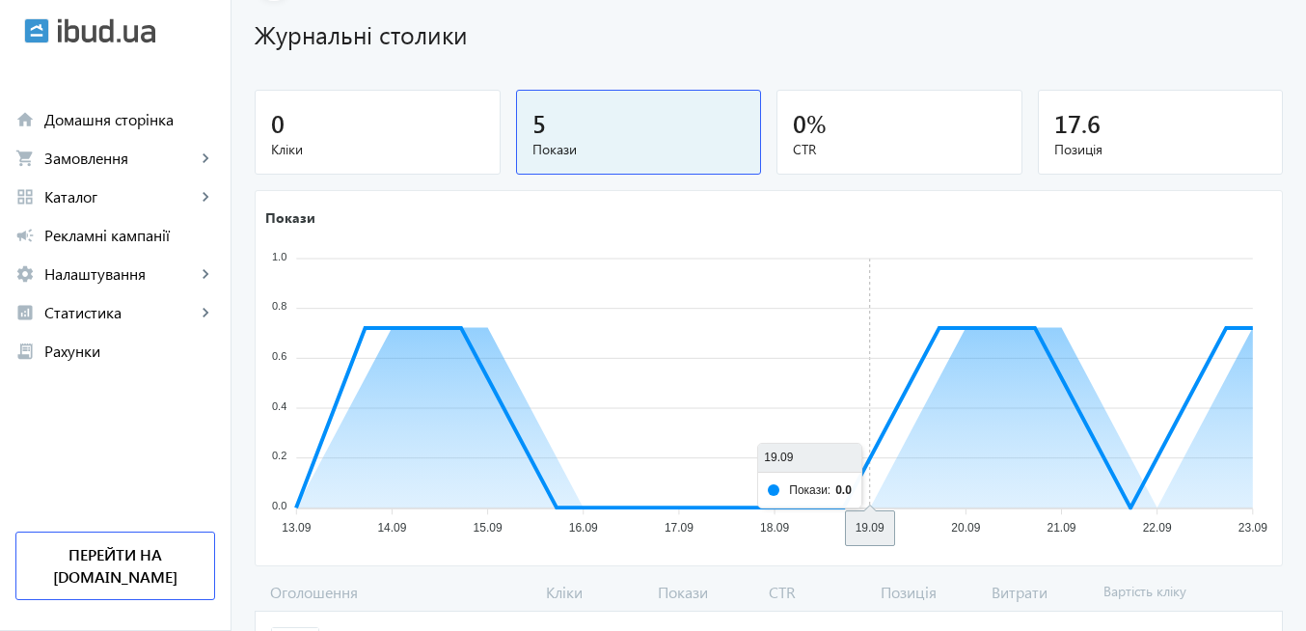
scroll to position [245, 0]
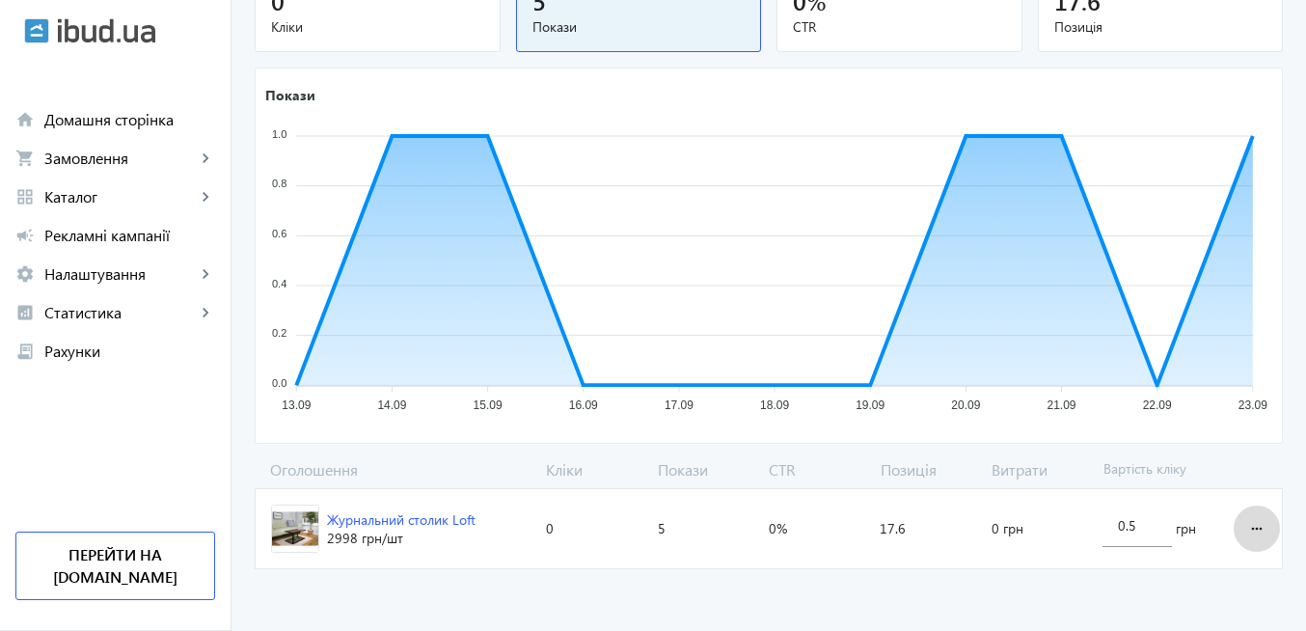
click at [1256, 530] on mat-icon "more_horiz" at bounding box center [1256, 528] width 23 height 46
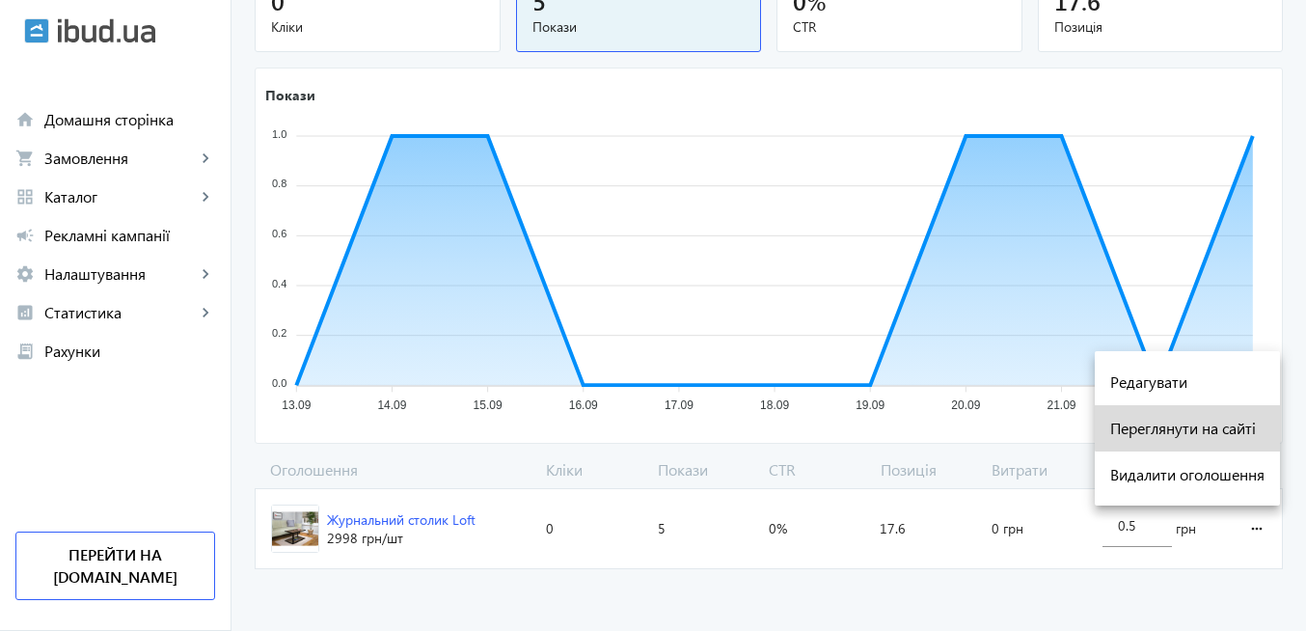
click at [1206, 424] on span "Переглянути на сайті" at bounding box center [1187, 428] width 154 height 15
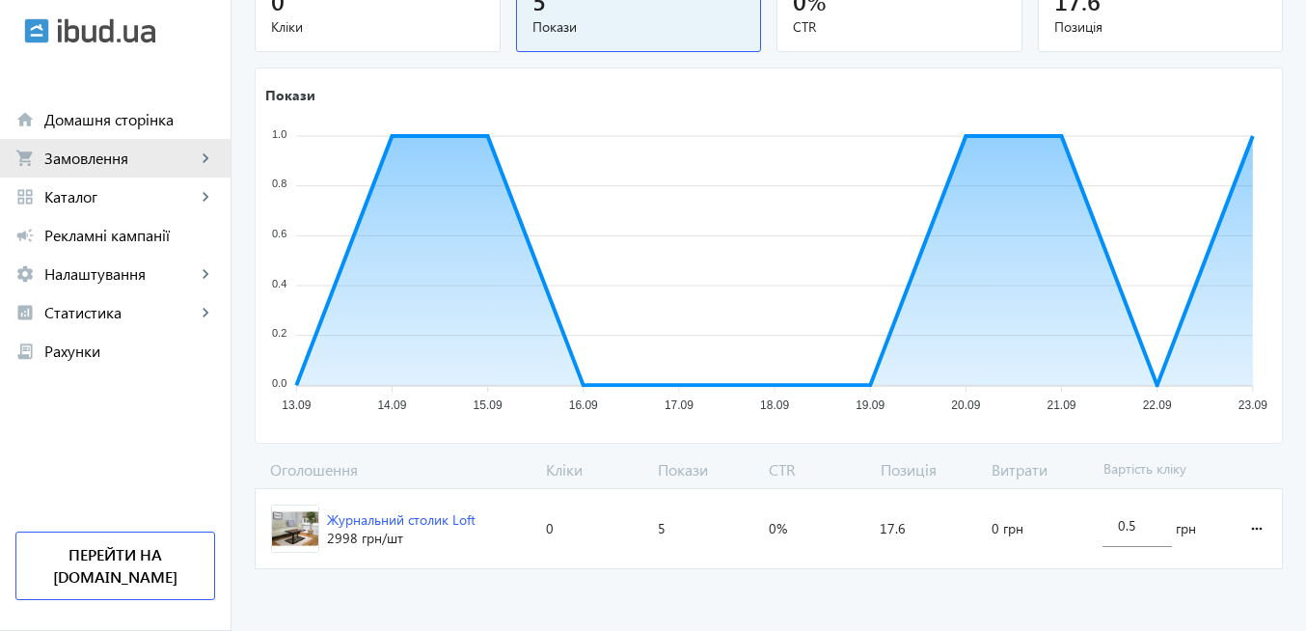
click at [70, 152] on span "Замовлення" at bounding box center [119, 158] width 151 height 19
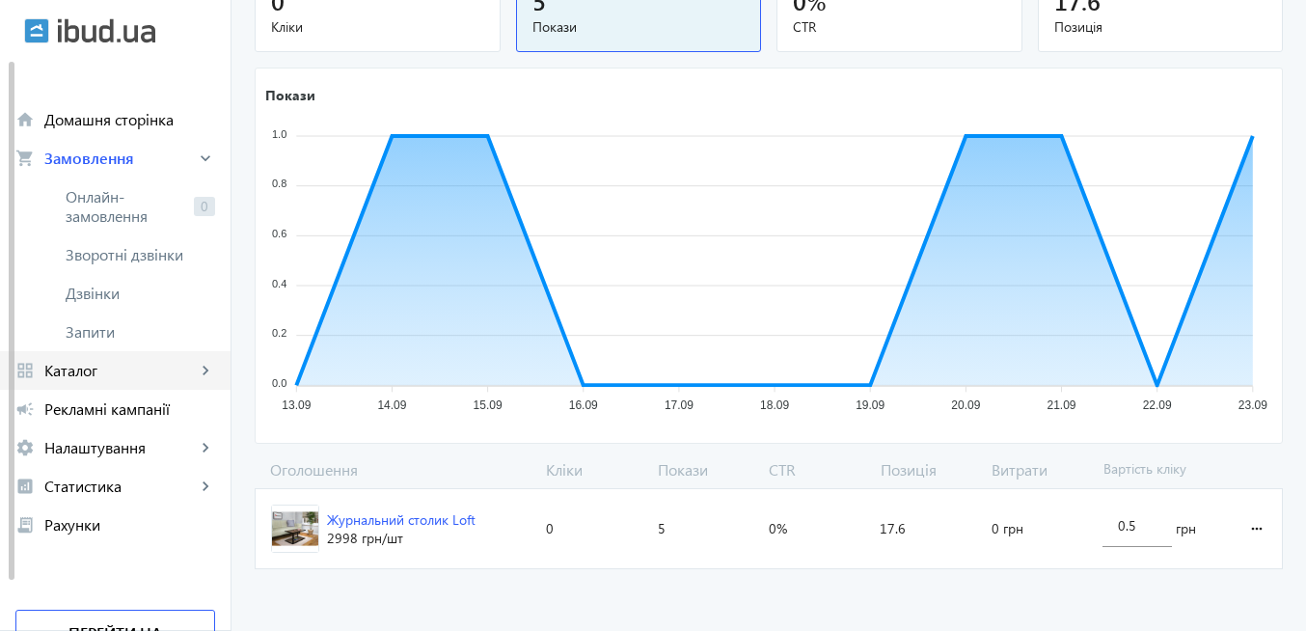
click at [118, 370] on span "Каталог" at bounding box center [119, 370] width 151 height 19
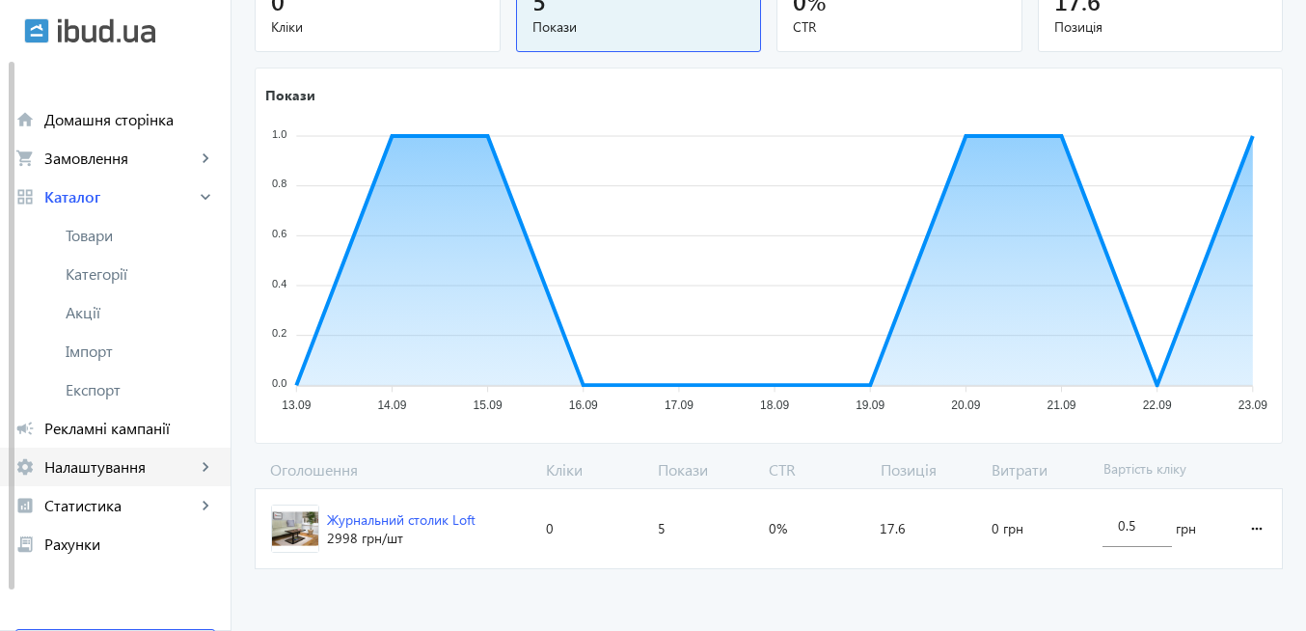
click at [142, 467] on span "Налаштування" at bounding box center [119, 466] width 151 height 19
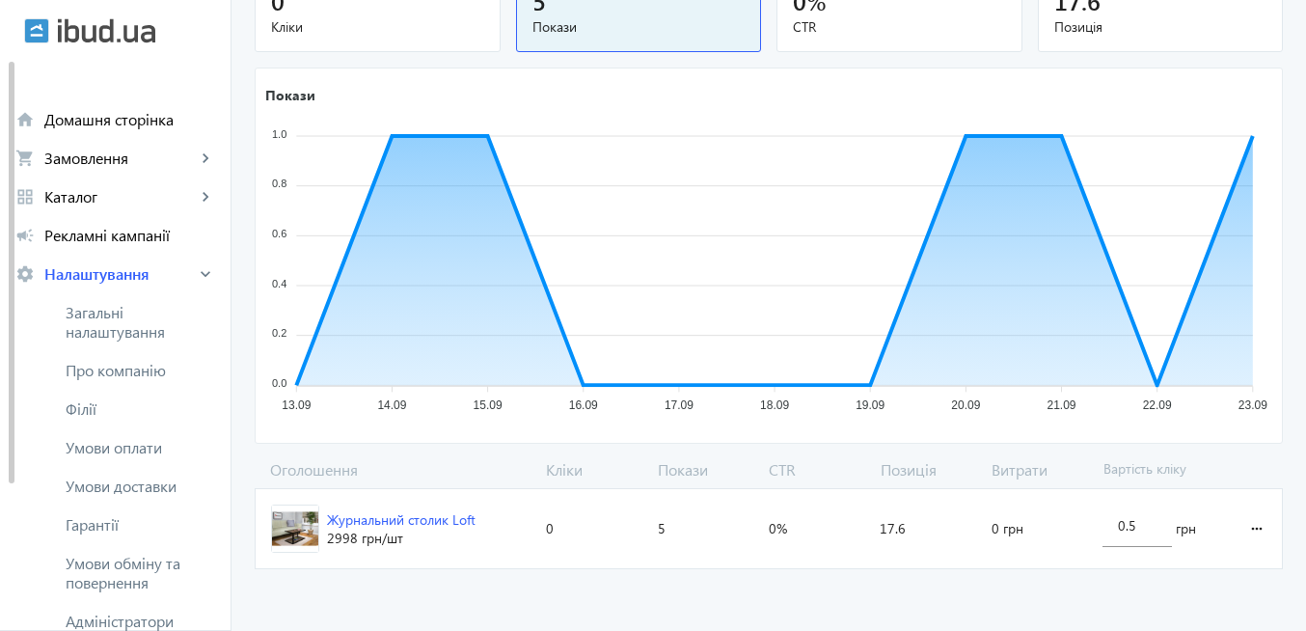
scroll to position [116, 0]
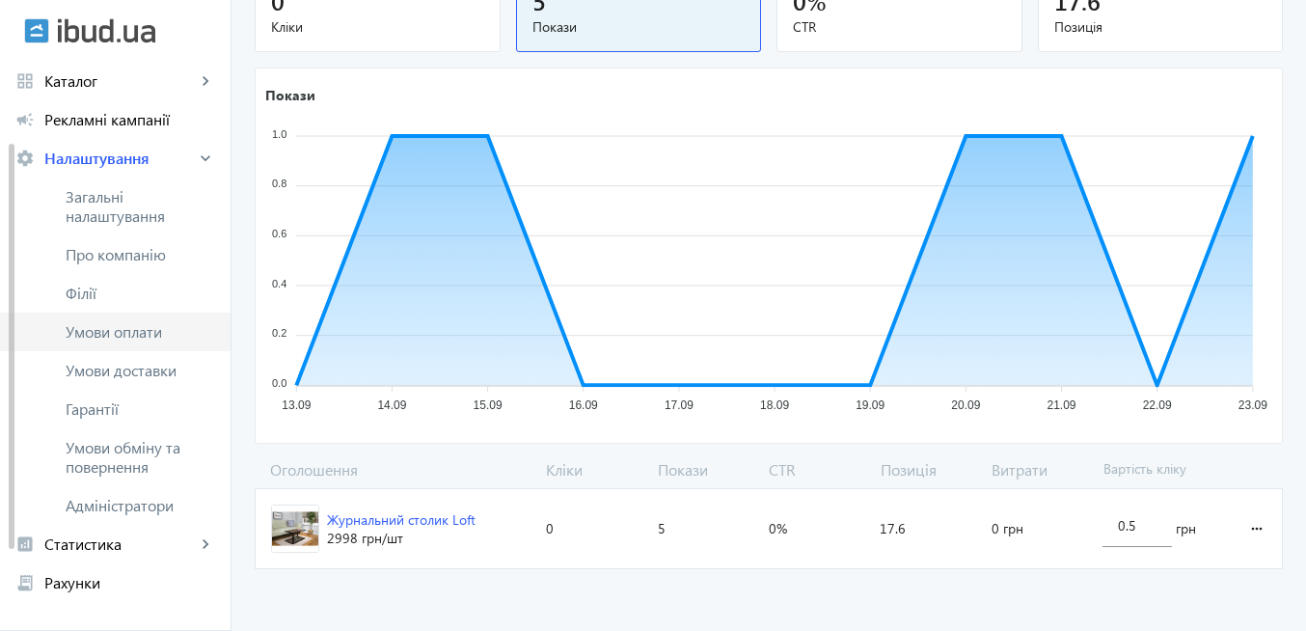
click at [147, 326] on span "Умови оплати" at bounding box center [141, 331] width 150 height 19
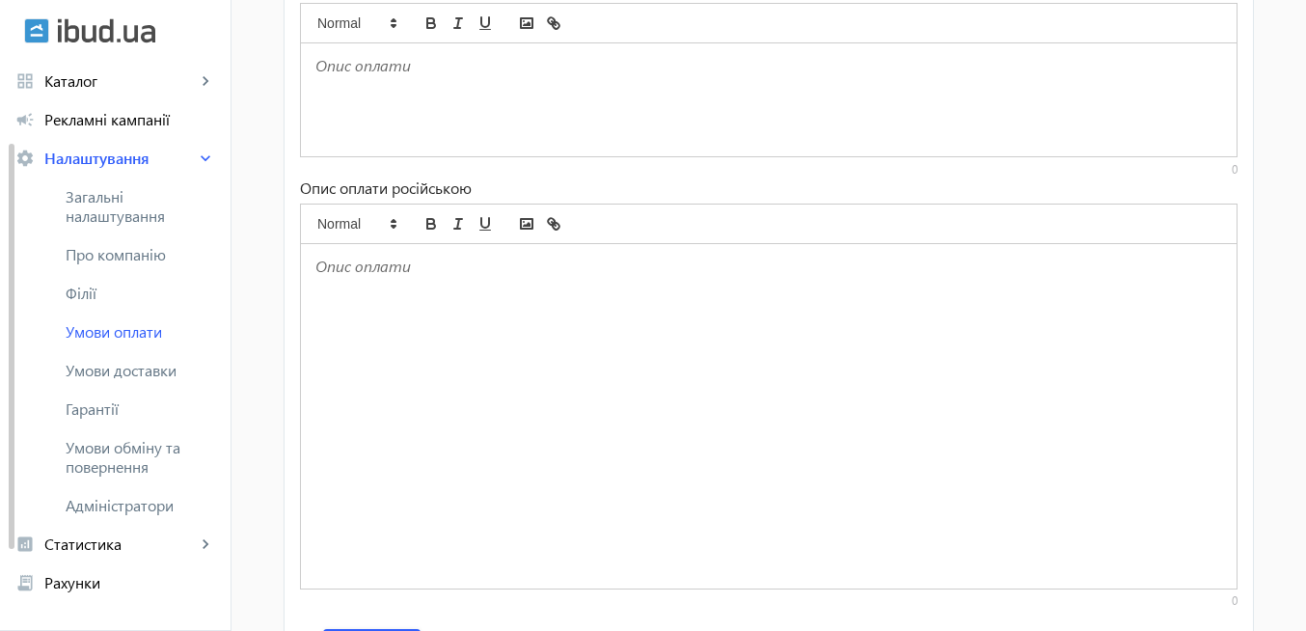
scroll to position [116, 0]
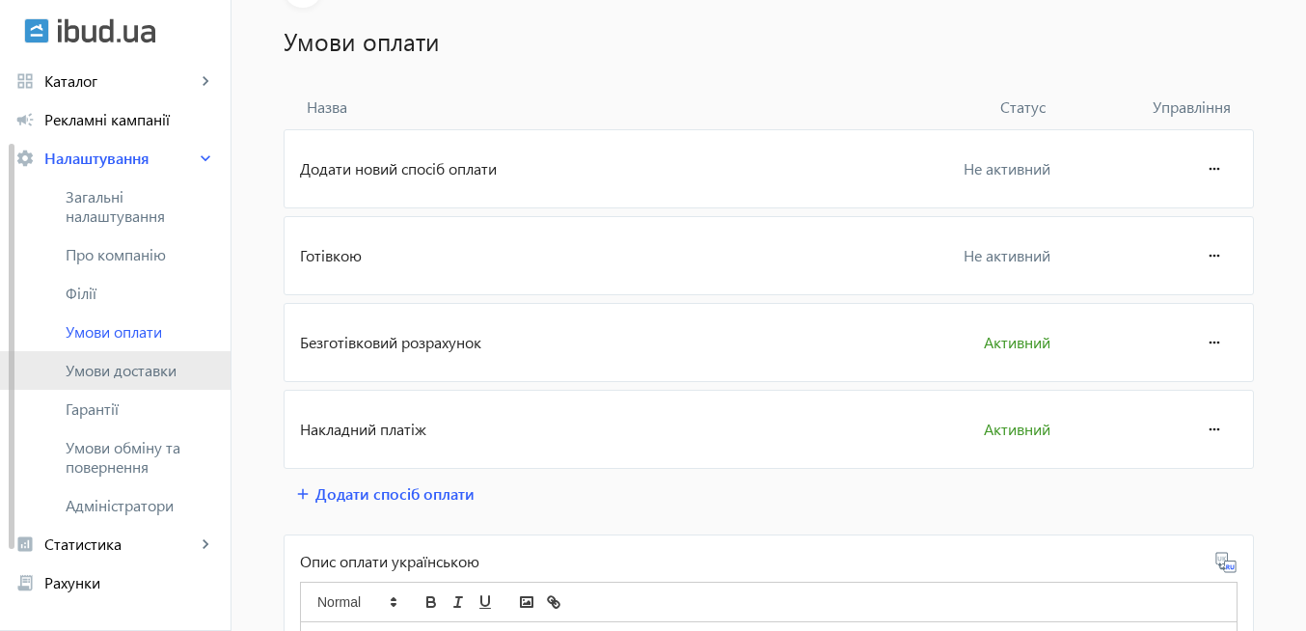
click at [164, 374] on span "Умови доставки" at bounding box center [141, 370] width 150 height 19
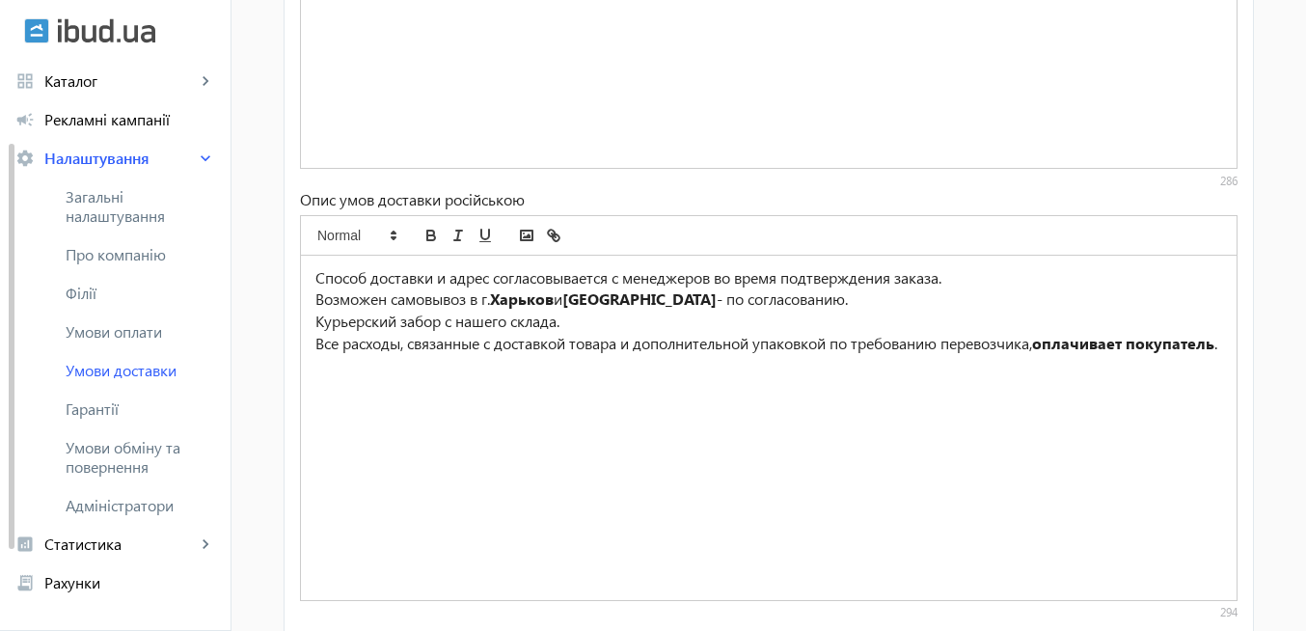
scroll to position [1113, 0]
